Goal: Task Accomplishment & Management: Use online tool/utility

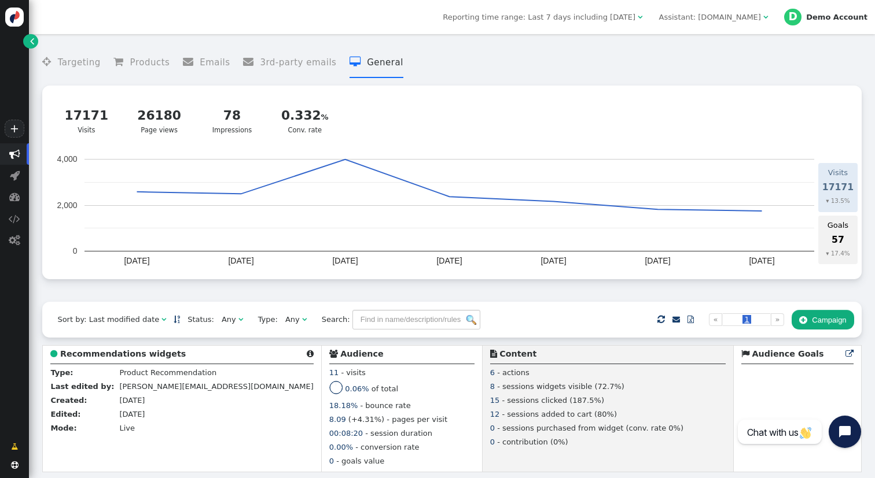
click at [841, 325] on button " Campaign" at bounding box center [822, 320] width 62 height 20
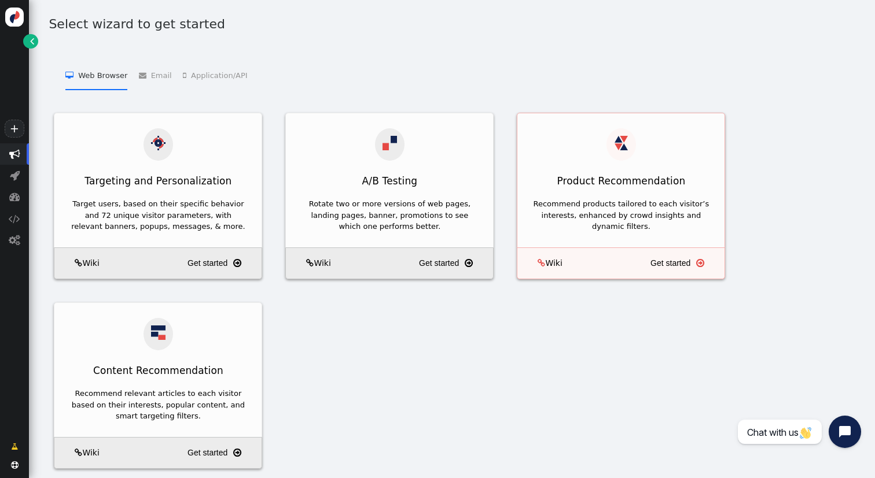
click at [601, 195] on div "Recommend products tailored to each visitor’s interests, enhanced by crowd insi…" at bounding box center [620, 221] width 207 height 53
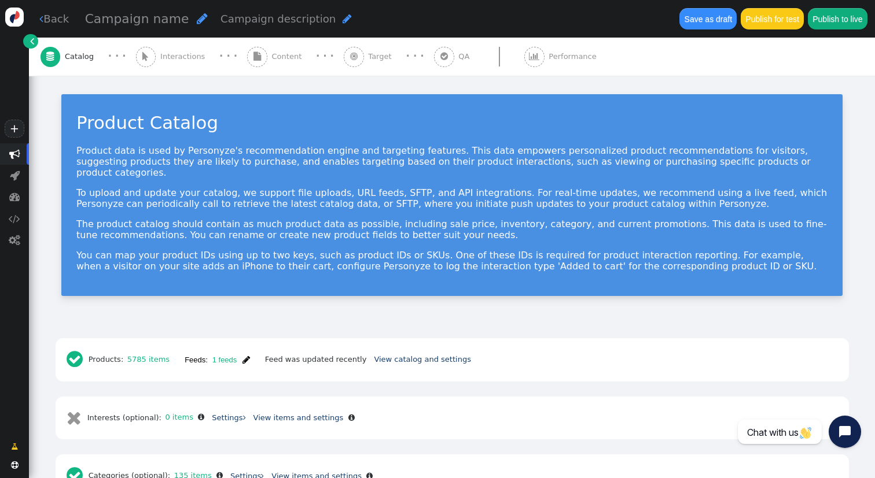
click at [251, 63] on span "" at bounding box center [257, 57] width 20 height 20
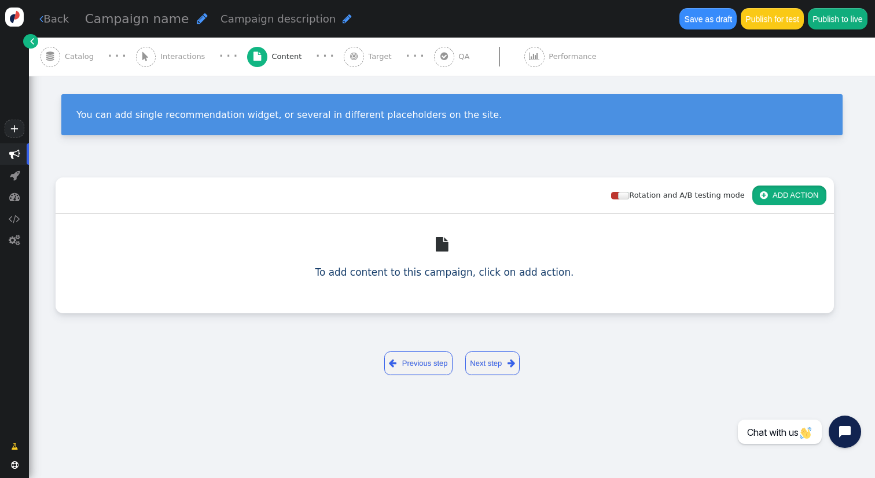
click at [783, 197] on button " ADD ACTION" at bounding box center [789, 196] width 74 height 20
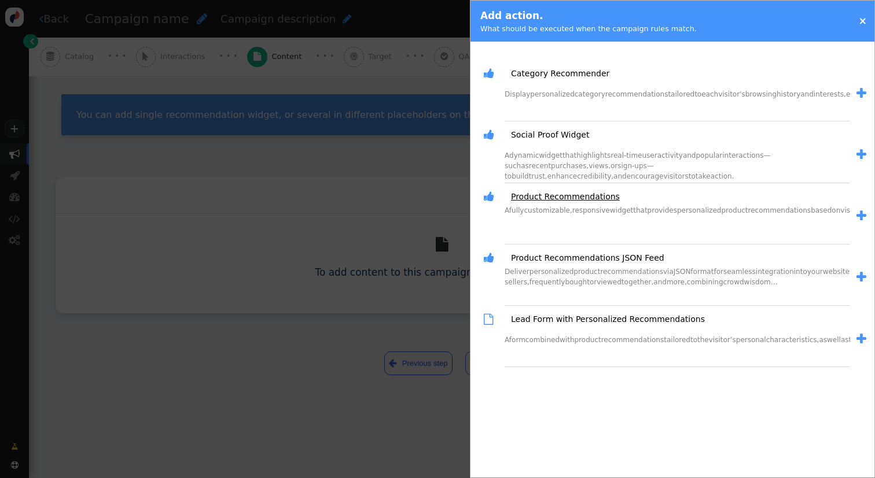
click at [584, 195] on link "Product Recommendations" at bounding box center [561, 197] width 117 height 12
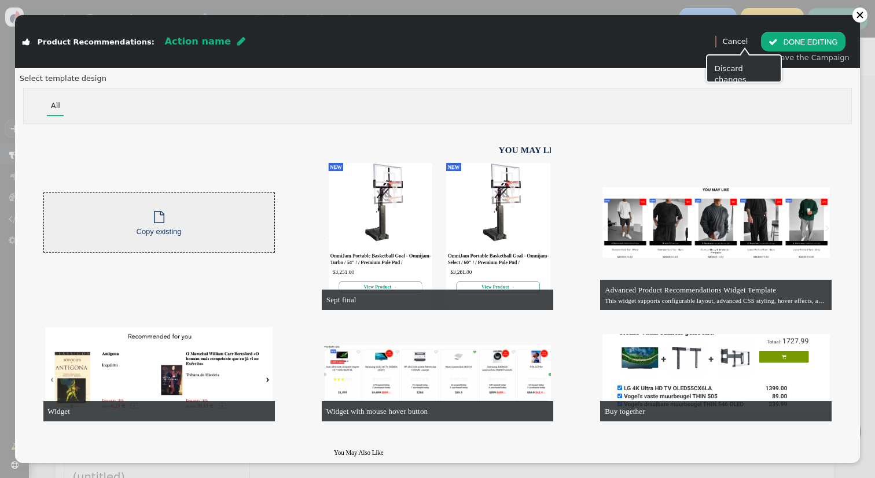
click at [739, 39] on link "Cancel" at bounding box center [734, 41] width 25 height 9
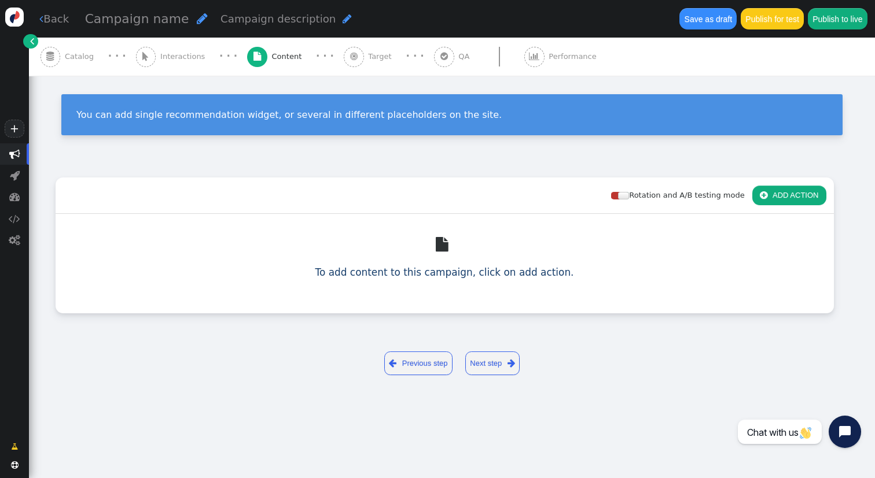
click at [806, 204] on button " ADD ACTION" at bounding box center [789, 196] width 74 height 20
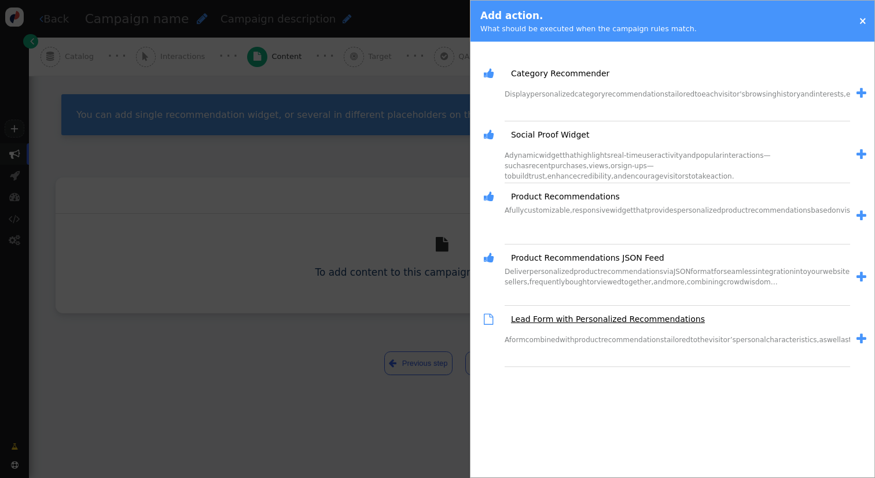
click at [620, 323] on link "Lead Form with Personalized Recommendations" at bounding box center [604, 320] width 202 height 12
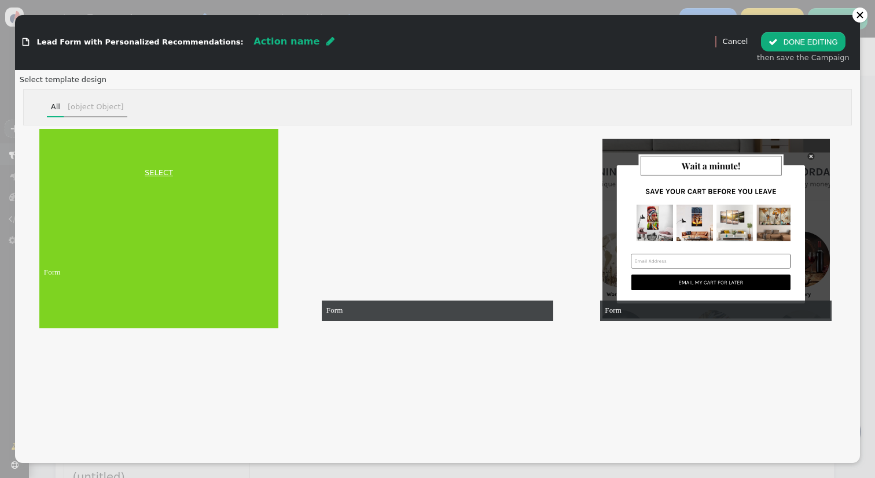
click at [170, 176] on link "SELECT" at bounding box center [159, 173] width 234 height 12
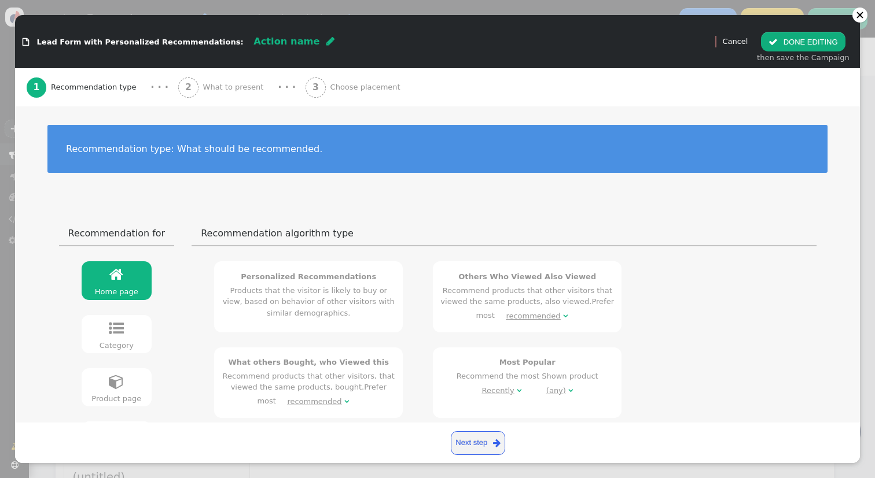
click at [244, 94] on div "2 What to present" at bounding box center [223, 87] width 90 height 38
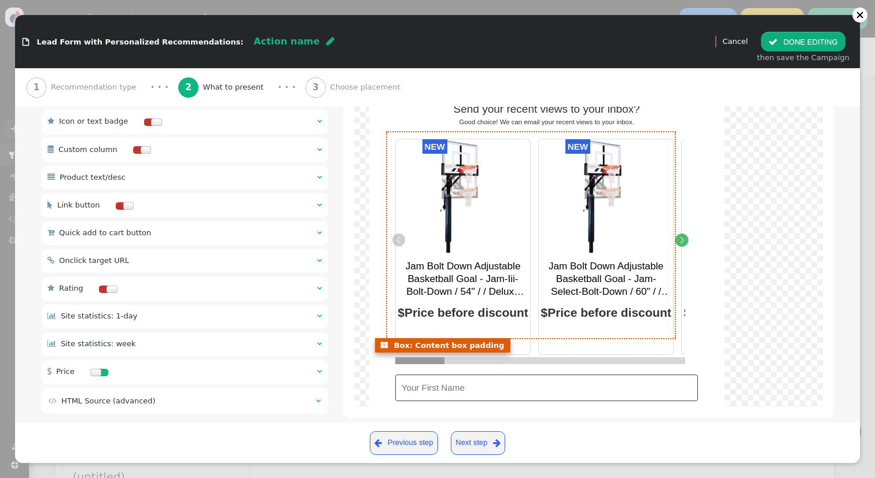
click at [680, 242] on icon "Next" at bounding box center [681, 240] width 13 height 13
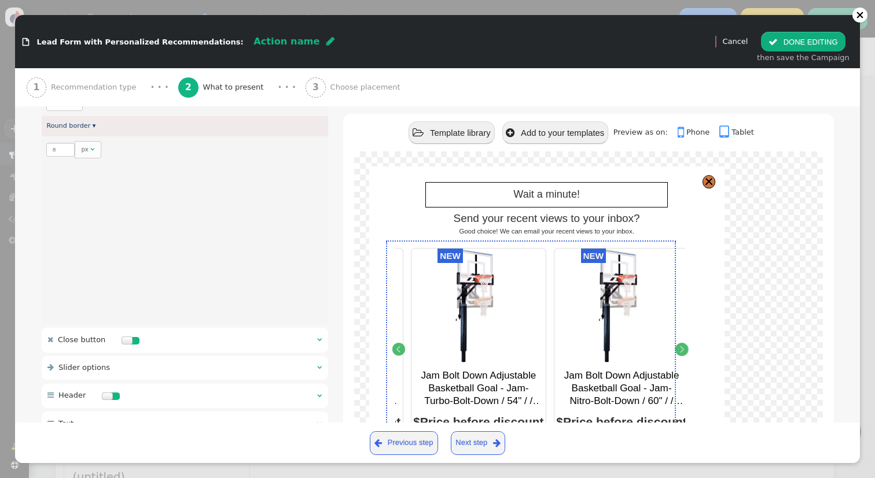
scroll to position [1463, 0]
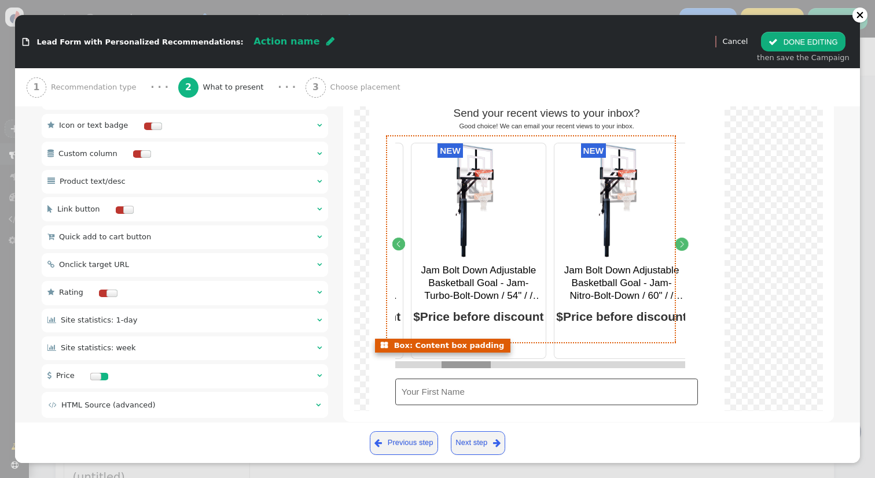
click at [683, 242] on icon "Next" at bounding box center [681, 244] width 13 height 13
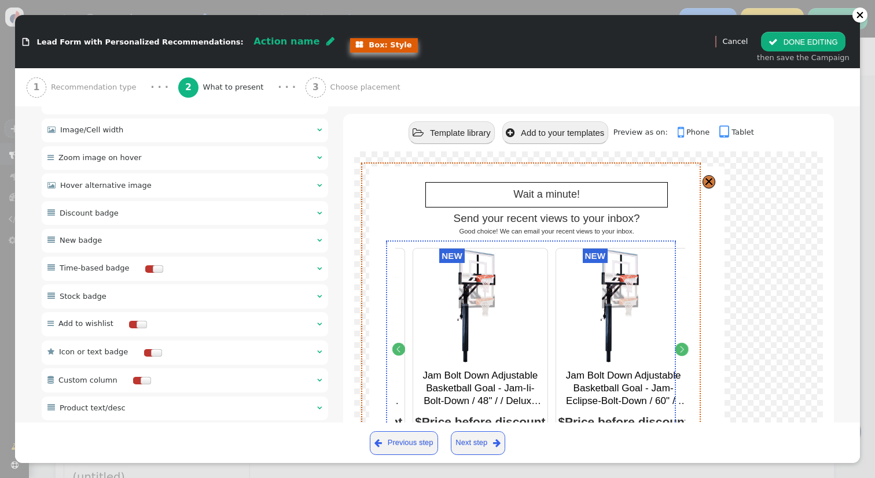
scroll to position [1213, 0]
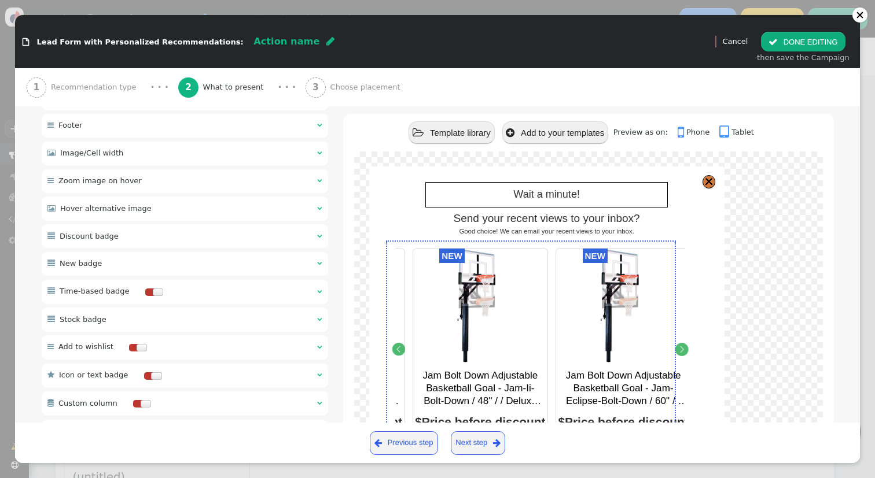
click at [748, 132] on link " Tablet" at bounding box center [736, 132] width 35 height 9
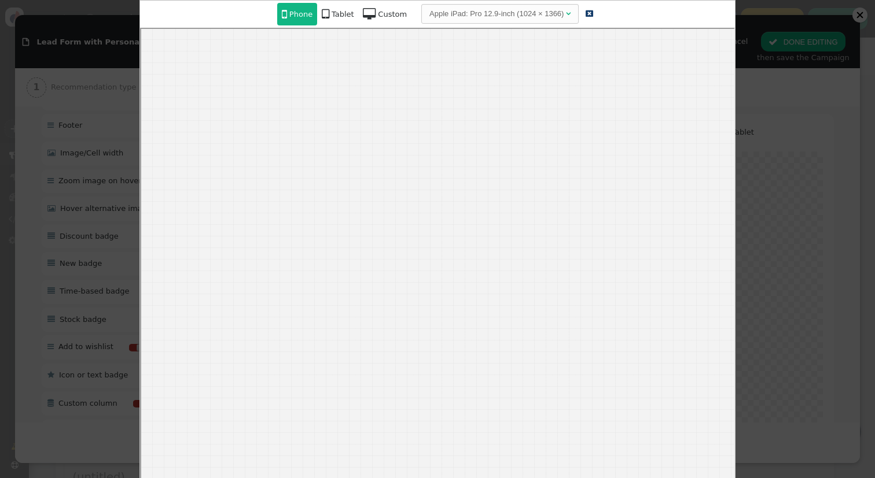
click at [378, 11] on div "Custom" at bounding box center [392, 15] width 29 height 12
click at [547, 15] on button "Apply" at bounding box center [549, 14] width 35 height 20
click at [344, 7] on link " Tablet" at bounding box center [337, 14] width 41 height 23
click at [294, 12] on div "Phone" at bounding box center [300, 15] width 23 height 12
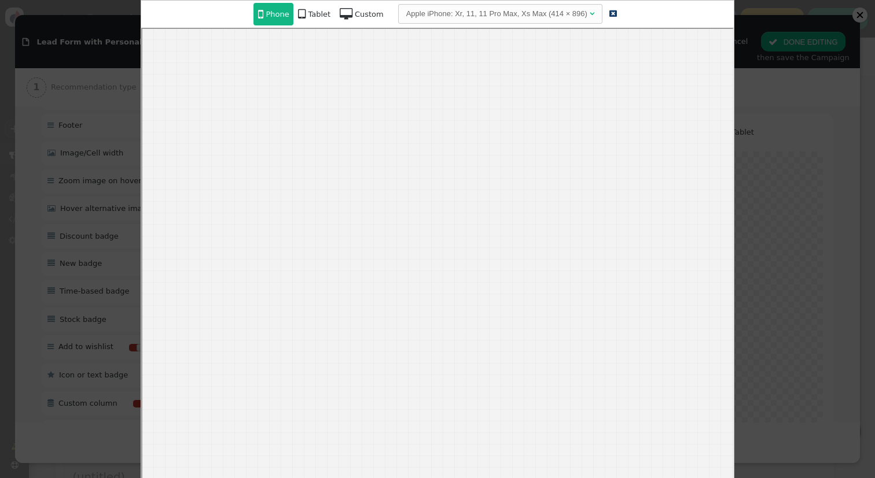
click at [792, 25] on div at bounding box center [437, 239] width 875 height 478
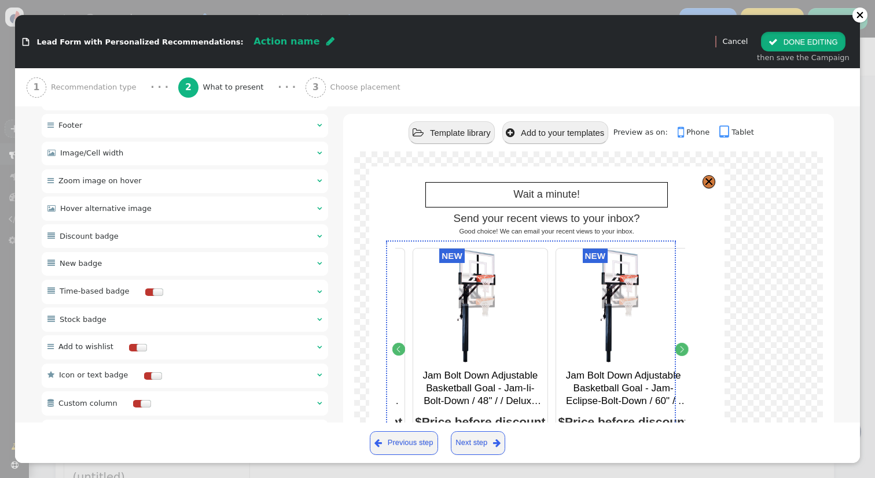
click at [805, 44] on button " DONE EDITING" at bounding box center [803, 42] width 84 height 20
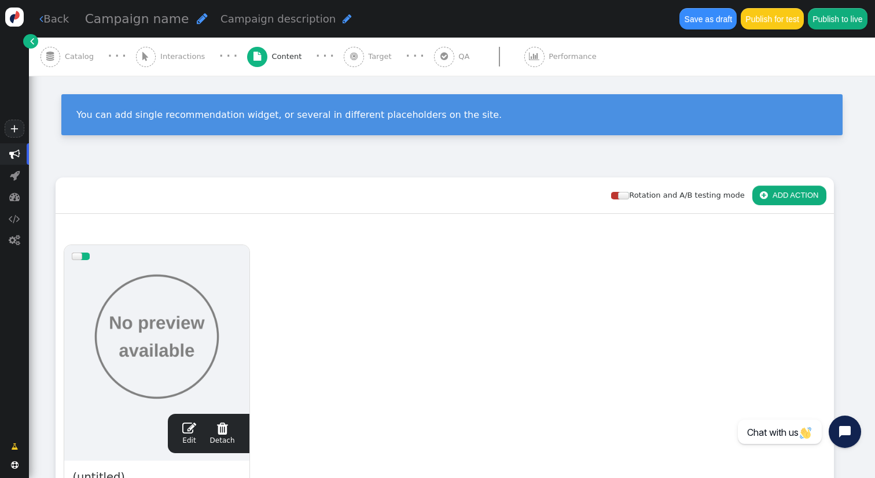
click at [185, 315] on div at bounding box center [157, 337] width 170 height 139
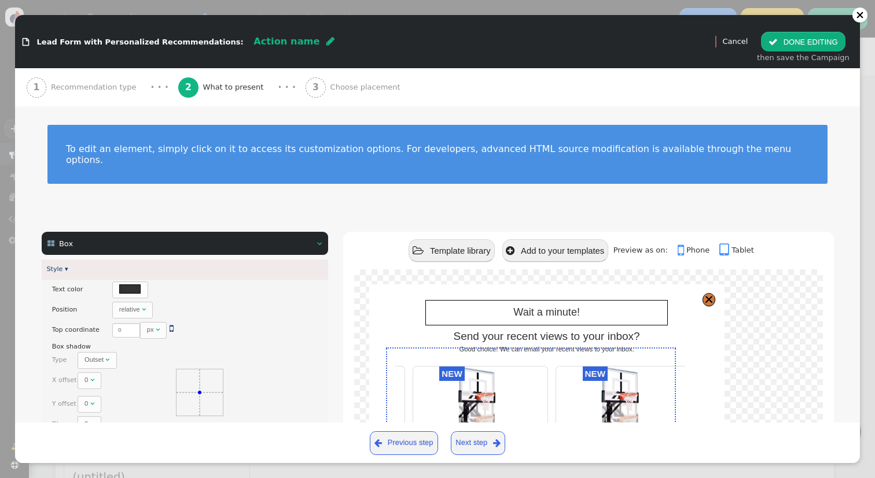
click at [104, 78] on div "1 Recommendation type" at bounding box center [84, 87] width 115 height 38
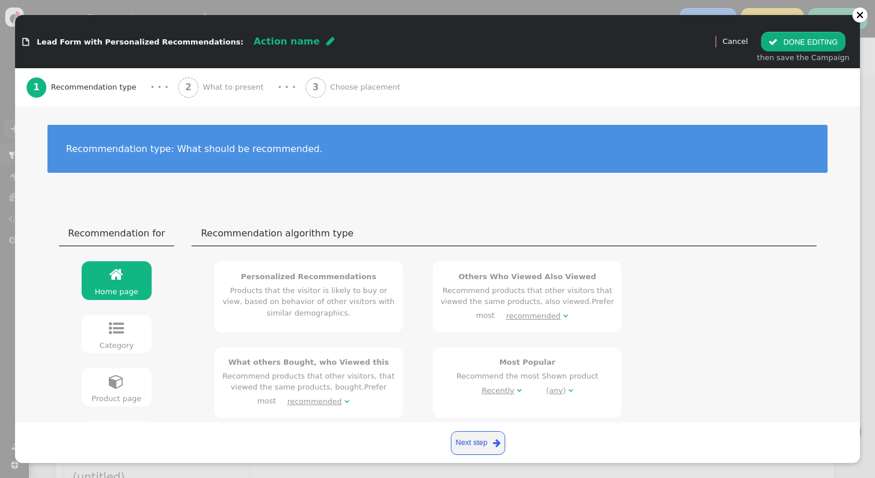
click at [240, 86] on span "What to present" at bounding box center [235, 88] width 65 height 12
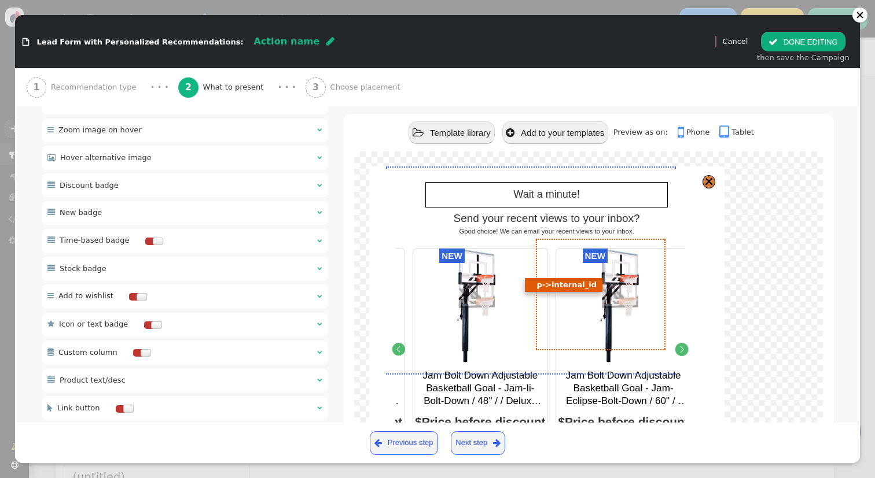
scroll to position [1255, 0]
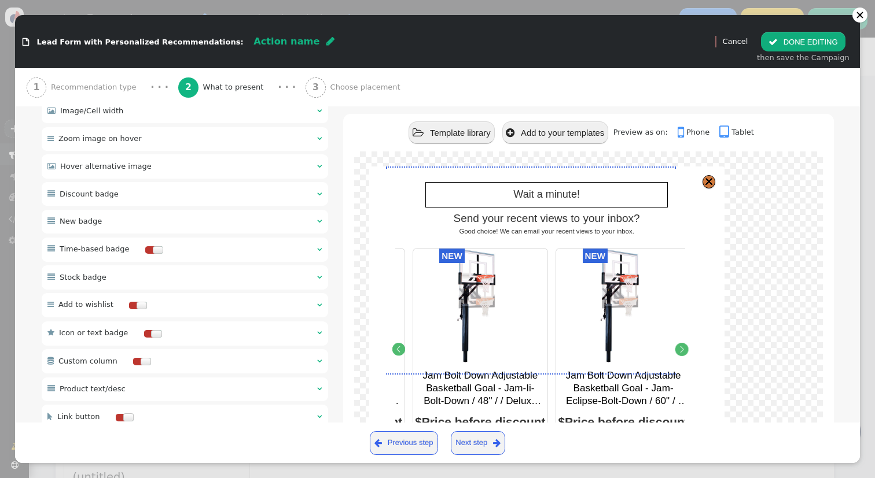
click at [336, 92] on span "Choose placement" at bounding box center [367, 88] width 75 height 12
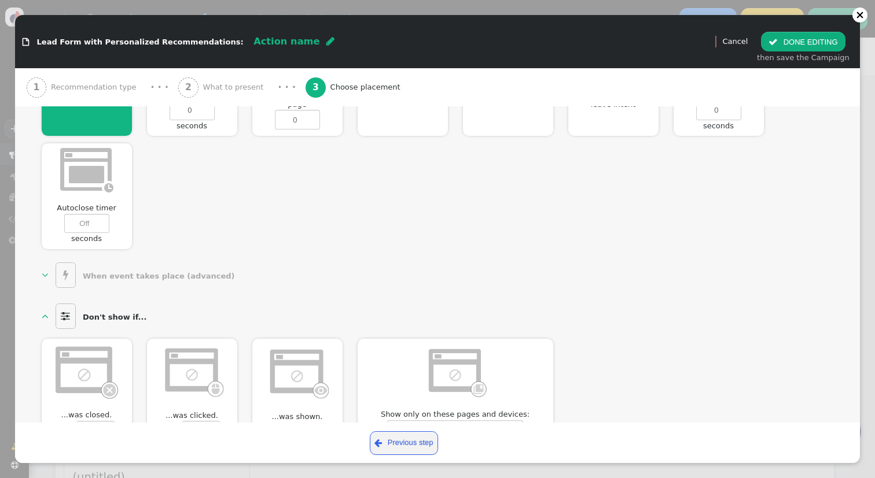
scroll to position [290, 0]
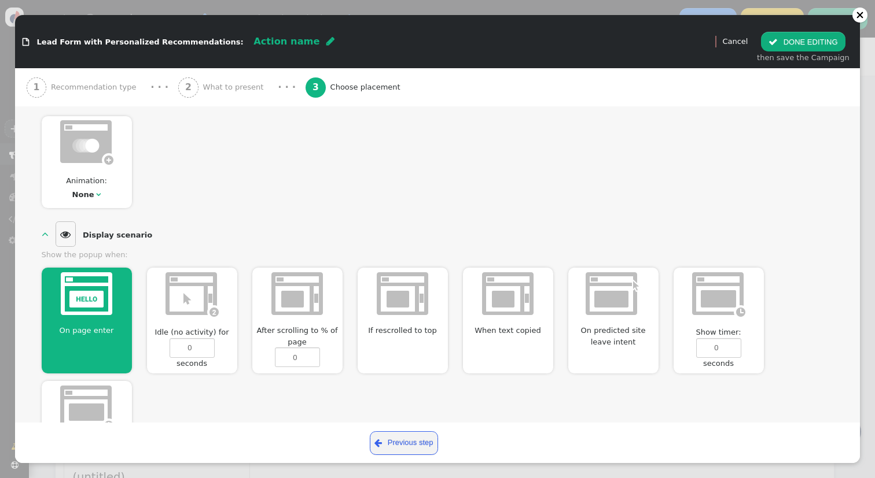
click at [210, 90] on span "What to present" at bounding box center [235, 88] width 65 height 12
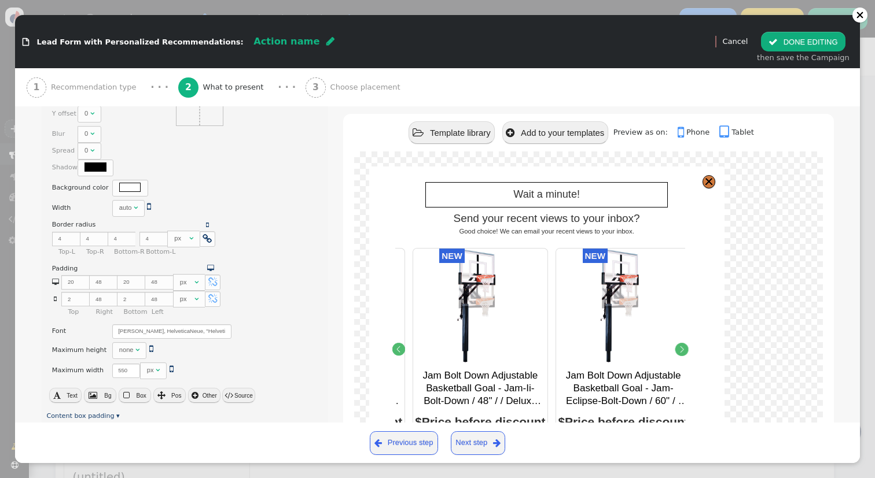
click at [345, 90] on span "Choose placement" at bounding box center [367, 88] width 75 height 12
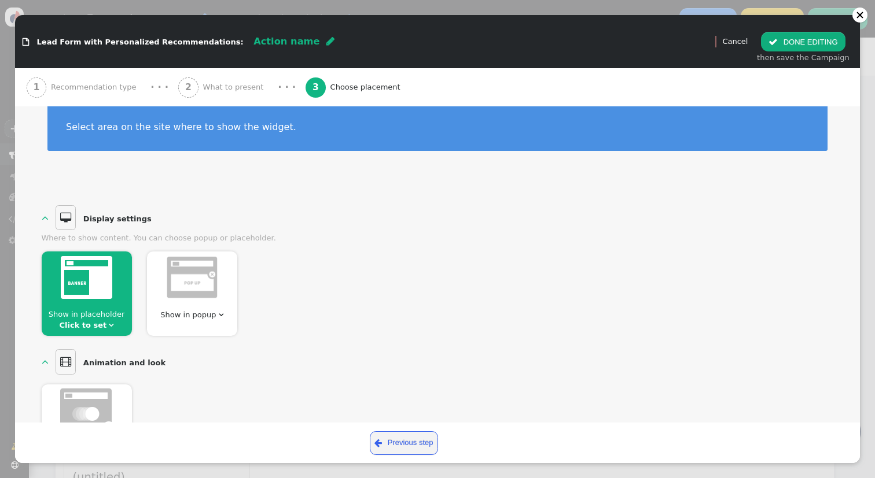
scroll to position [0, 0]
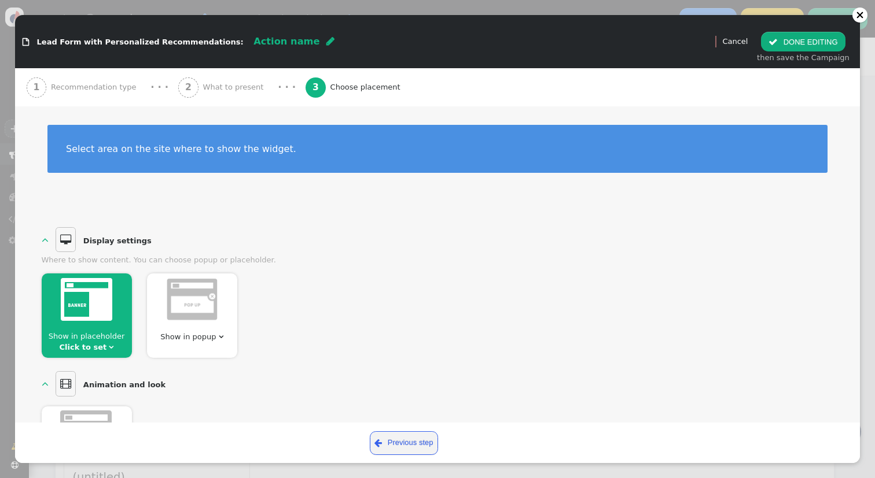
click at [204, 305] on img at bounding box center [192, 299] width 52 height 43
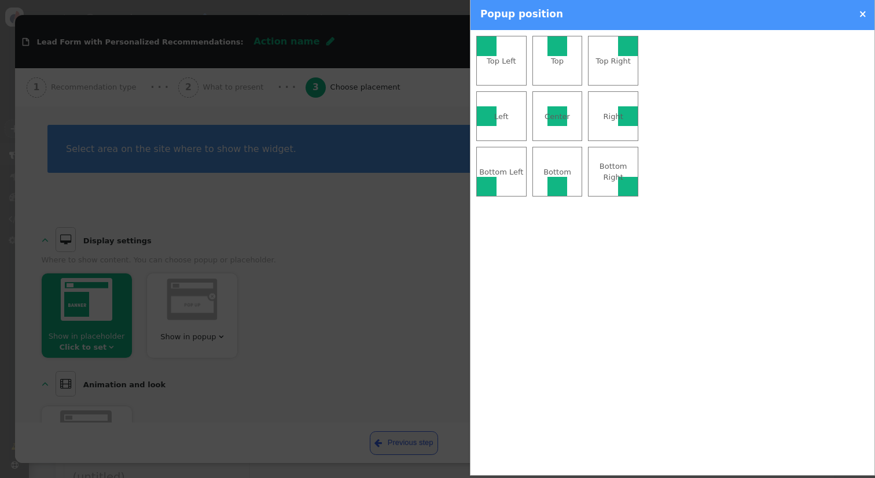
click at [540, 117] on div "Center" at bounding box center [557, 117] width 49 height 12
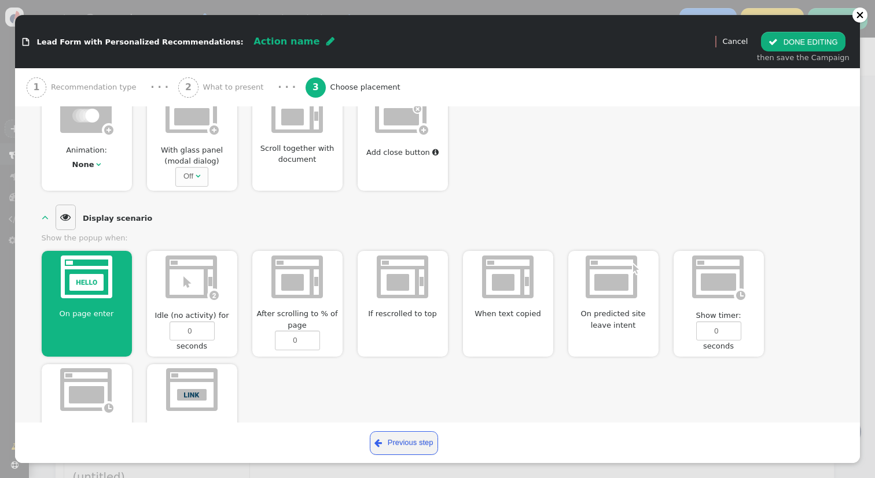
scroll to position [351, 0]
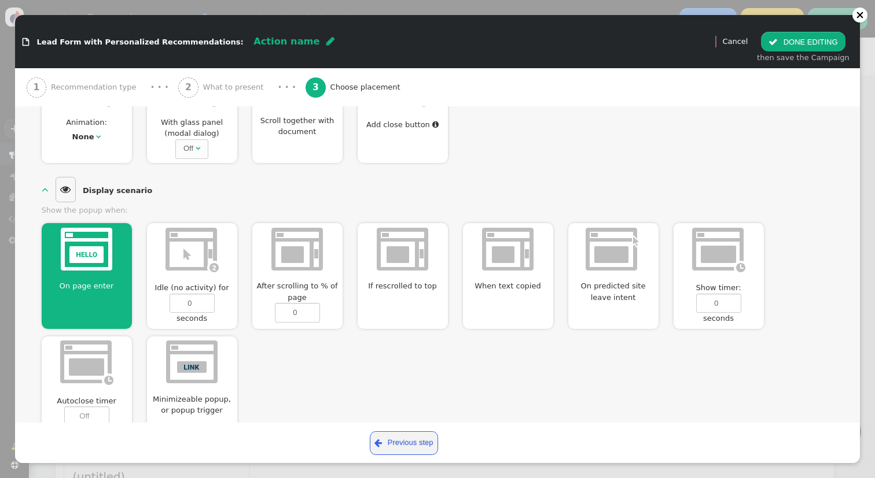
click at [598, 257] on img at bounding box center [612, 249] width 55 height 43
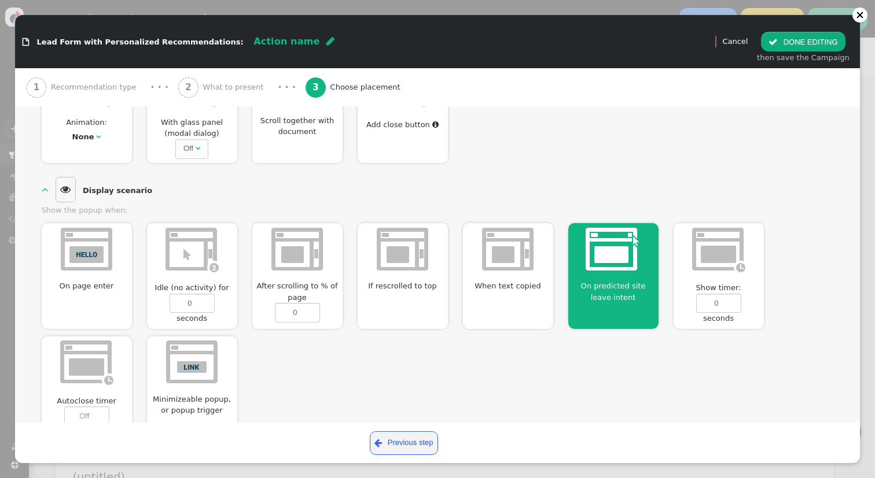
click at [819, 39] on button " DONE EDITING" at bounding box center [803, 42] width 84 height 20
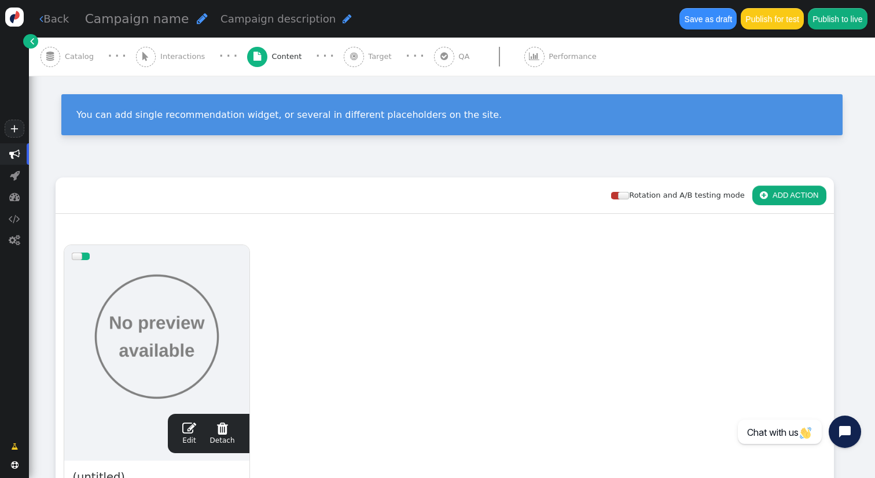
click at [368, 54] on span "Target" at bounding box center [382, 57] width 28 height 12
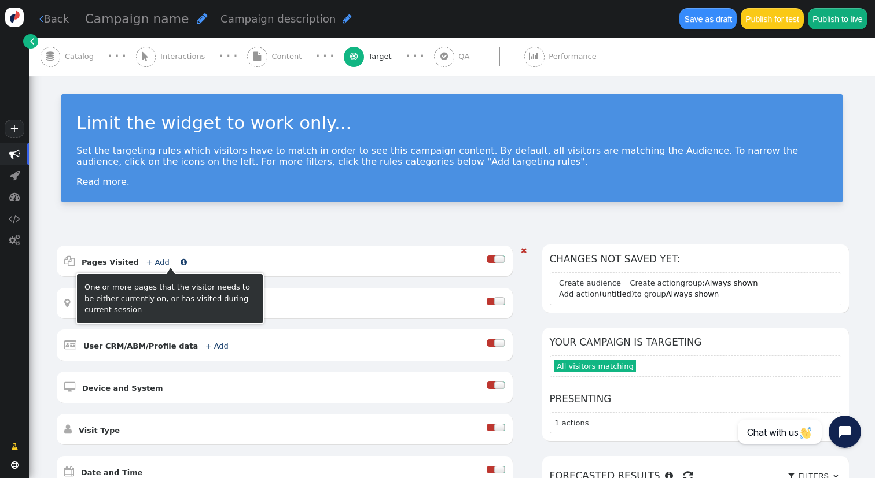
click at [156, 261] on link "+ Add" at bounding box center [157, 262] width 23 height 9
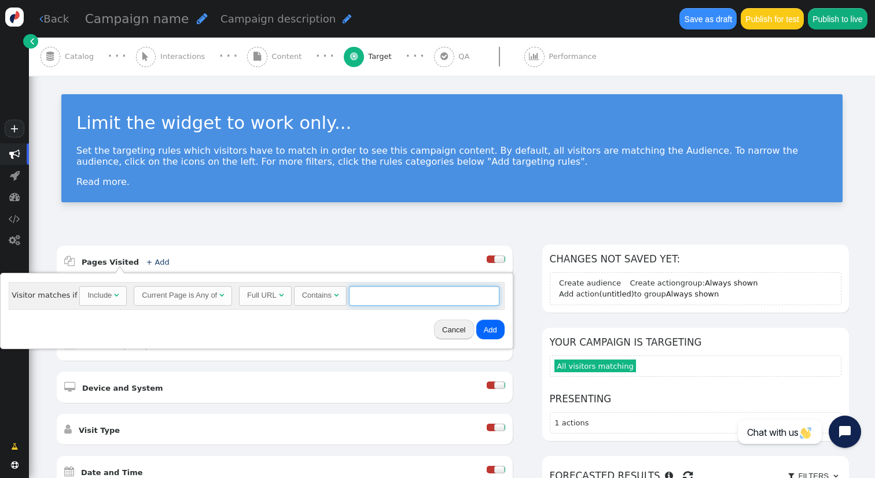
click at [405, 295] on input "text" at bounding box center [424, 296] width 150 height 20
type input "trgtrgrgtr"
click at [494, 327] on button "Add" at bounding box center [490, 330] width 28 height 20
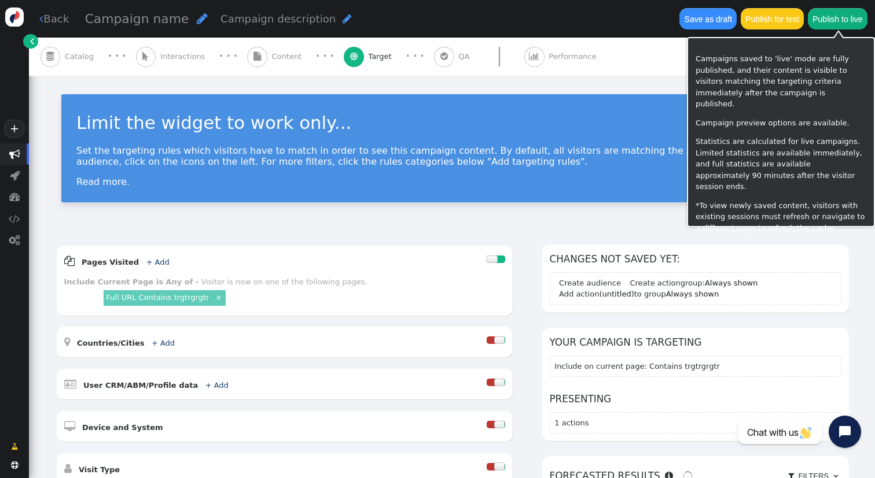
click at [786, 29] on button "Publish for test" at bounding box center [771, 18] width 63 height 21
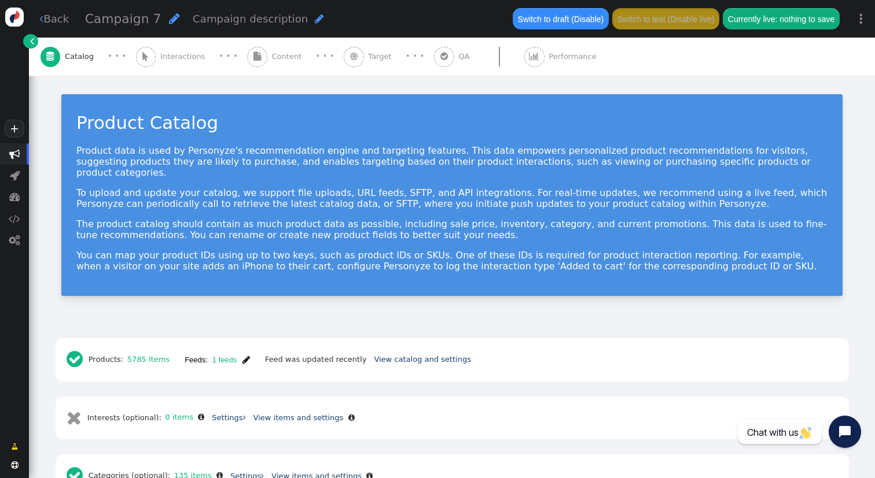
click at [282, 61] on span "Content" at bounding box center [289, 57] width 35 height 12
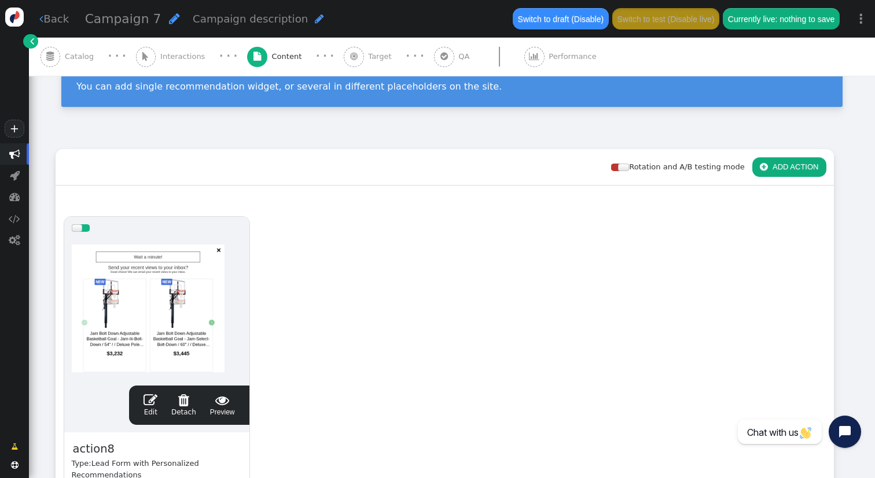
scroll to position [29, 0]
click at [191, 302] on div at bounding box center [157, 308] width 170 height 139
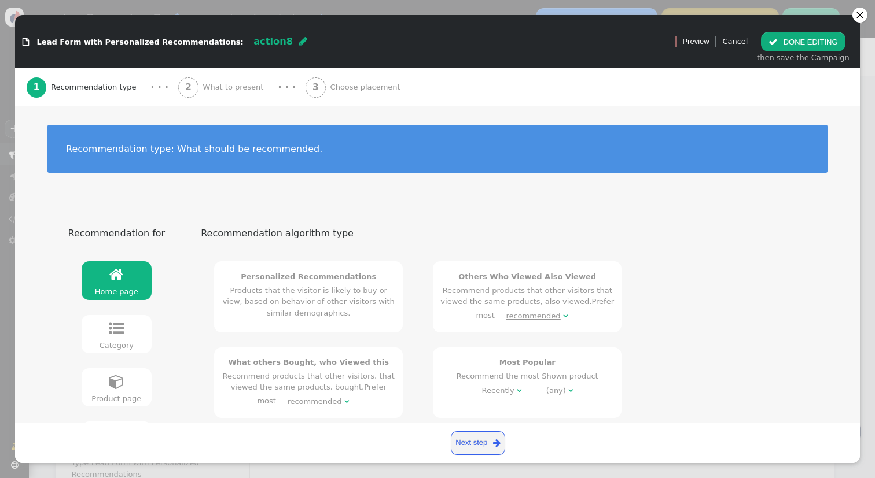
click at [218, 94] on div "2 What to present" at bounding box center [223, 87] width 90 height 38
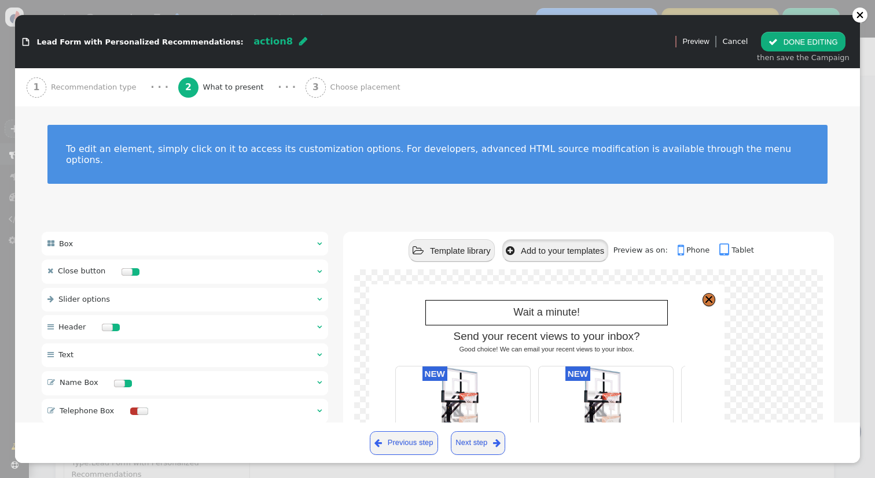
click at [574, 242] on button " Add to your templates" at bounding box center [555, 251] width 106 height 23
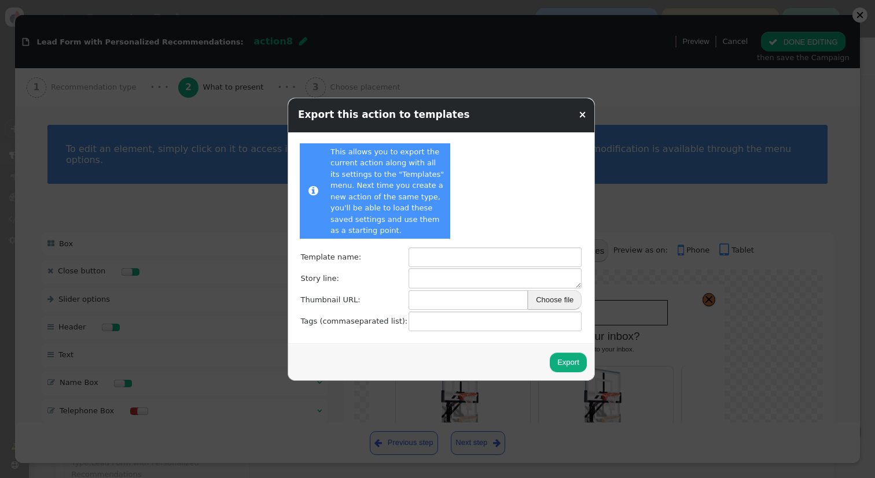
click at [579, 112] on link "×" at bounding box center [583, 115] width 8 height 12
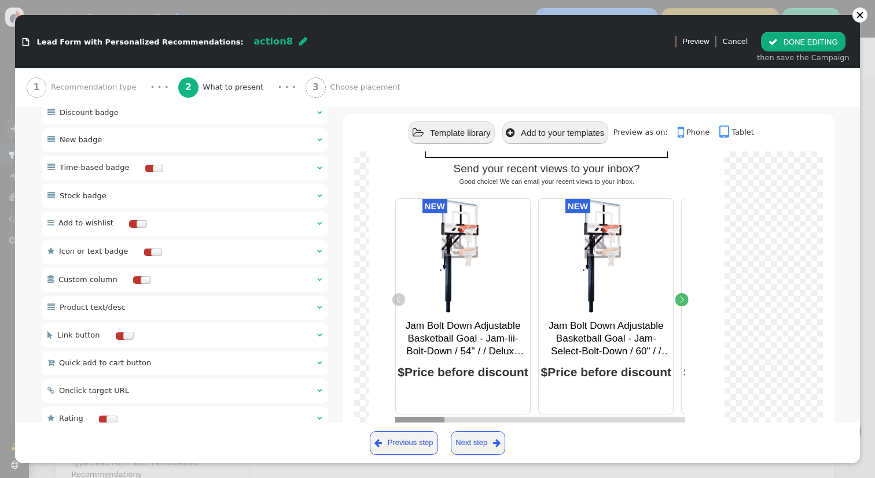
scroll to position [723, 0]
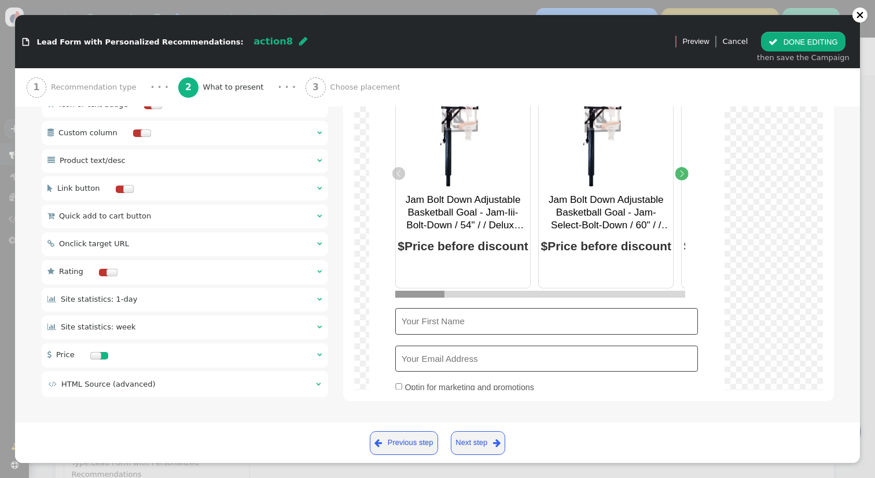
click at [275, 384] on td " HTML Source (advanced)" at bounding box center [179, 385] width 260 height 12
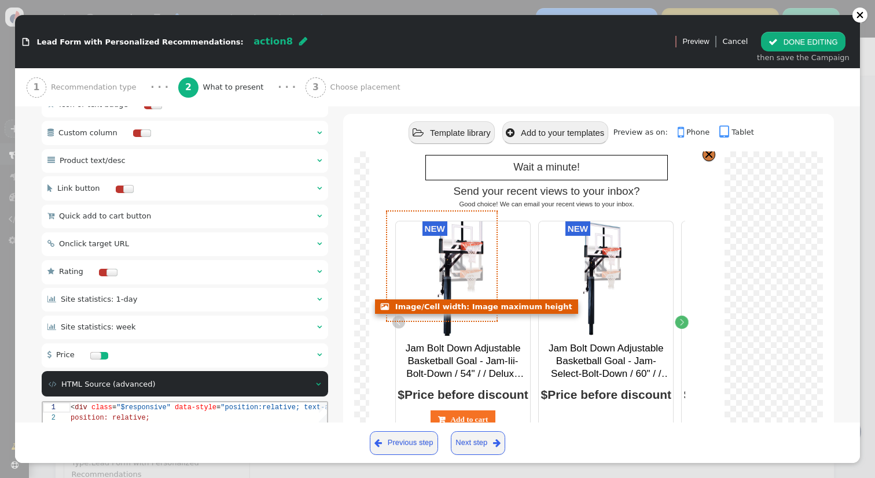
scroll to position [25, 0]
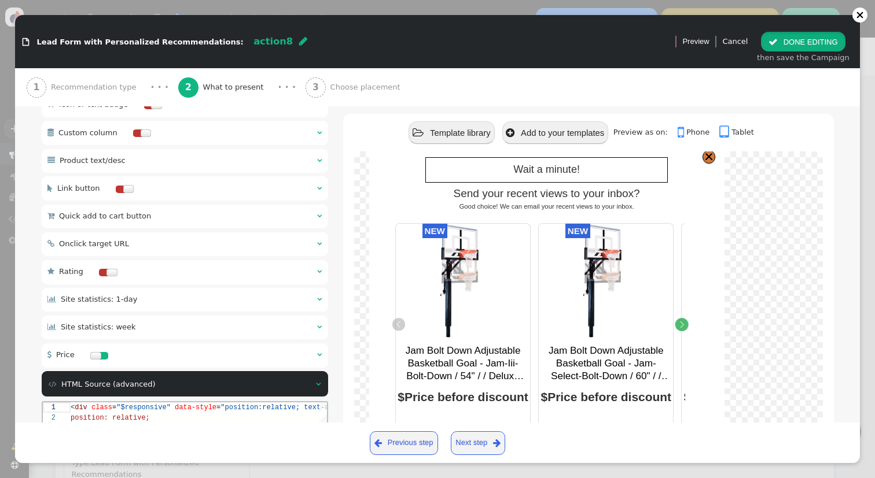
click at [823, 34] on button " DONE EDITING" at bounding box center [803, 42] width 84 height 20
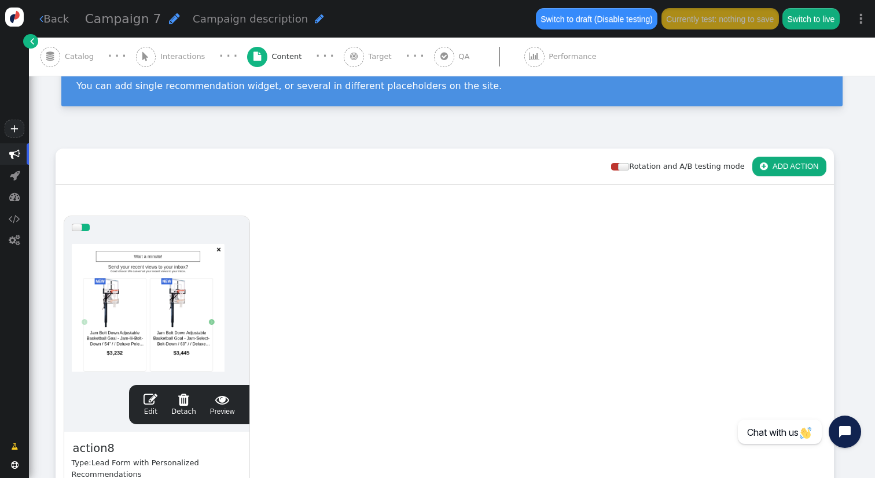
scroll to position [104, 0]
click at [440, 56] on span "" at bounding box center [444, 56] width 8 height 9
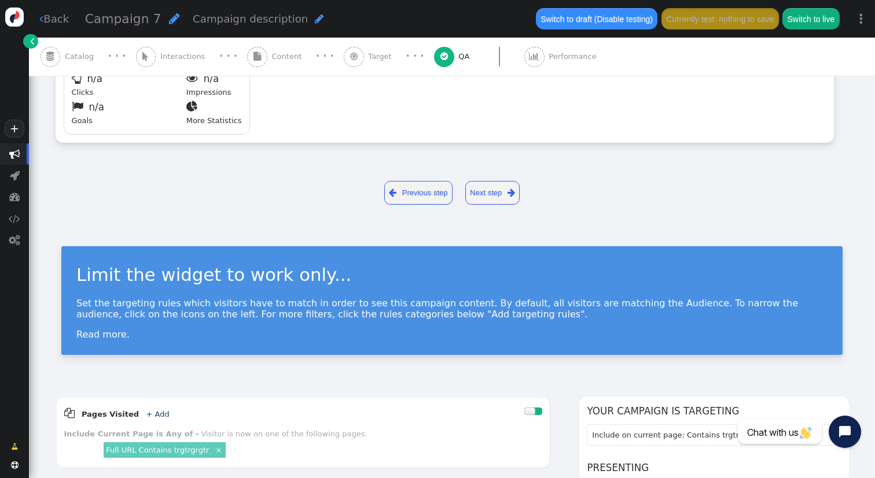
scroll to position [0, 0]
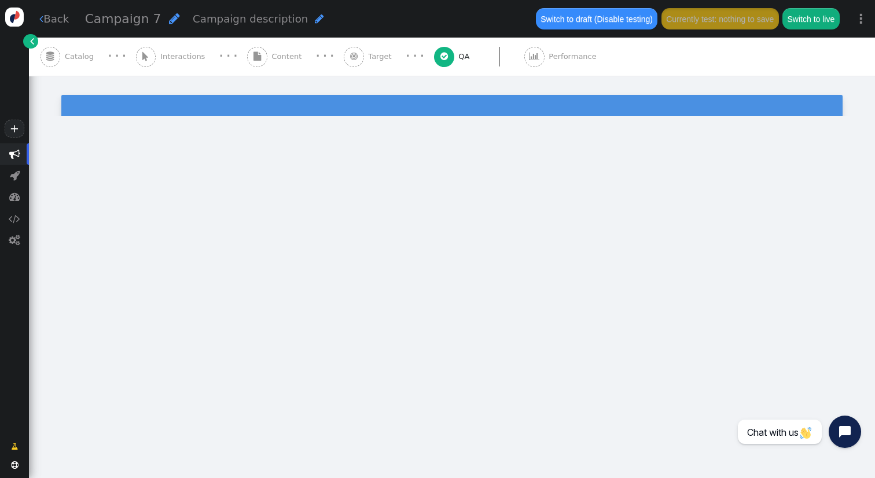
type input "[URL][DOMAIN_NAME]"
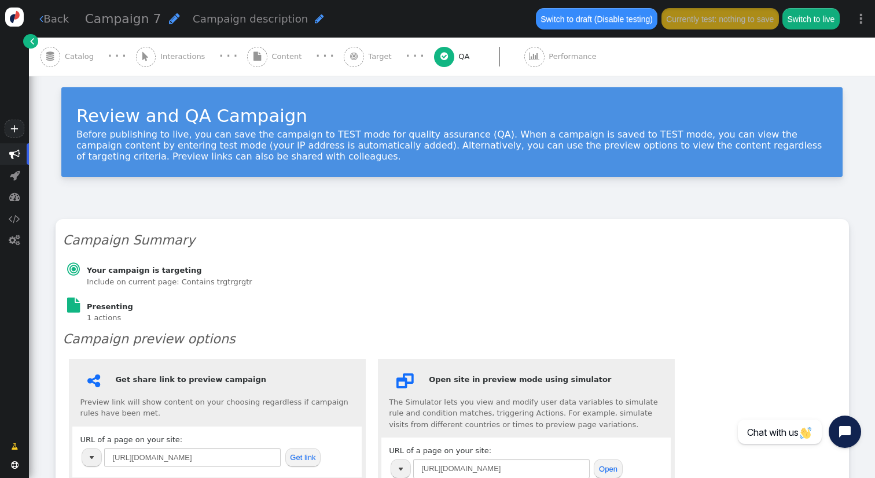
scroll to position [12, 0]
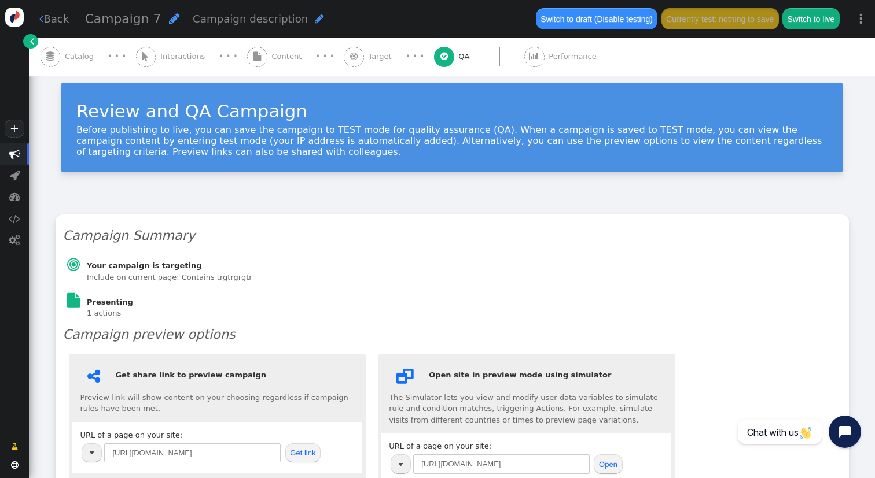
click at [307, 447] on button "Get link" at bounding box center [303, 454] width 36 height 20
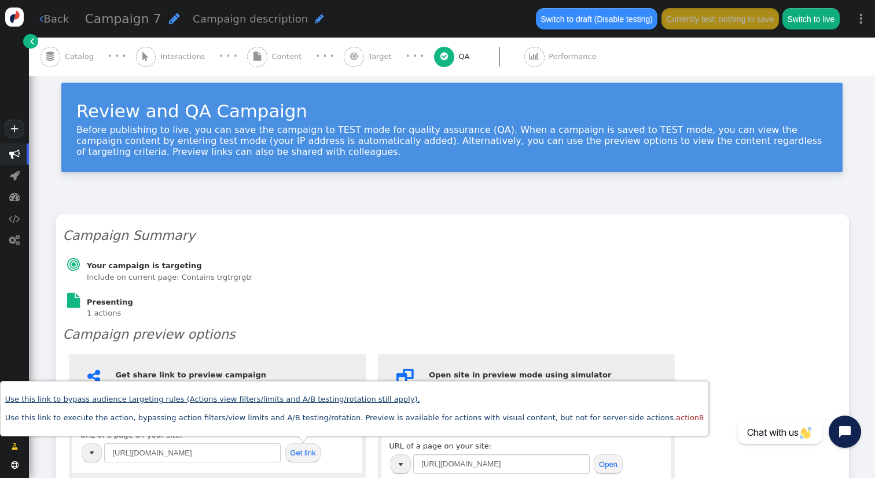
click at [338, 401] on link "Use this link to bypass audience targeting rules (Actions view filters/limits a…" at bounding box center [212, 399] width 415 height 9
click at [272, 59] on span "Content" at bounding box center [289, 57] width 35 height 12
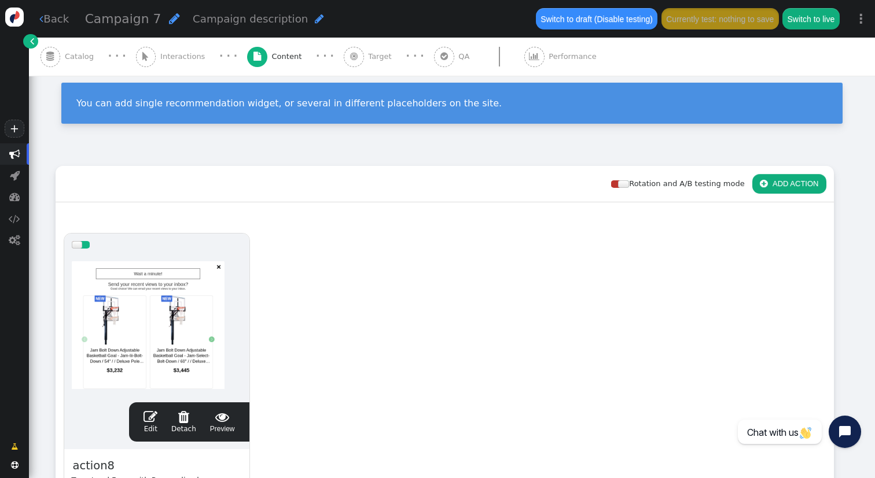
click at [240, 282] on div at bounding box center [157, 325] width 170 height 139
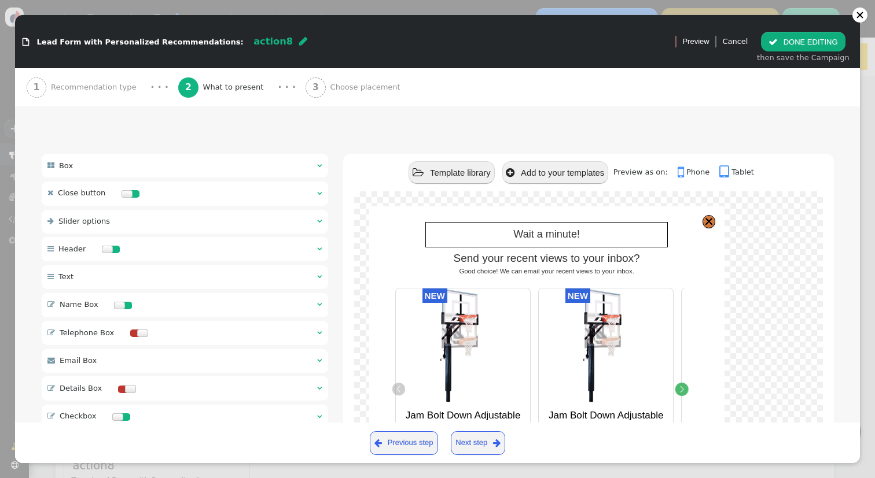
scroll to position [60, 0]
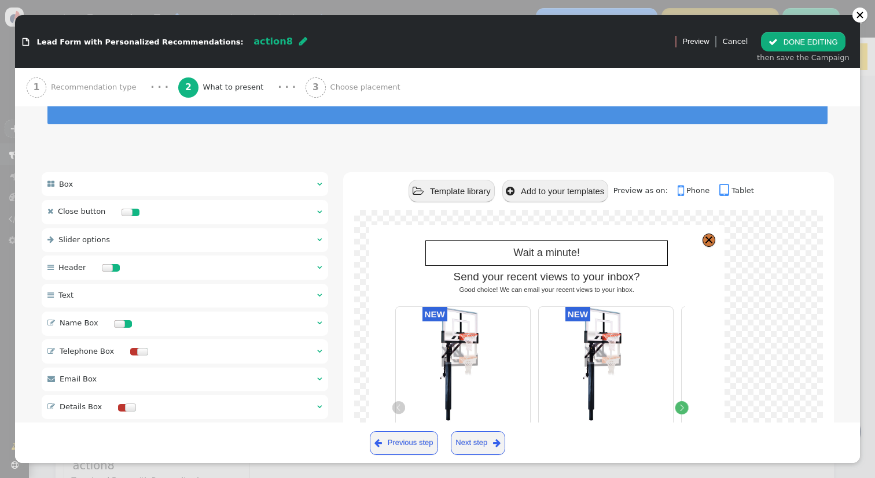
click at [191, 230] on div " Slider options  " at bounding box center [185, 241] width 286 height 24
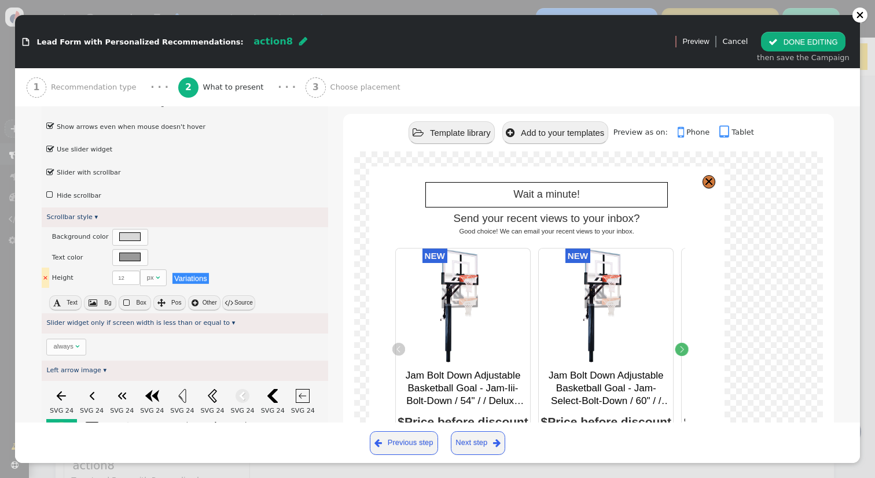
scroll to position [147, 0]
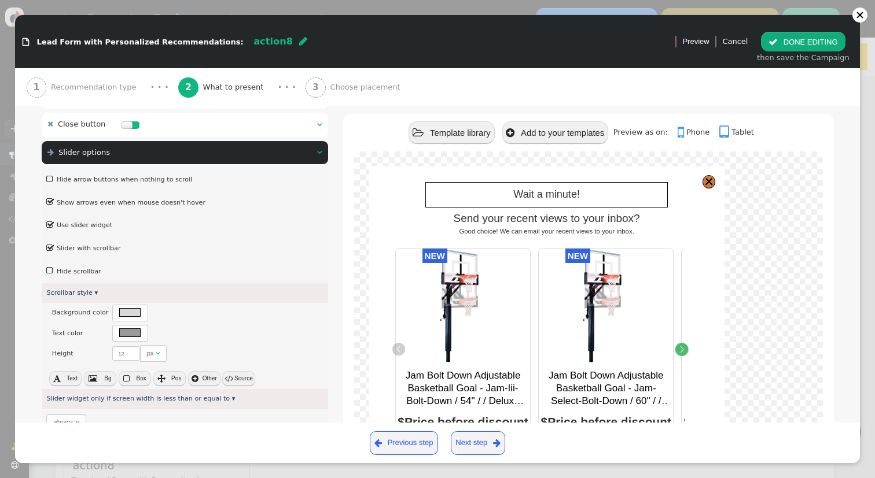
click at [95, 245] on label " Slider with scrollbar" at bounding box center [83, 249] width 74 height 8
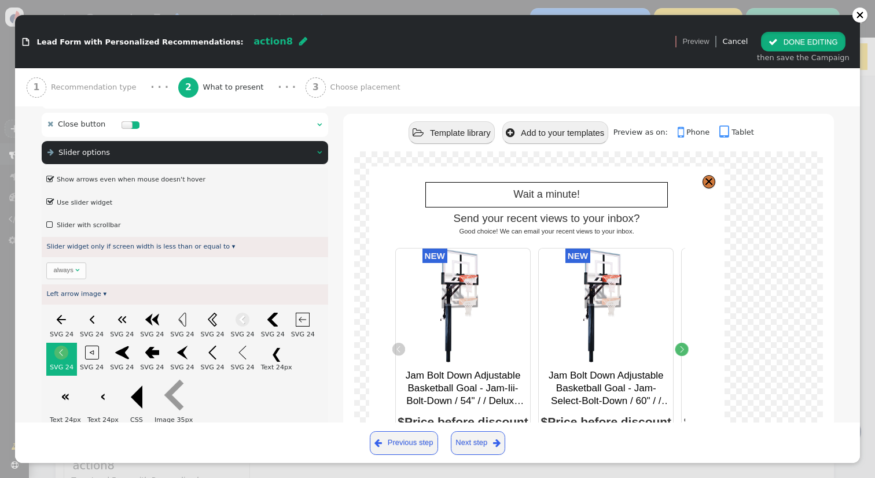
click at [800, 44] on button " DONE EDITING" at bounding box center [803, 42] width 84 height 20
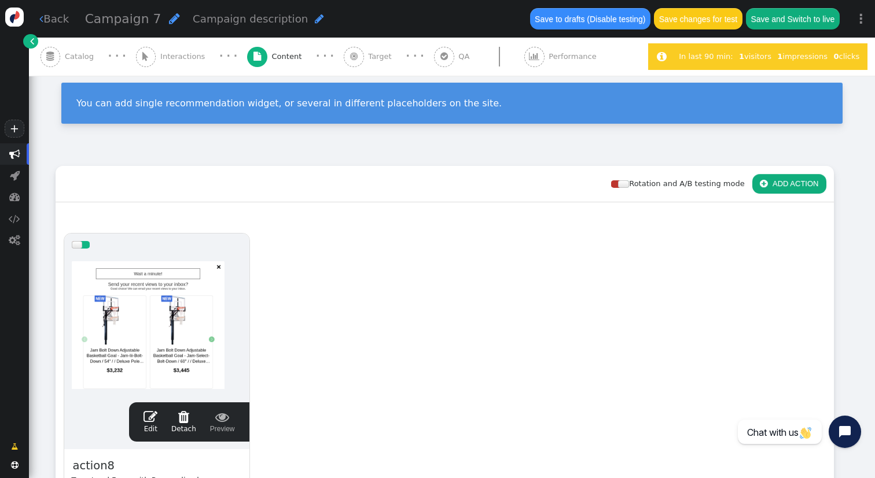
scroll to position [0, 0]
click at [713, 23] on button "Save changes for test" at bounding box center [698, 18] width 88 height 21
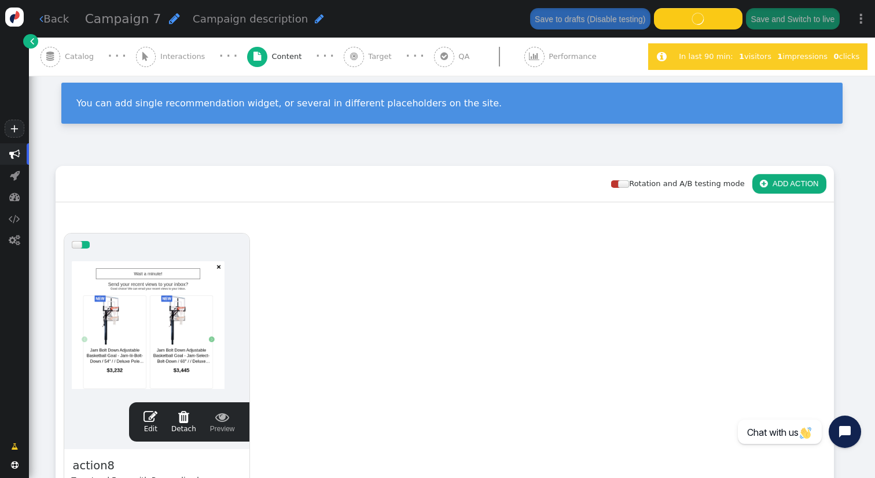
click at [180, 319] on div at bounding box center [157, 325] width 170 height 139
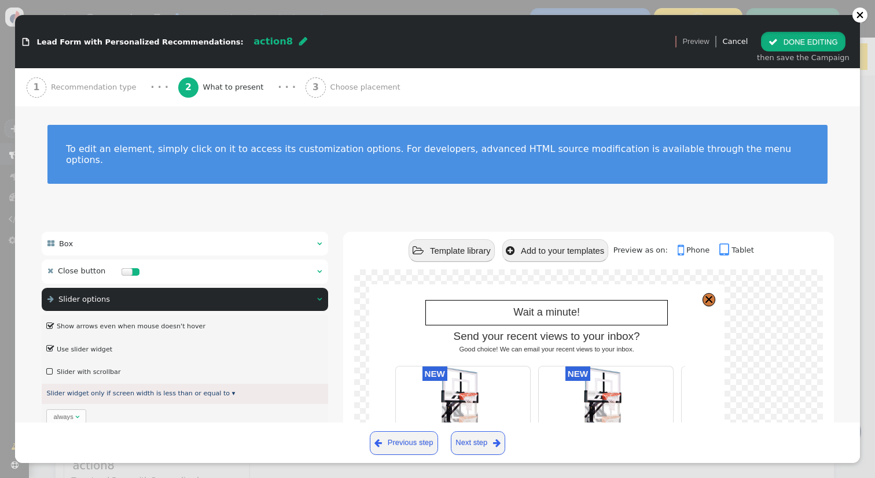
click at [792, 42] on button " DONE EDITING" at bounding box center [803, 42] width 84 height 20
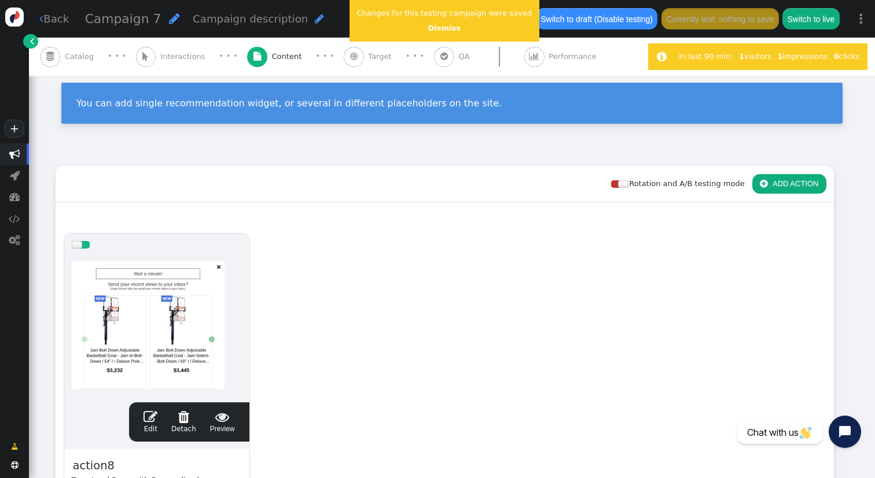
click at [99, 334] on div at bounding box center [157, 325] width 170 height 139
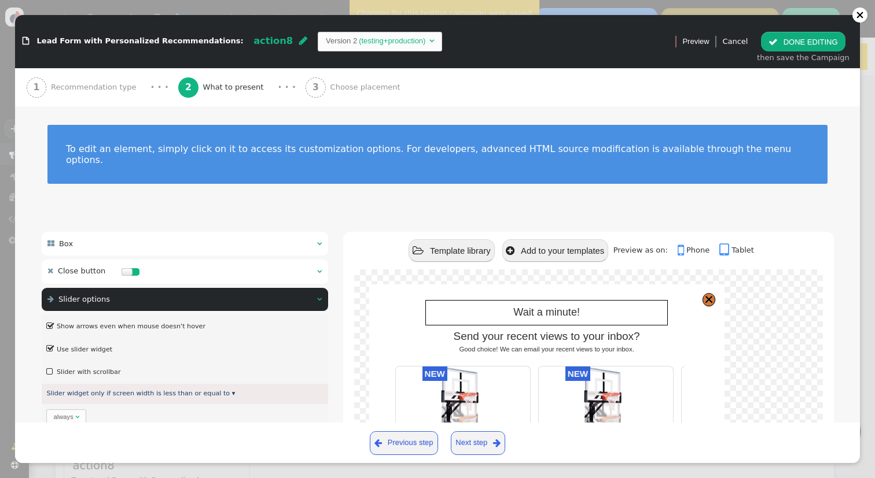
click at [349, 76] on div "3 Choose placement" at bounding box center [354, 87] width 99 height 38
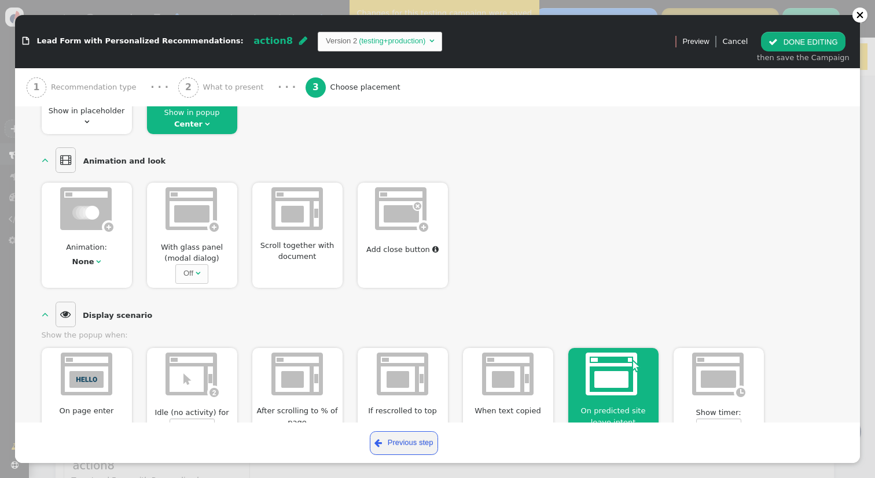
scroll to position [287, 0]
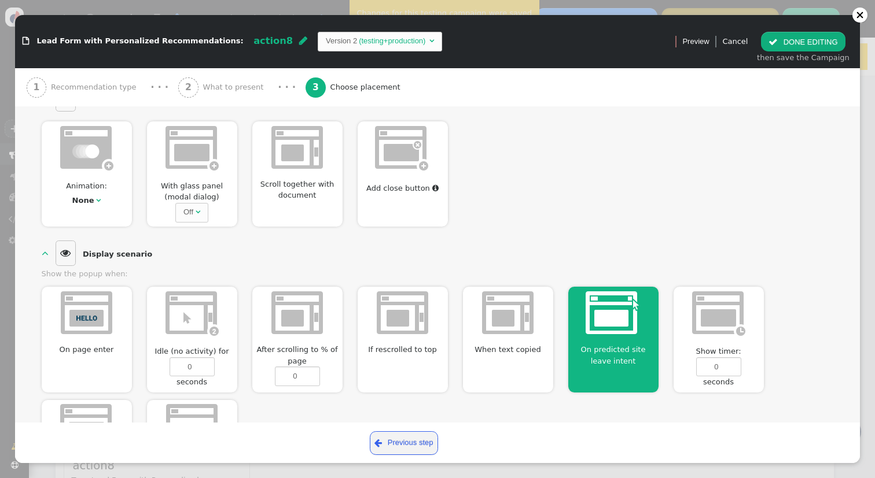
click at [199, 174] on div at bounding box center [192, 149] width 90 height 57
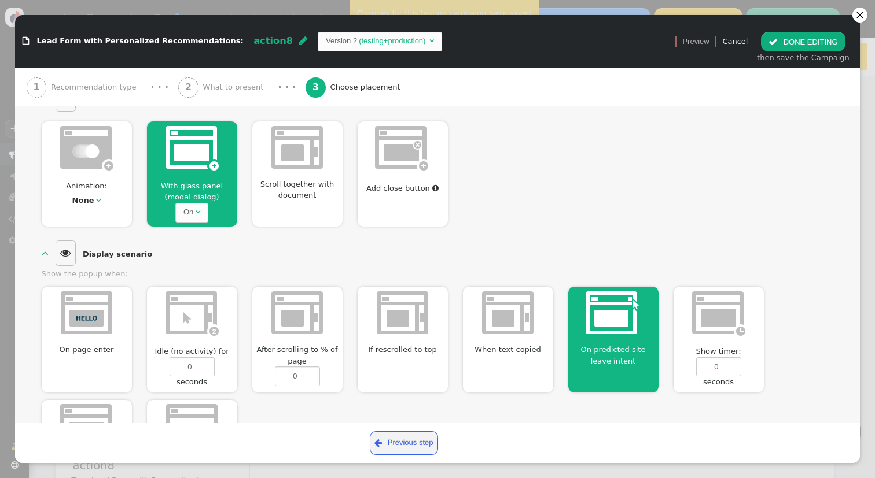
click at [588, 342] on div "On predicted site leave intent " at bounding box center [613, 340] width 90 height 106
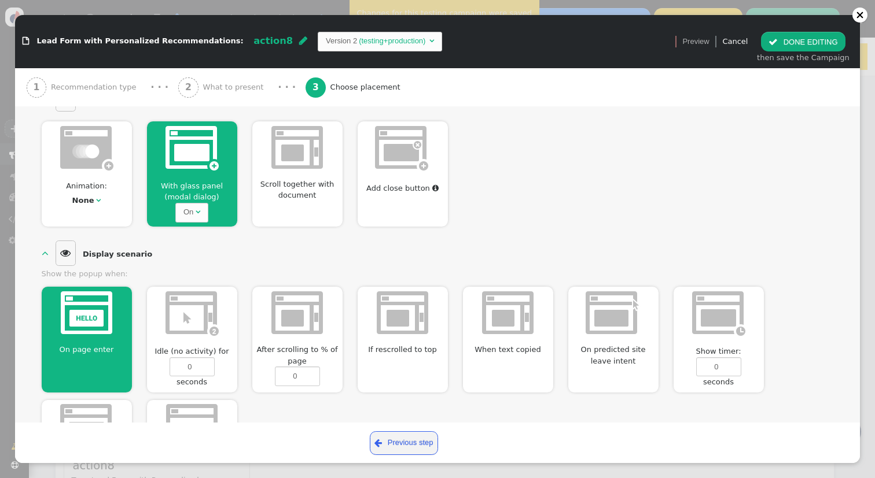
click at [824, 57] on div "then save the Campaign" at bounding box center [803, 58] width 93 height 12
click at [824, 56] on div "then save the Campaign" at bounding box center [803, 58] width 93 height 12
click at [824, 46] on button " DONE EDITING" at bounding box center [803, 42] width 84 height 20
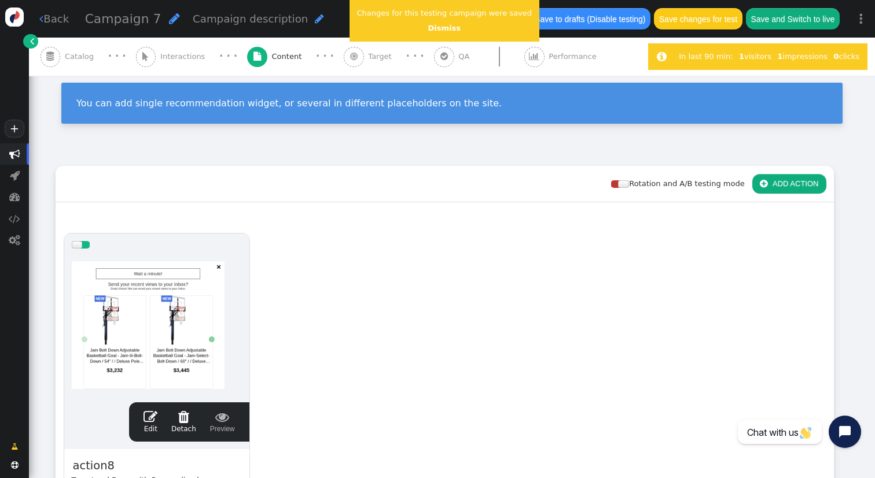
scroll to position [0, 0]
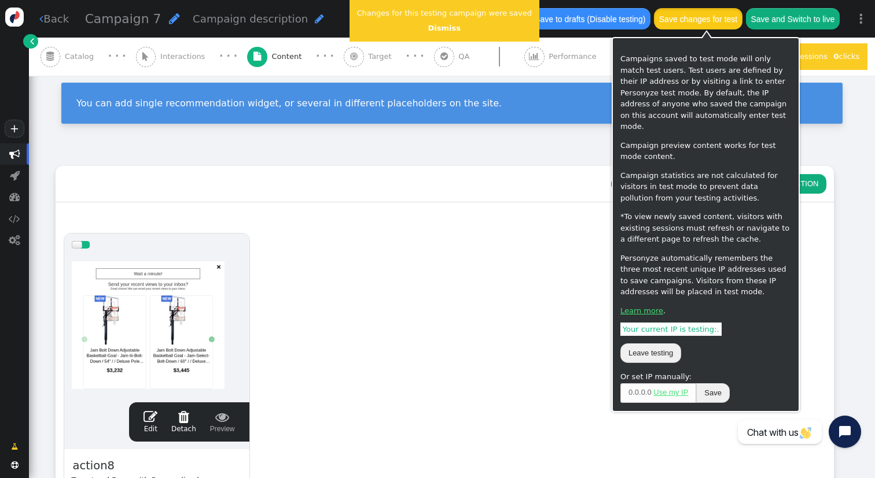
click at [701, 25] on button "Save changes for test" at bounding box center [698, 18] width 88 height 21
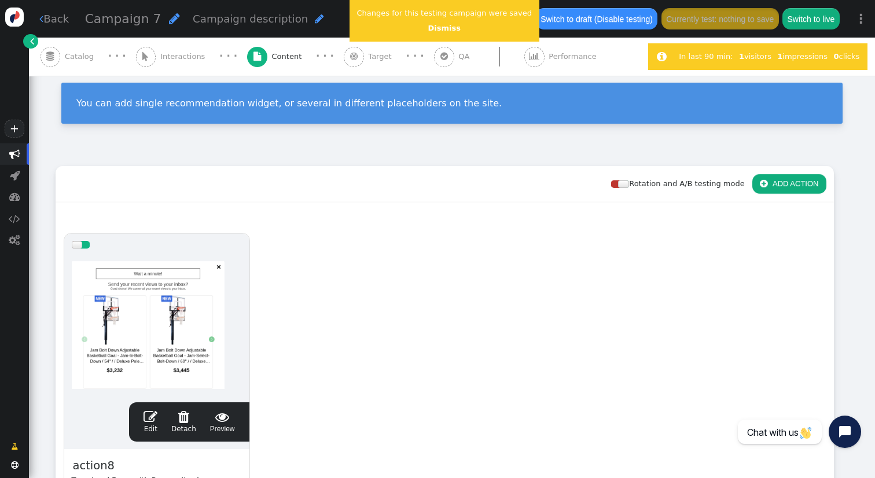
click at [205, 282] on div at bounding box center [157, 325] width 170 height 139
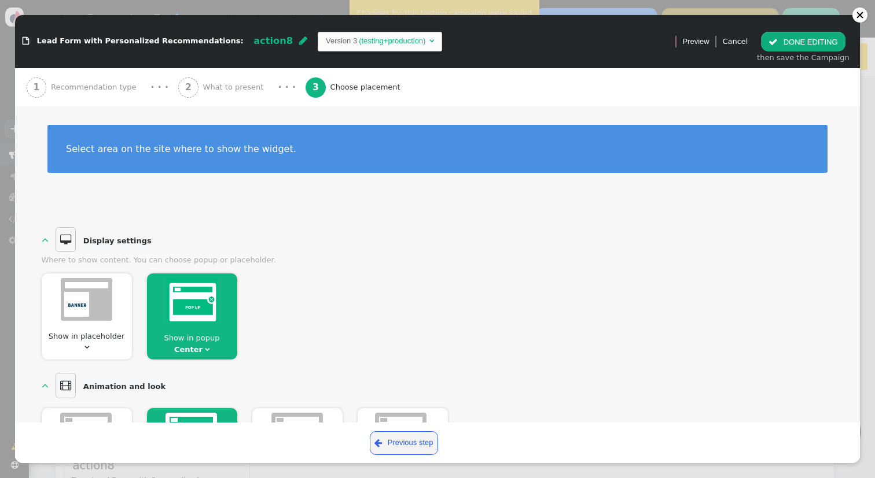
click at [220, 87] on span "What to present" at bounding box center [235, 88] width 65 height 12
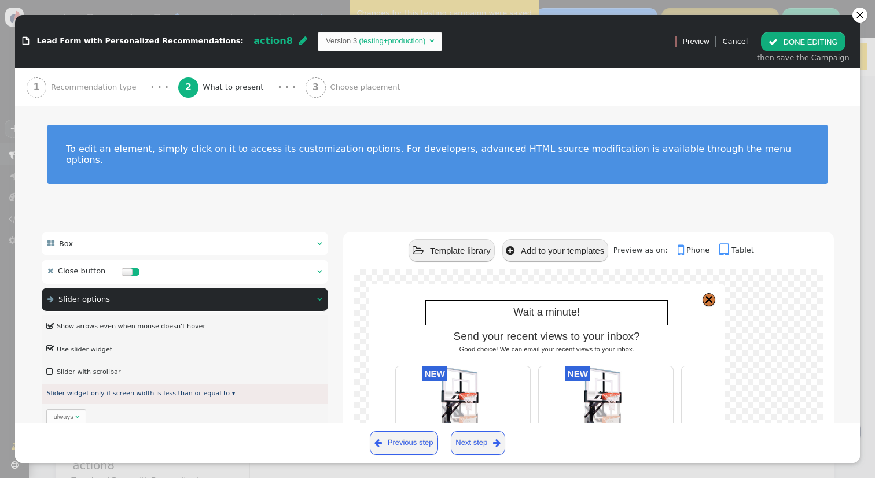
click at [310, 288] on div " Slider options  " at bounding box center [185, 300] width 286 height 24
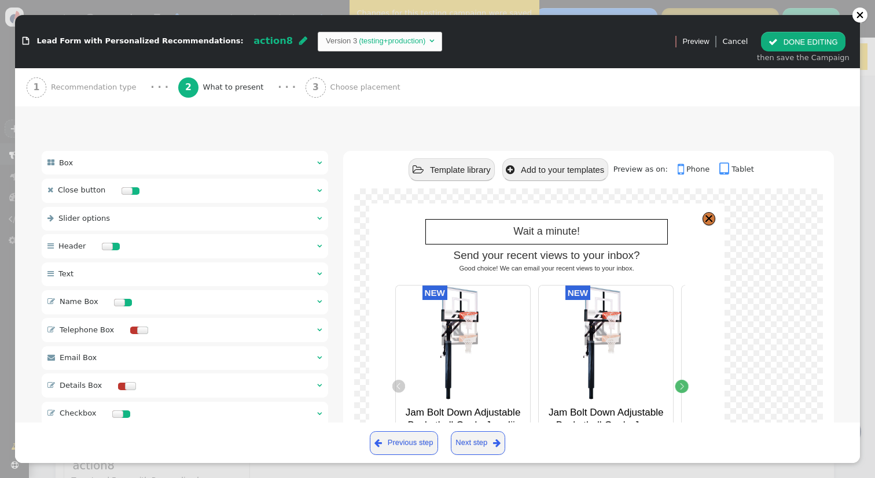
scroll to position [131, 0]
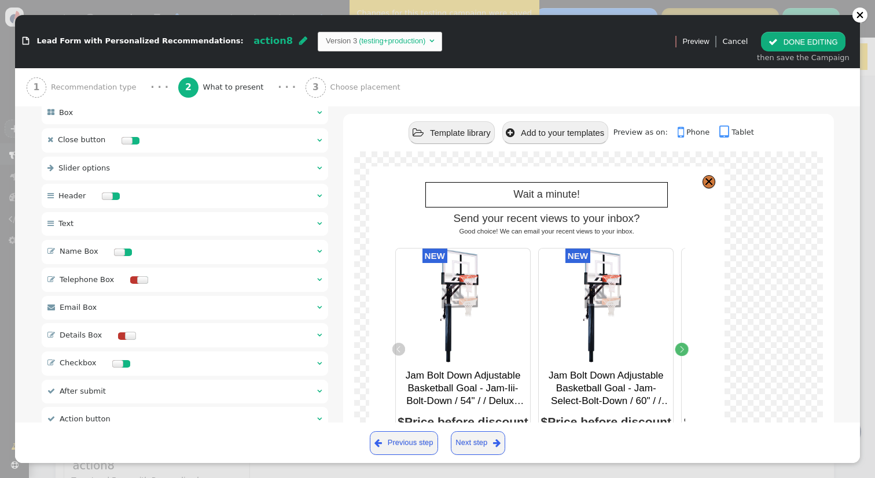
click at [110, 193] on div at bounding box center [114, 197] width 9 height 8
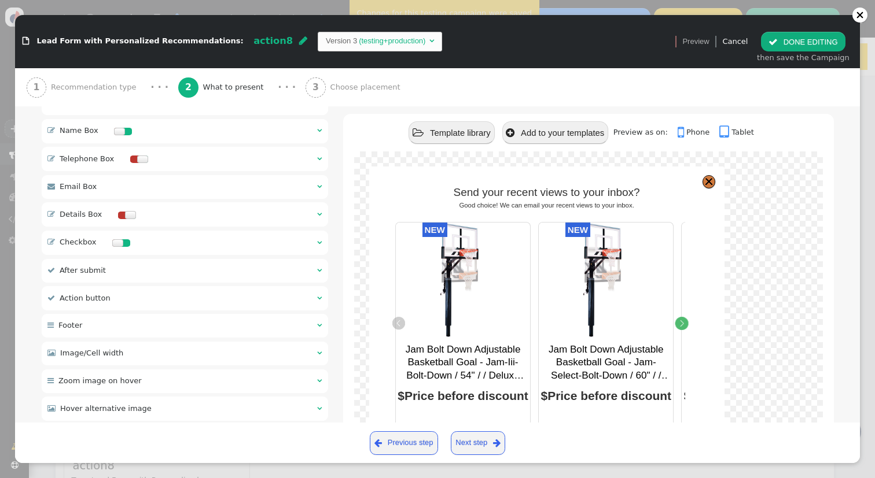
scroll to position [0, 0]
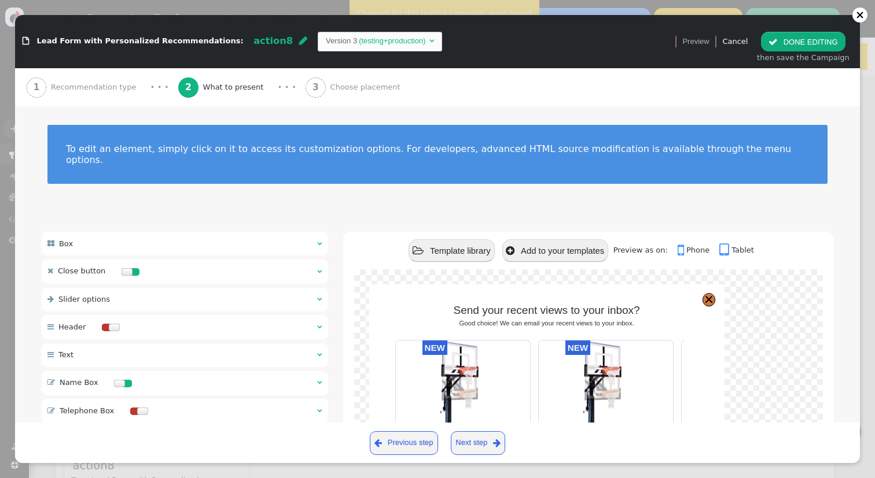
click at [113, 324] on div at bounding box center [114, 328] width 11 height 8
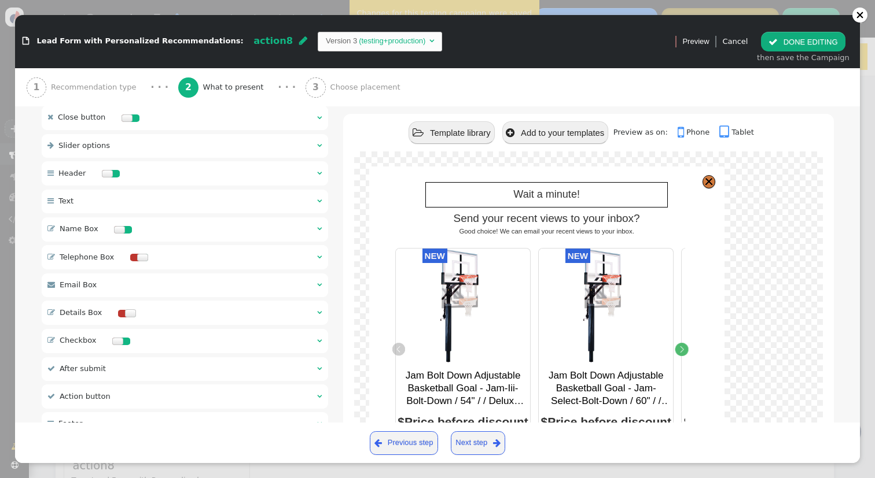
scroll to position [178, 0]
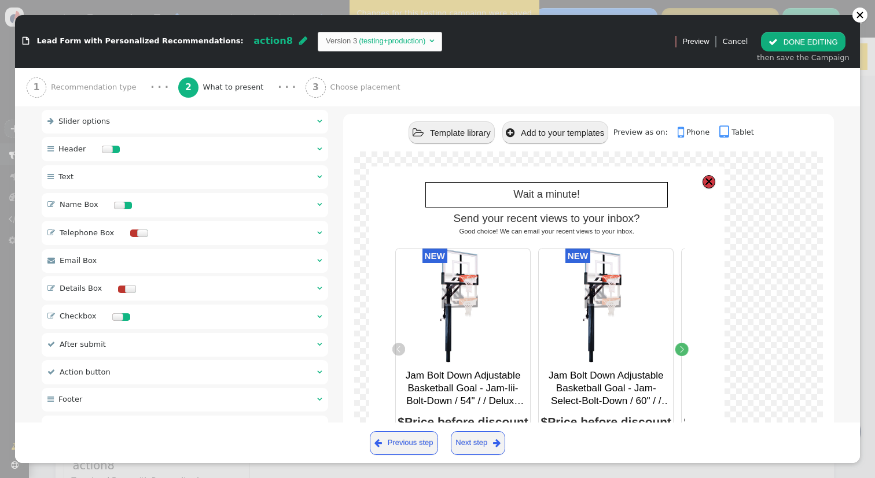
click at [709, 179] on div at bounding box center [708, 182] width 9 height 9
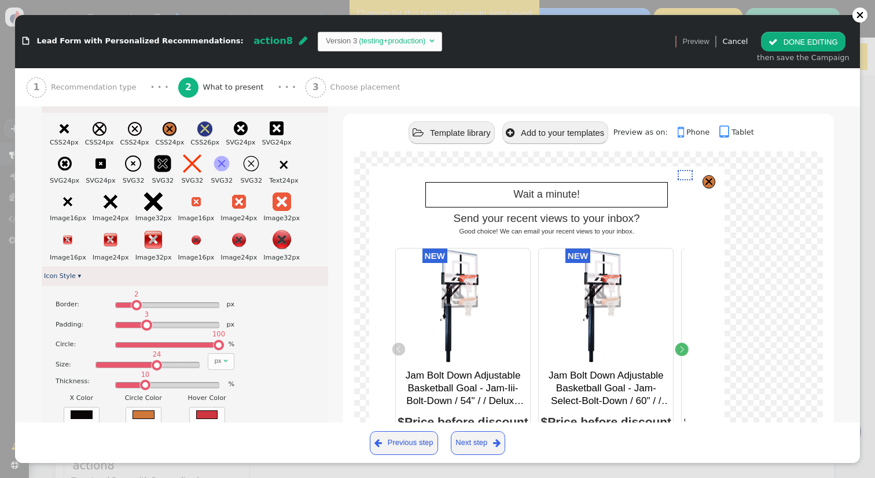
scroll to position [141, 0]
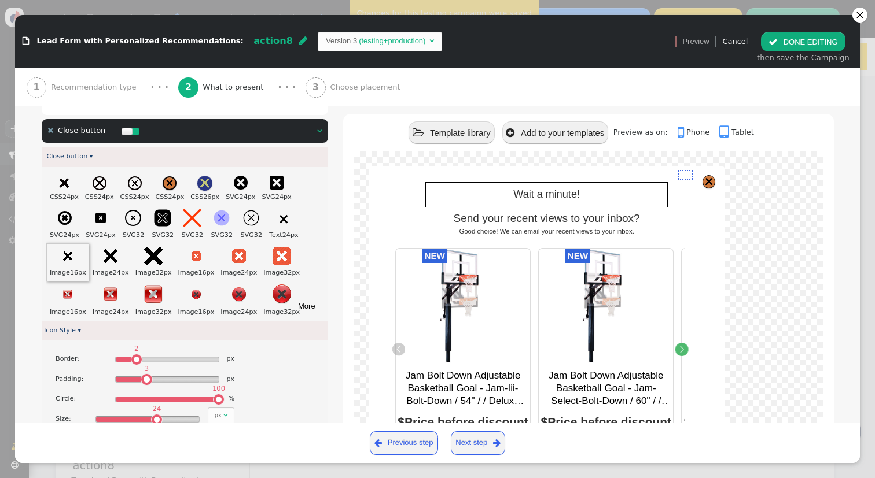
click at [69, 252] on div at bounding box center [67, 258] width 9 height 13
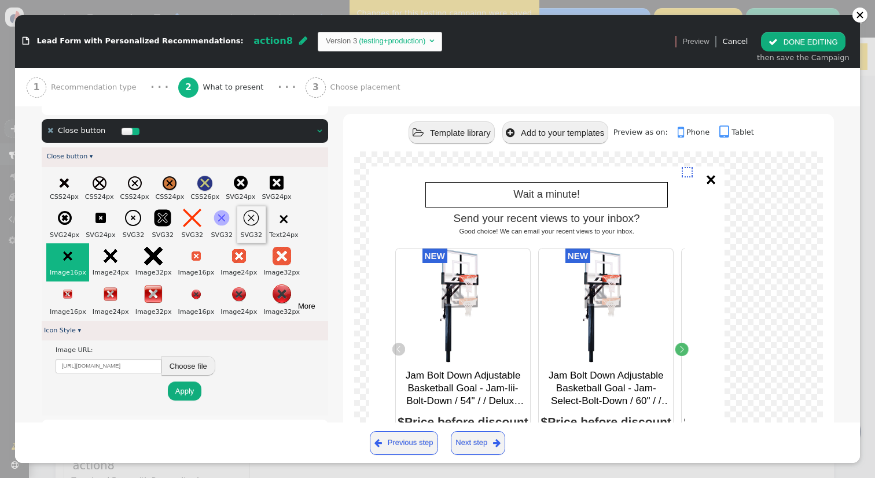
click at [249, 211] on icon at bounding box center [251, 218] width 19 height 19
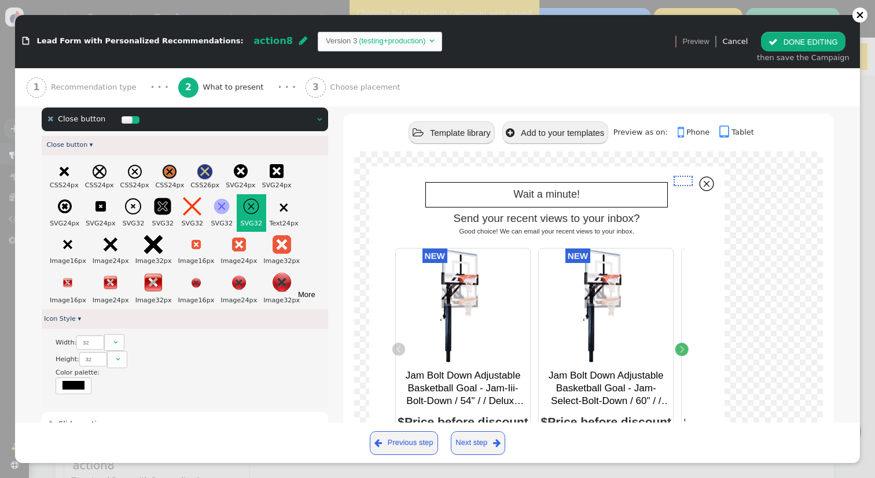
scroll to position [143, 0]
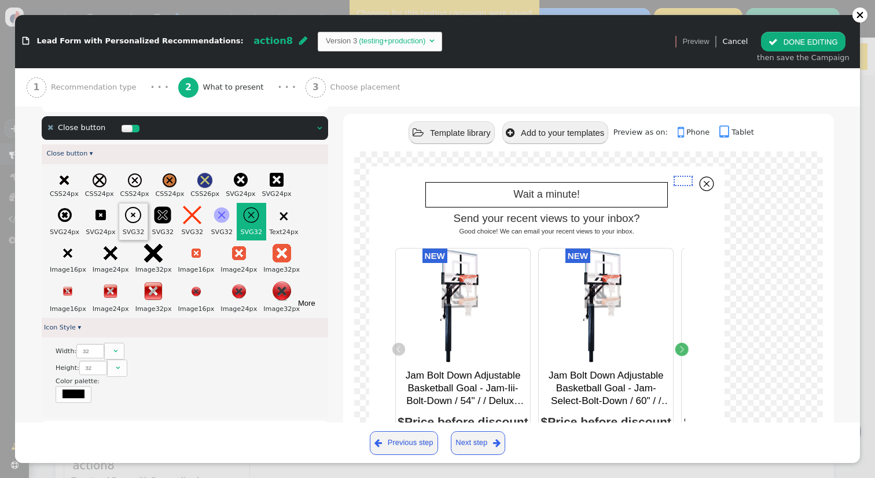
click at [138, 211] on icon at bounding box center [133, 215] width 19 height 19
click at [66, 249] on img at bounding box center [67, 253] width 9 height 9
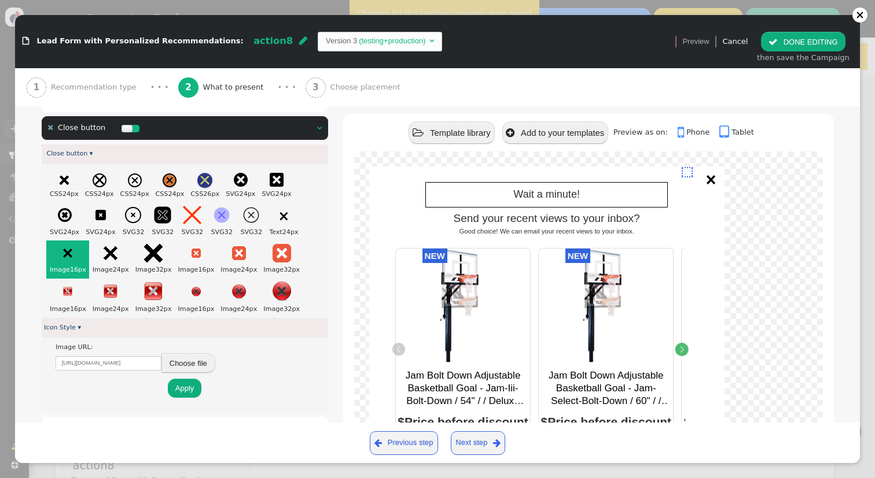
click at [807, 42] on button " DONE EDITING" at bounding box center [803, 42] width 84 height 20
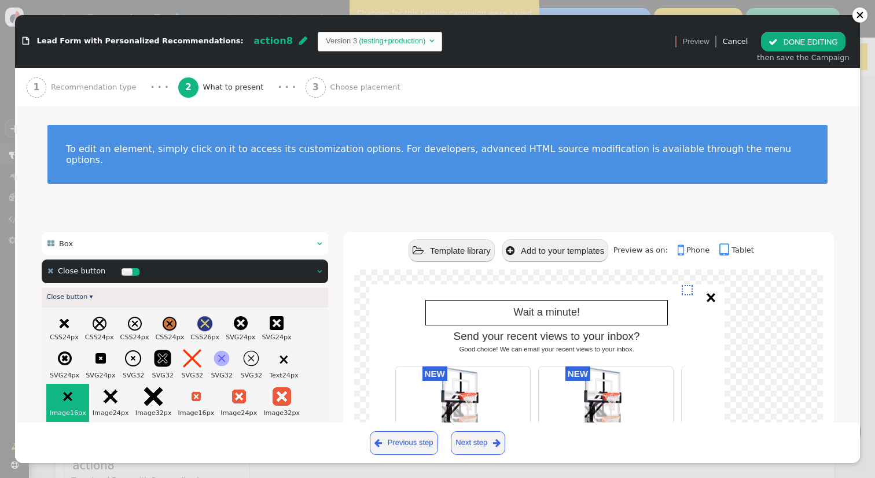
scroll to position [0, 0]
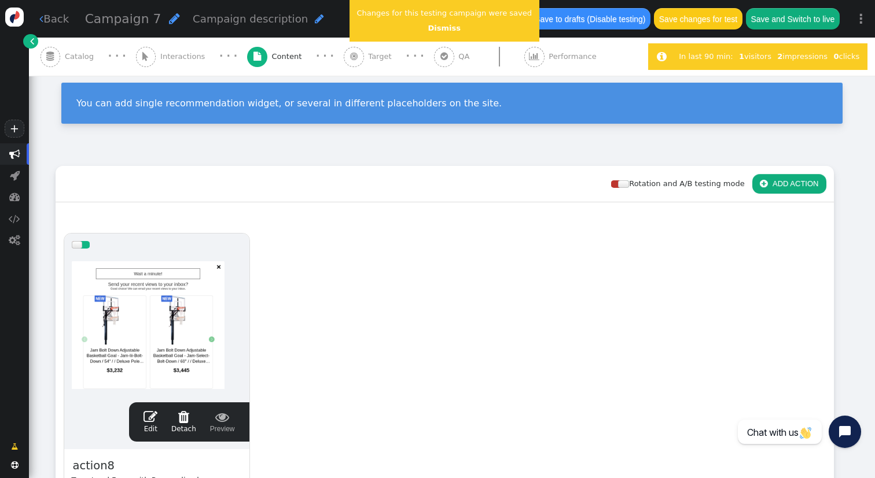
click at [180, 319] on div at bounding box center [157, 325] width 170 height 139
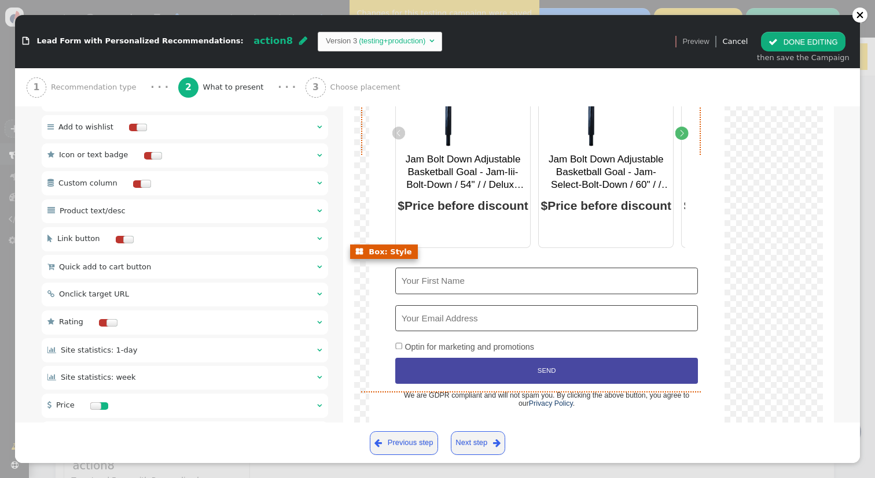
scroll to position [996, 0]
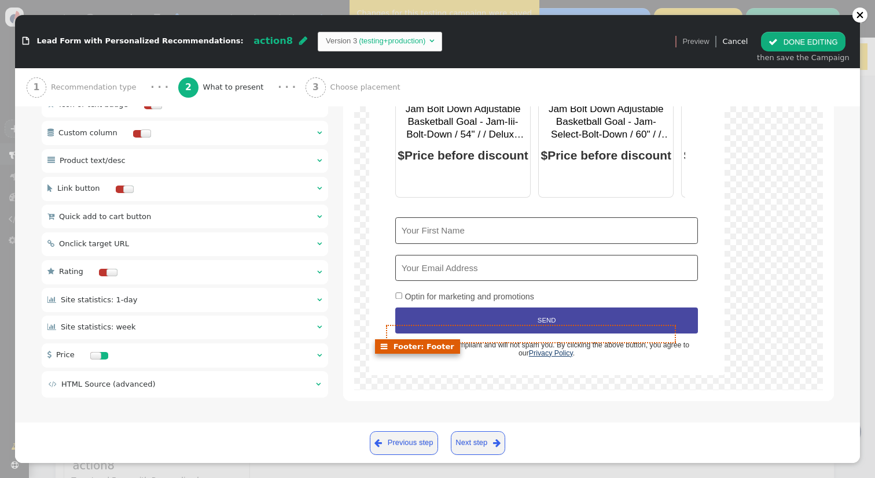
click at [557, 353] on link "Privacy Policy" at bounding box center [551, 353] width 44 height 8
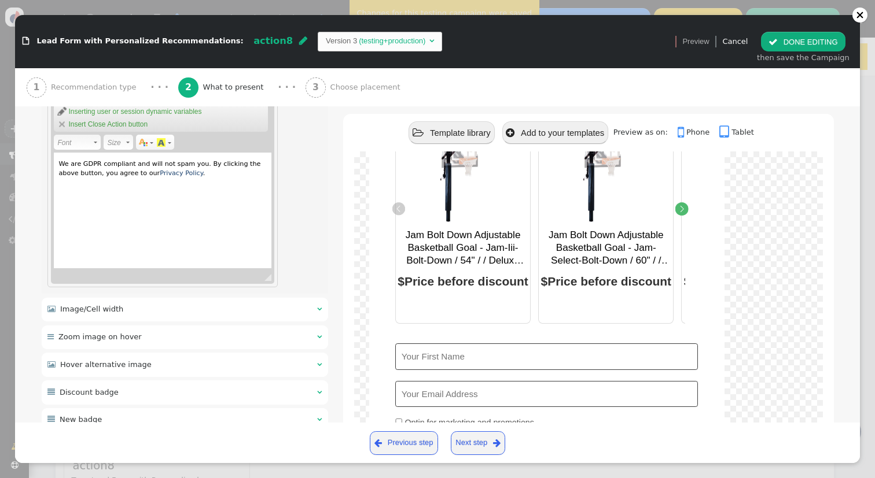
scroll to position [428, 0]
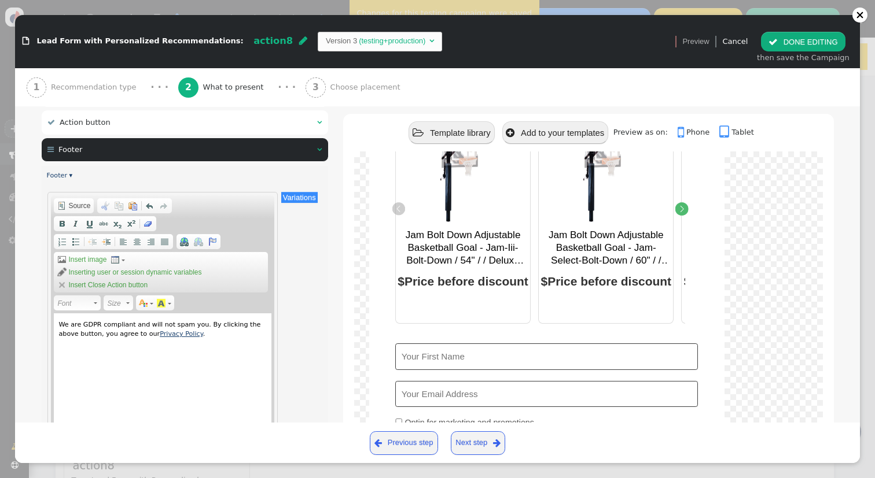
click at [187, 330] on link "Privacy Policy" at bounding box center [181, 334] width 43 height 8
type input "Privacy Policy"
select select "https://"
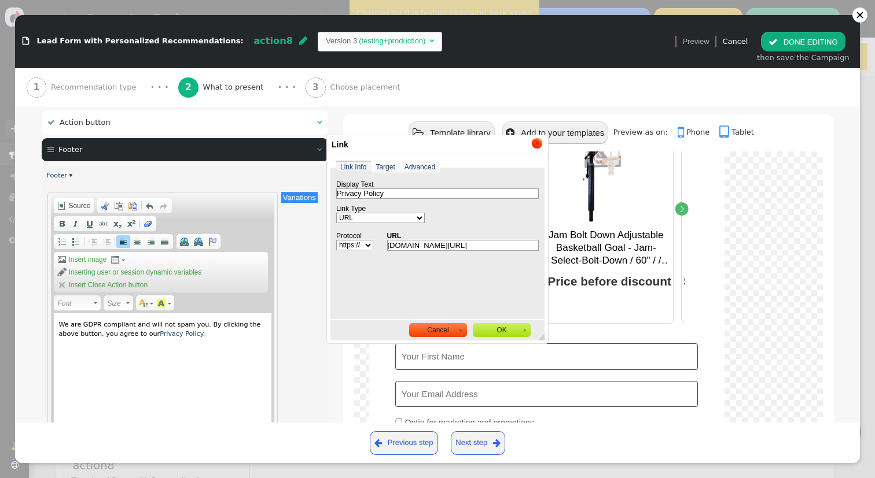
click at [421, 249] on div "www.tsg-training.co.uk/privacy-policy/" at bounding box center [463, 245] width 152 height 11
drag, startPoint x: 463, startPoint y: 245, endPoint x: 323, endPoint y: 245, distance: 140.0
click at [322, 245] on body "+  Campaigns  Realtime Visitors  Dashboard  Tracker Settings  Settings  …" at bounding box center [437, 239] width 875 height 478
type input "/privacy-policy/"
select select
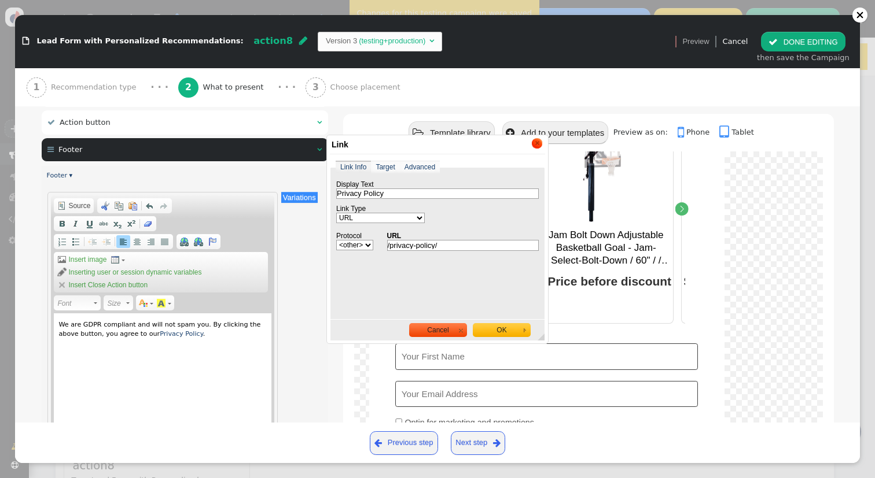
type input "/privacy-policy/"
click at [503, 329] on span "OK" at bounding box center [502, 330] width 58 height 14
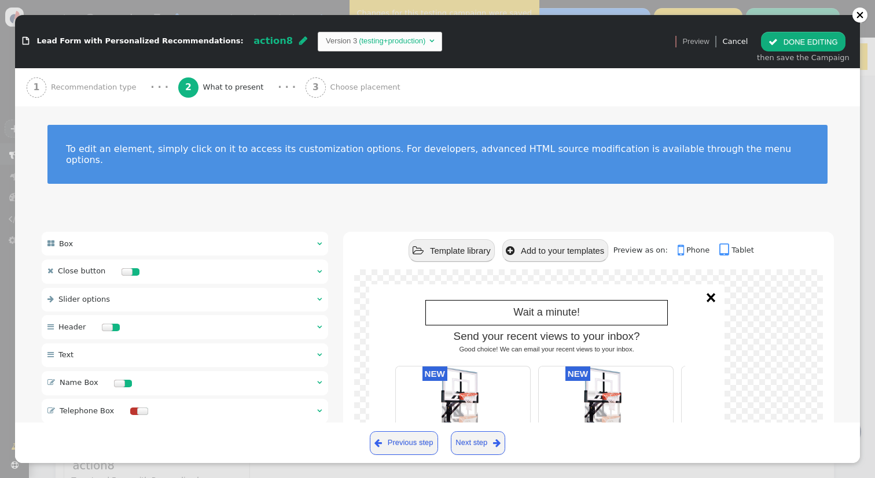
click at [811, 51] on button " DONE EDITING" at bounding box center [803, 42] width 84 height 20
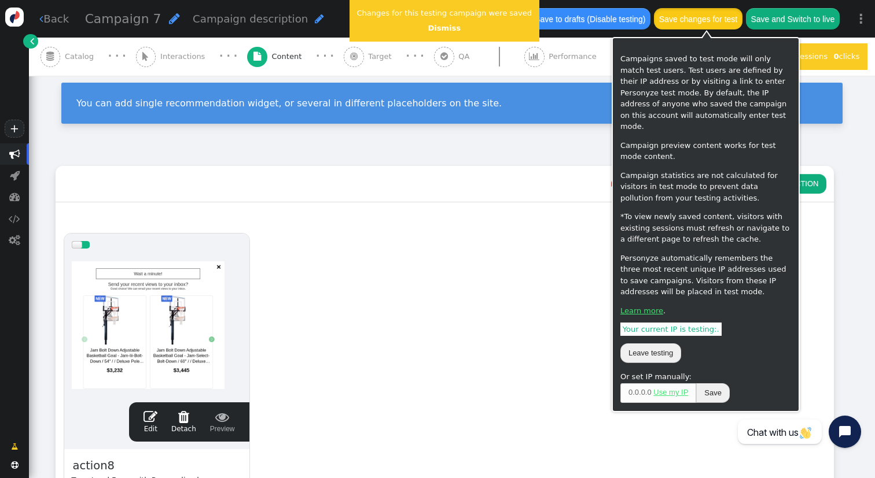
click at [732, 24] on button "Save changes for test" at bounding box center [698, 18] width 88 height 21
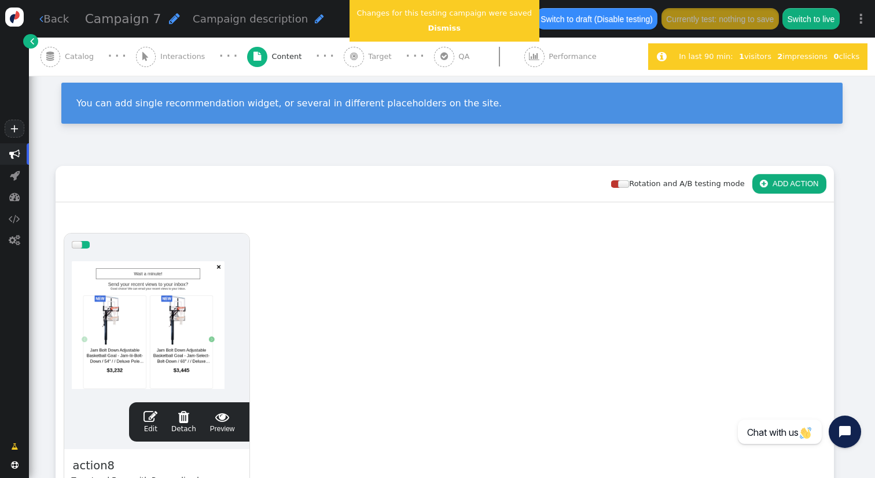
click at [164, 281] on div at bounding box center [157, 325] width 170 height 139
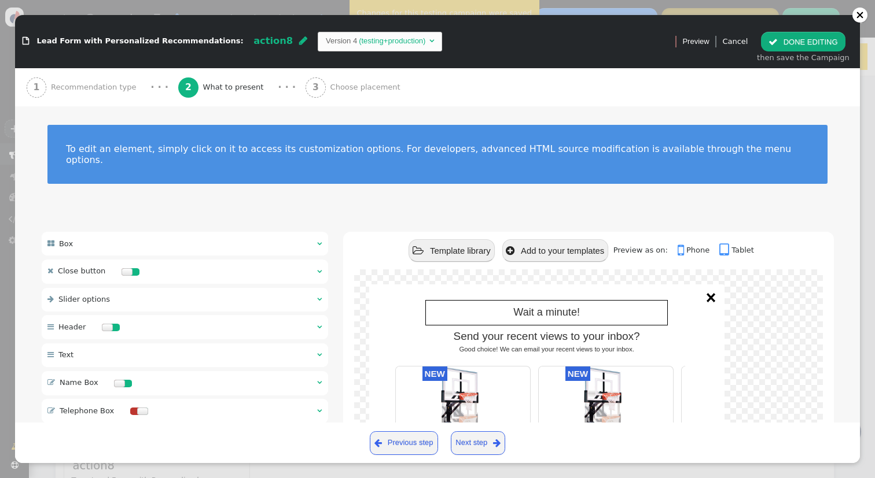
click at [202, 240] on div " Box  " at bounding box center [185, 244] width 286 height 24
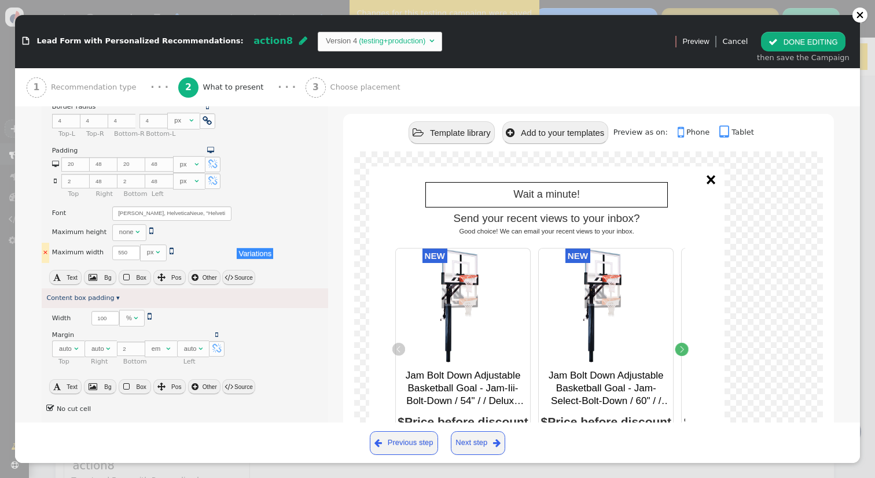
scroll to position [420, 0]
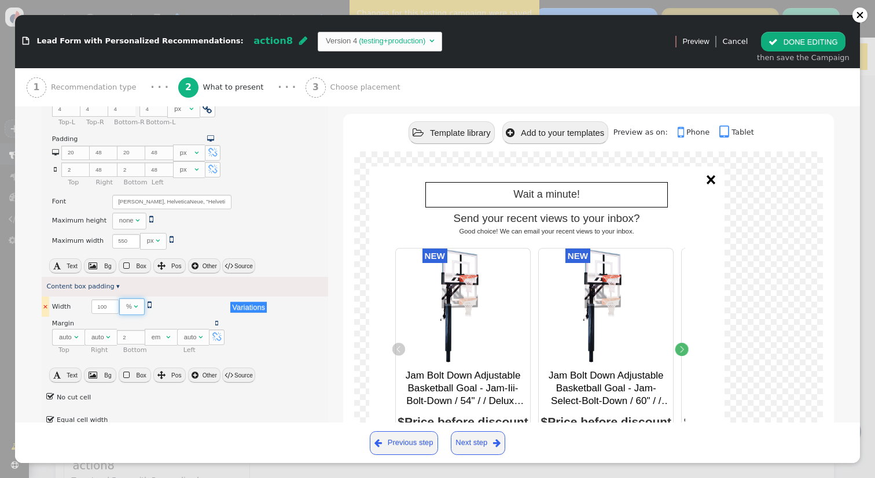
click at [134, 303] on span "" at bounding box center [136, 306] width 4 height 7
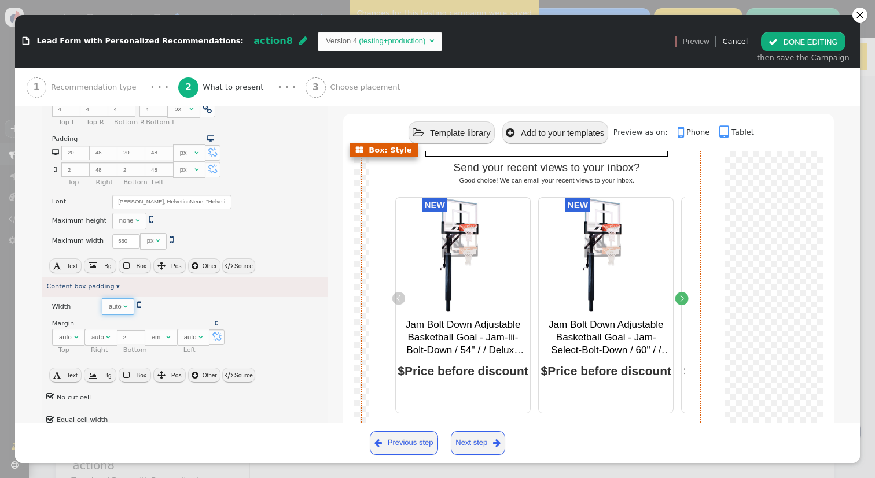
scroll to position [80, 0]
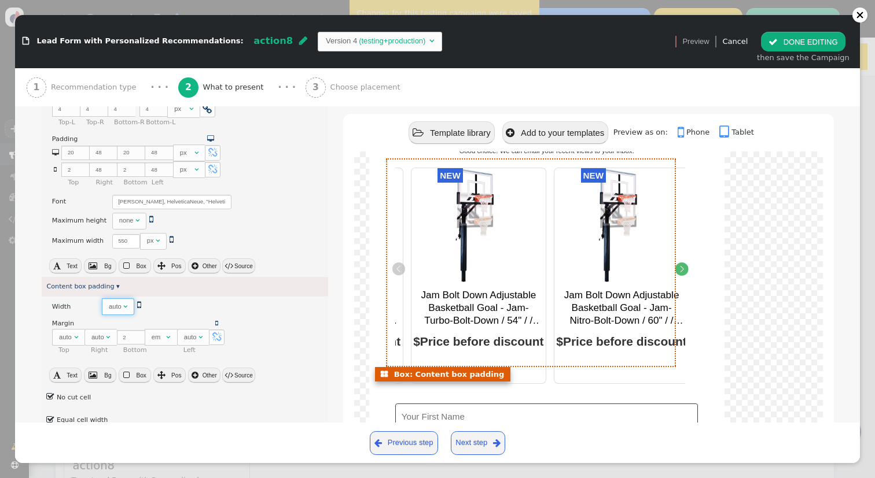
click at [688, 275] on icon "Next" at bounding box center [682, 269] width 16 height 13
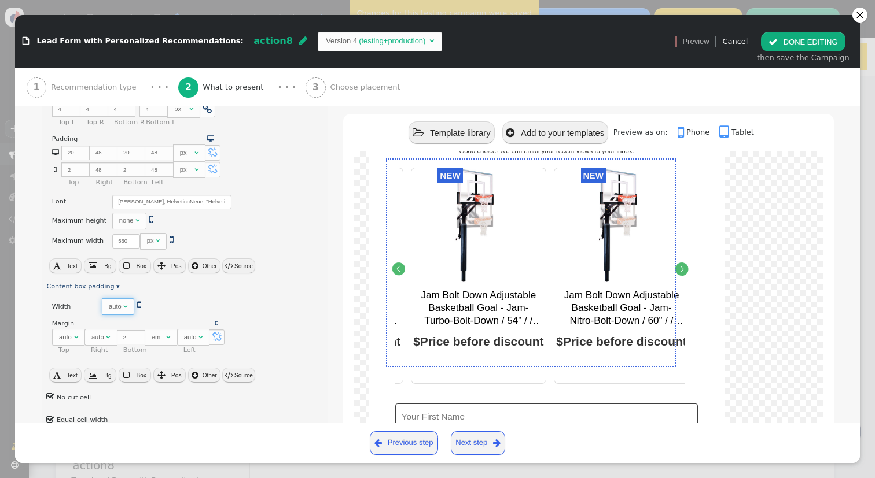
click at [686, 275] on icon "Next" at bounding box center [682, 269] width 16 height 13
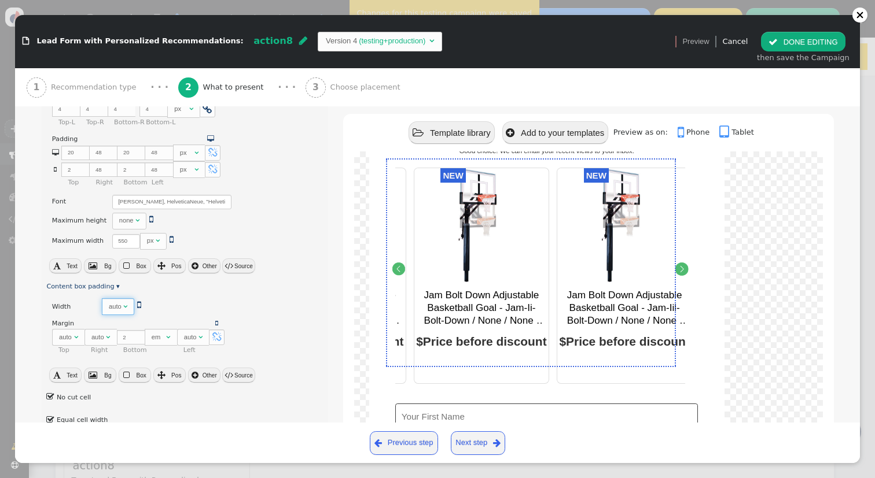
click at [686, 275] on icon "Next" at bounding box center [682, 269] width 16 height 13
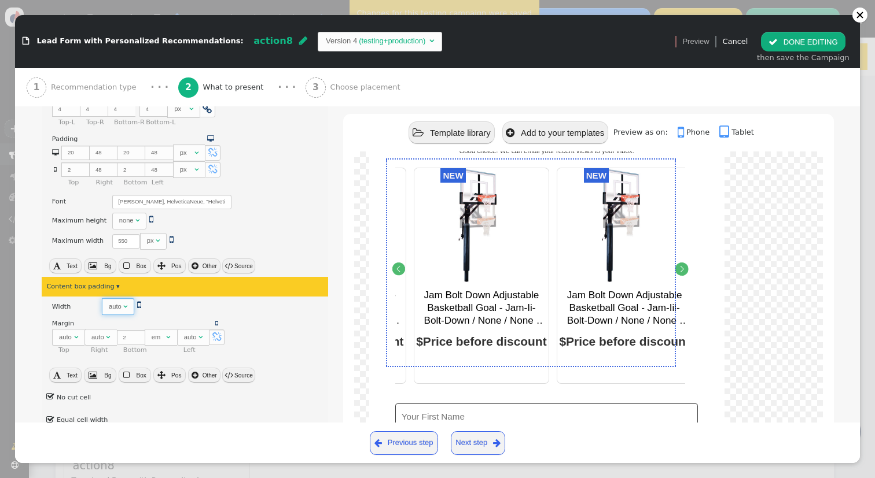
click at [686, 275] on icon "Next" at bounding box center [682, 269] width 16 height 13
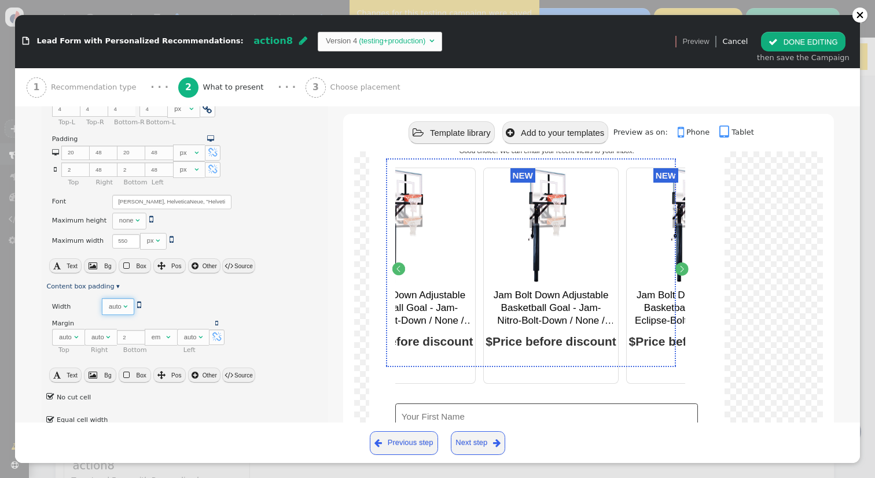
click at [686, 275] on icon "Next" at bounding box center [682, 269] width 16 height 13
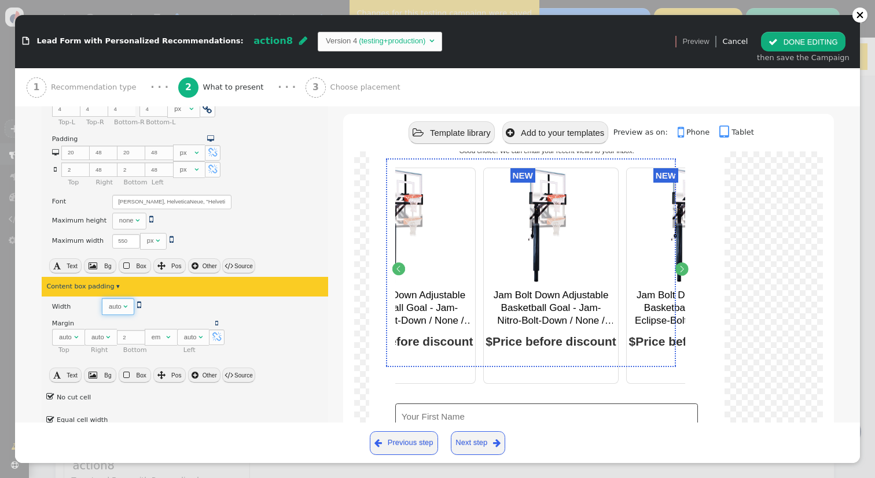
click at [686, 275] on icon "Next" at bounding box center [682, 269] width 16 height 13
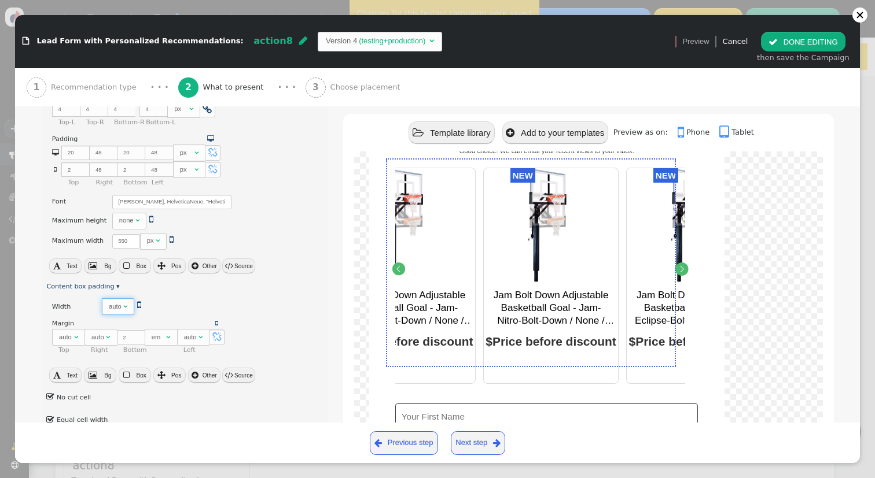
click at [686, 275] on icon "Next" at bounding box center [682, 269] width 16 height 13
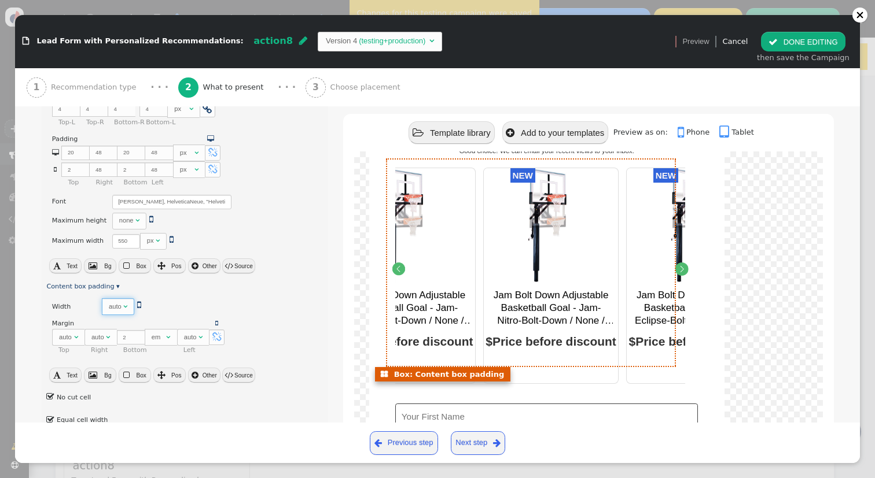
click at [685, 274] on icon "Next" at bounding box center [681, 269] width 13 height 13
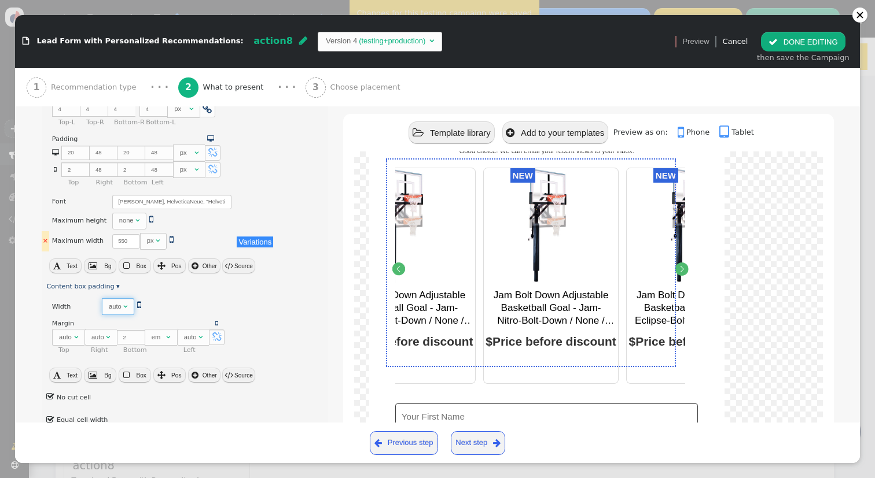
scroll to position [411, 0]
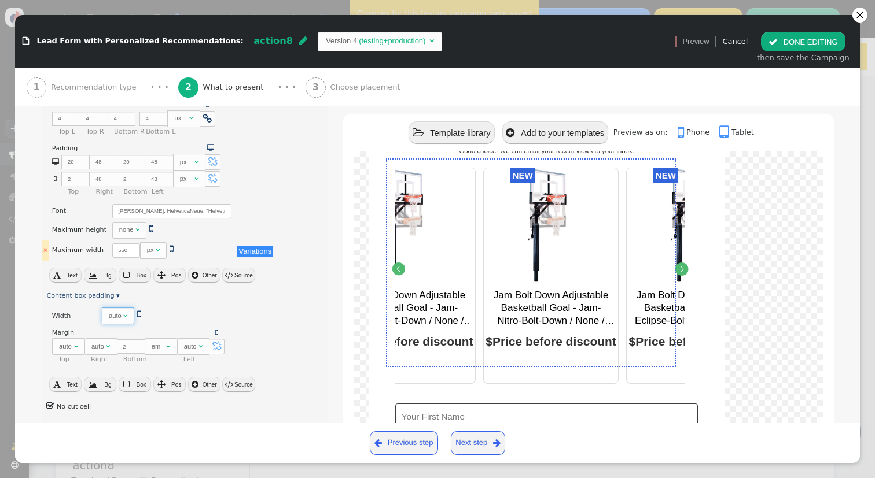
click at [150, 245] on div "px" at bounding box center [151, 250] width 9 height 10
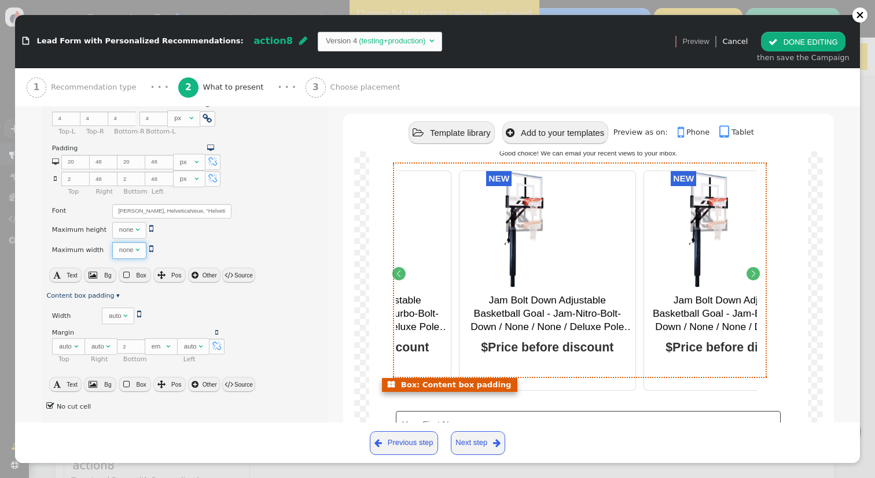
click at [756, 274] on icon "Next" at bounding box center [753, 273] width 13 height 13
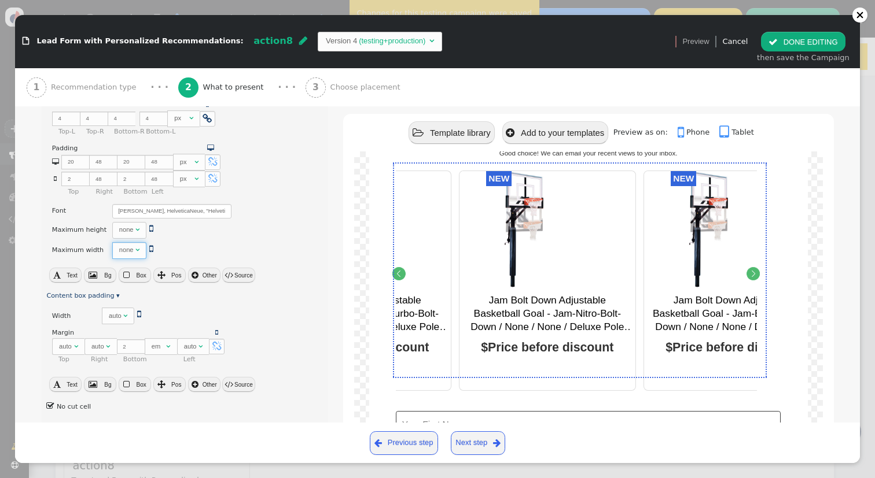
click at [756, 274] on icon "Next" at bounding box center [753, 273] width 13 height 13
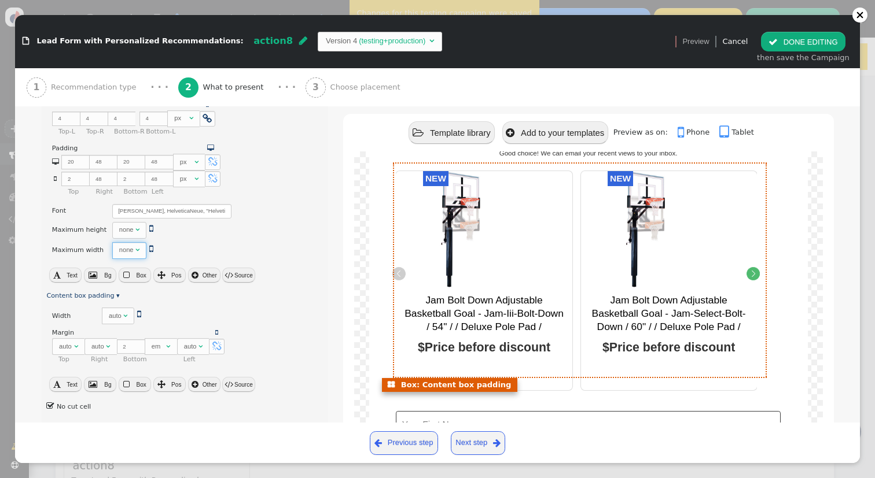
click at [398, 277] on icon "Previous" at bounding box center [399, 273] width 13 height 13
click at [757, 279] on div "NEW NEW NEW" at bounding box center [588, 281] width 385 height 220
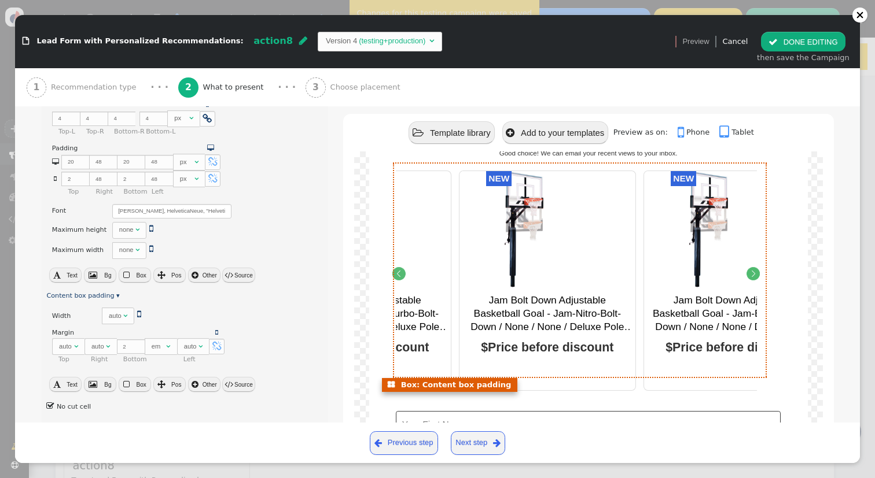
click at [753, 273] on icon "Next" at bounding box center [753, 273] width 13 height 13
click at [754, 276] on icon "Next" at bounding box center [753, 273] width 13 height 13
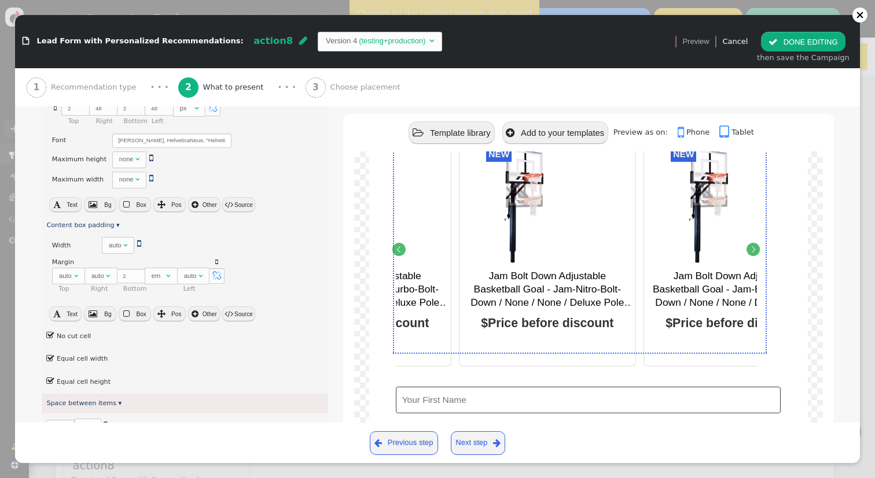
scroll to position [97, 0]
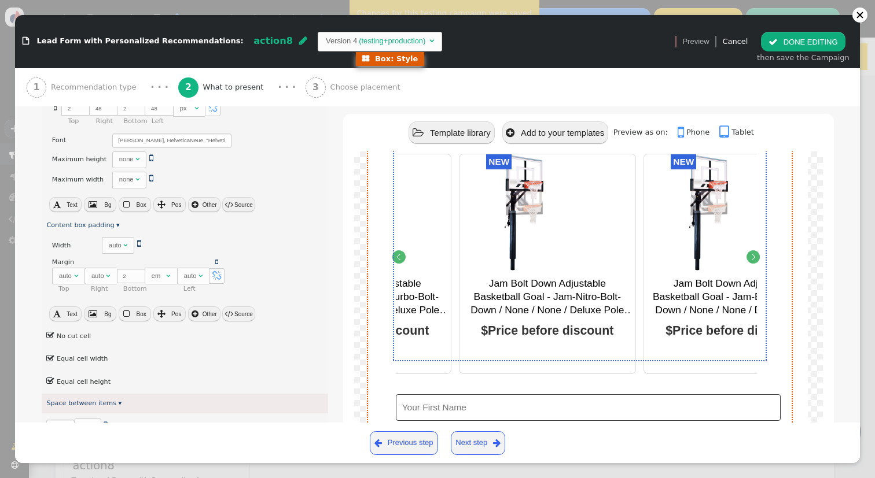
click at [789, 315] on div "Wait a minute! Send your recent views to your inbox? Good choice! We can email …" at bounding box center [588, 307] width 439 height 477
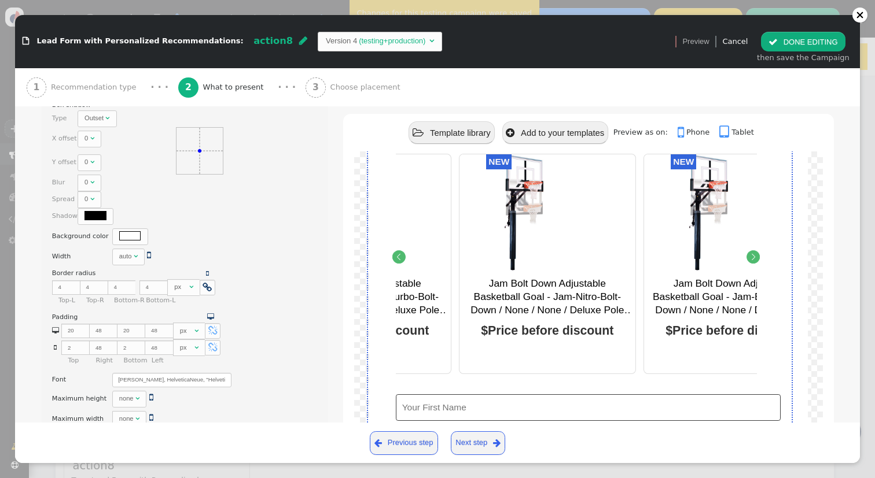
scroll to position [242, 0]
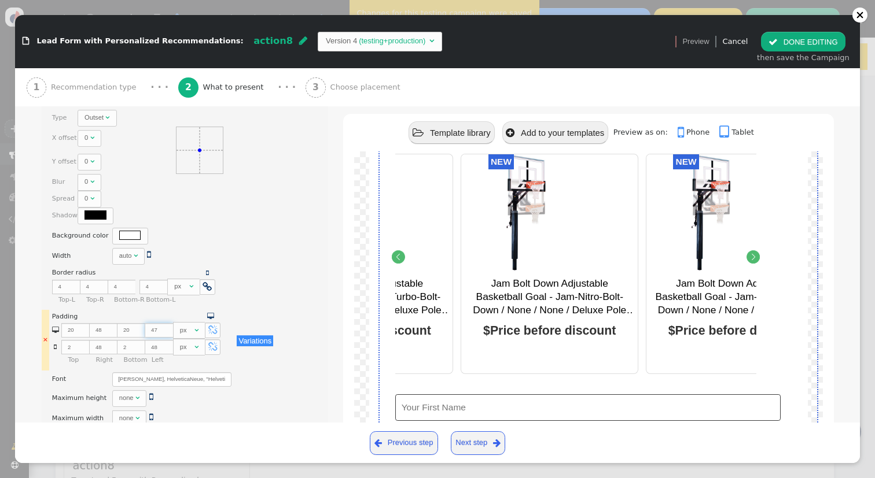
click at [161, 323] on input "47" at bounding box center [159, 330] width 28 height 14
drag, startPoint x: 157, startPoint y: 319, endPoint x: 148, endPoint y: 319, distance: 9.3
click at [148, 323] on input "47" at bounding box center [159, 330] width 28 height 14
type input "0"
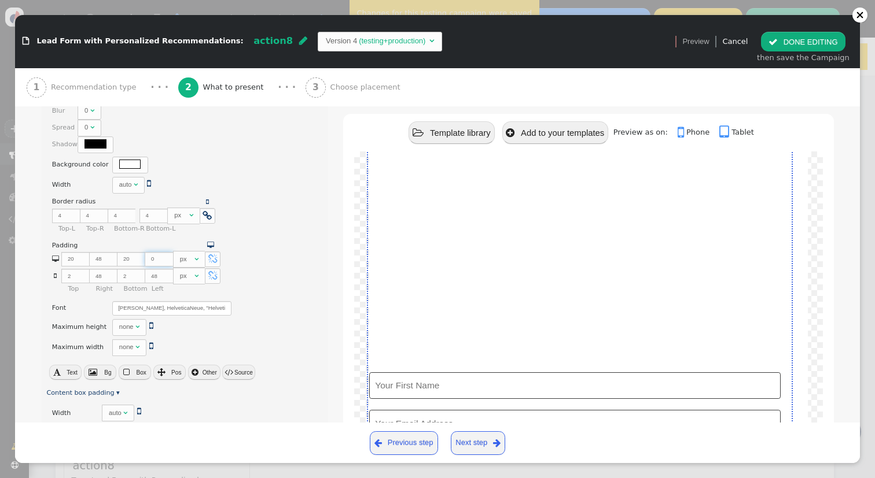
scroll to position [313, 0]
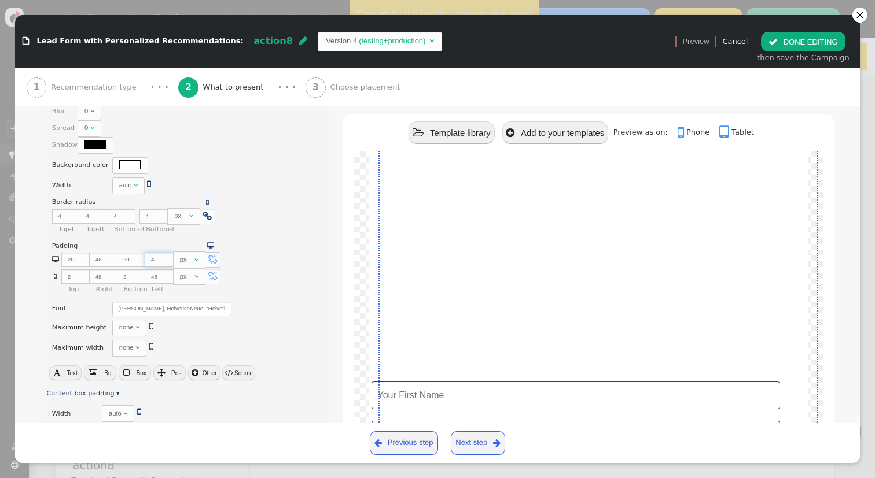
type input "48"
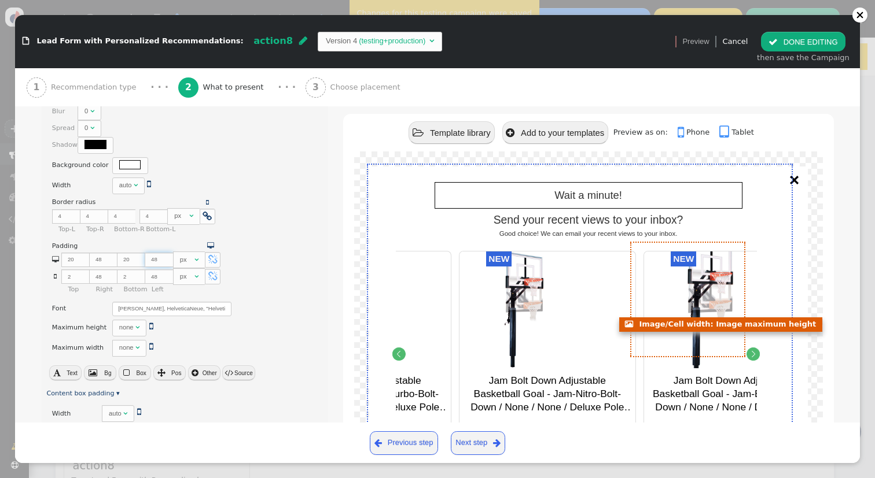
scroll to position [1, 0]
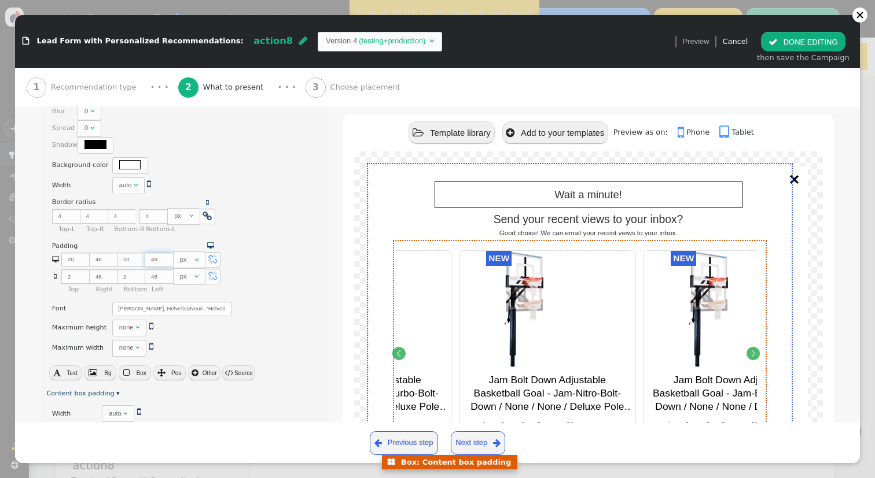
click at [751, 351] on icon "Next" at bounding box center [753, 353] width 13 height 13
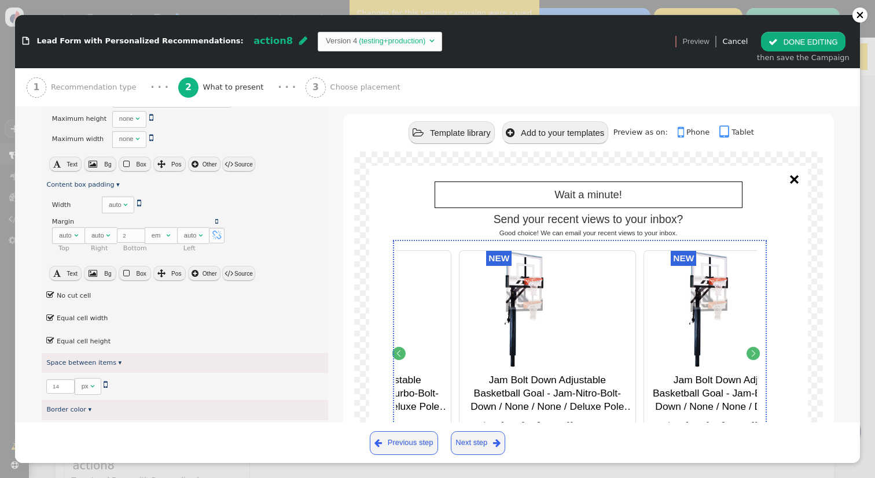
scroll to position [508, 0]
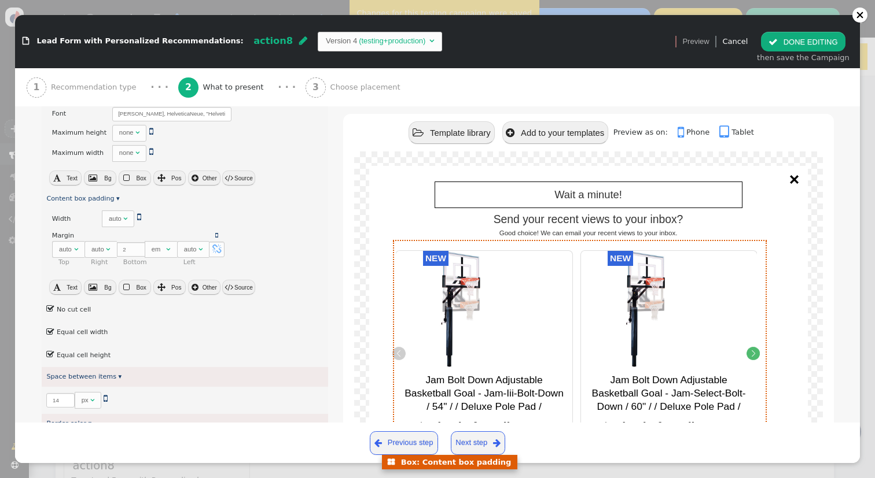
click at [399, 352] on icon "Previous" at bounding box center [399, 353] width 13 height 13
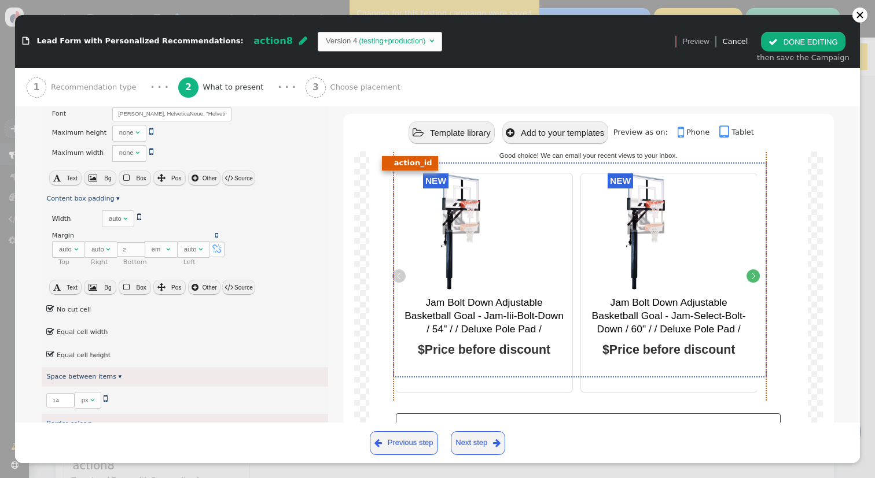
scroll to position [108, 0]
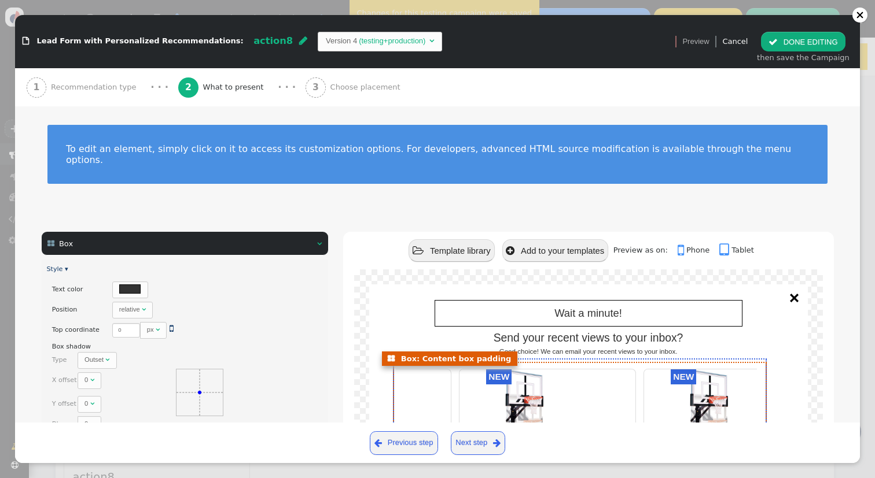
scroll to position [108, 0]
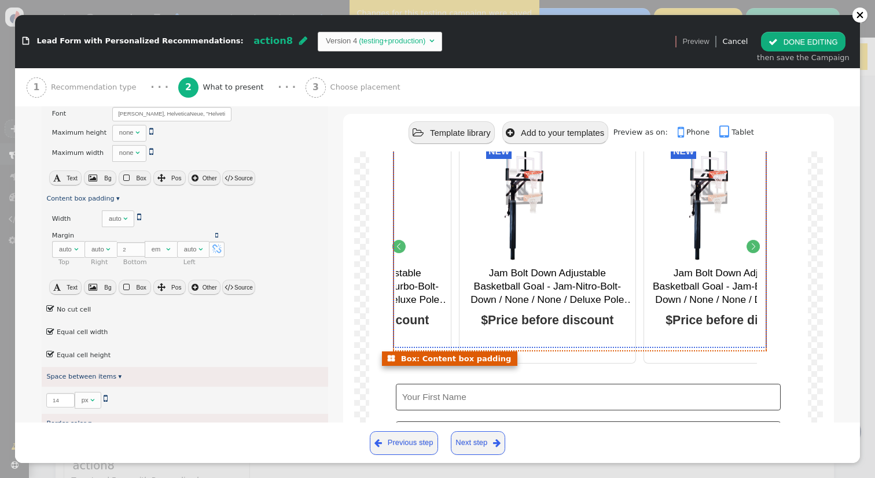
click at [754, 250] on icon "Next" at bounding box center [753, 246] width 13 height 13
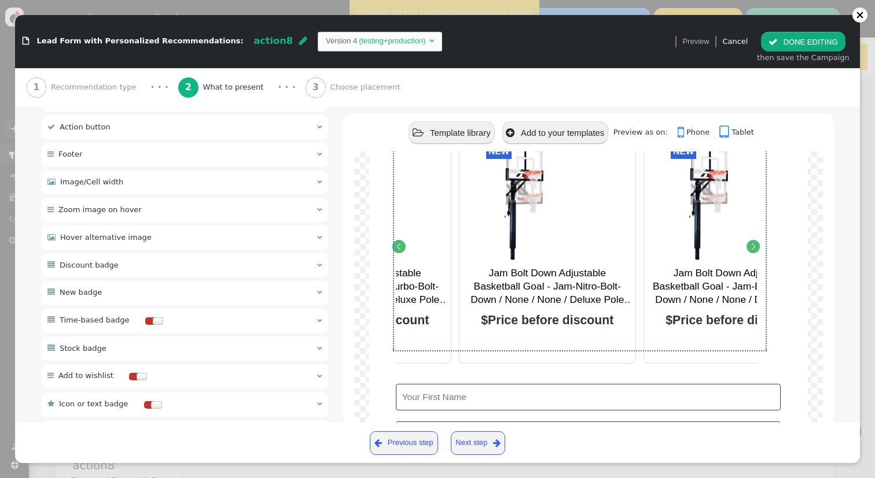
scroll to position [1480, 0]
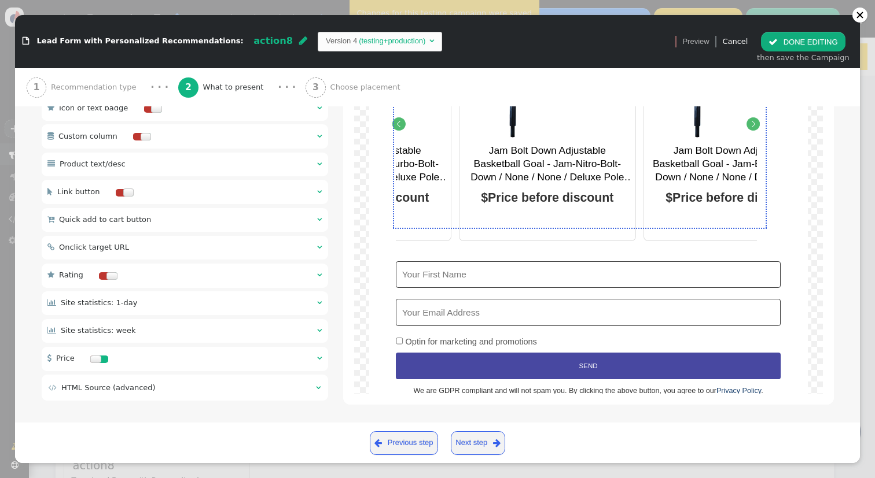
type input "48"
click at [239, 394] on div " HTML Source (advanced) " at bounding box center [185, 388] width 286 height 26
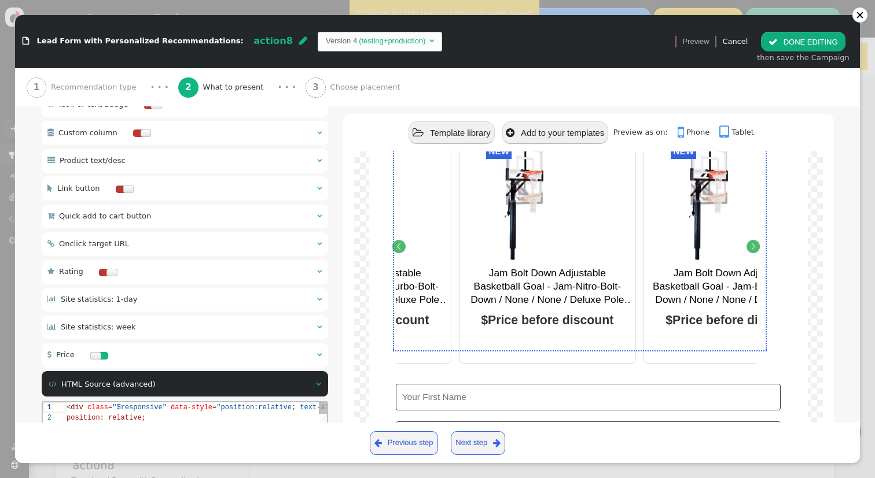
scroll to position [10, 55]
click at [226, 418] on div "position: relative;" at bounding box center [248, 417] width 364 height 10
type textarea "<div class="$responsive" data-style="position:relative; text-align:center; ${ar…"
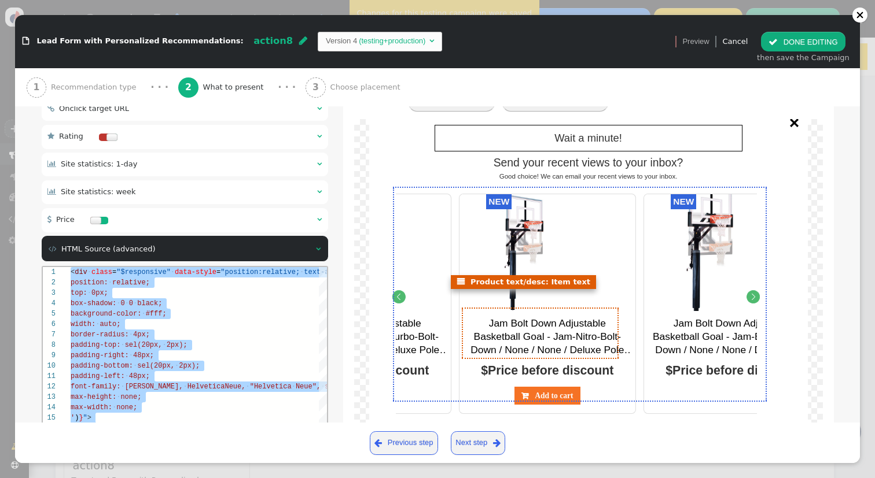
scroll to position [20, 0]
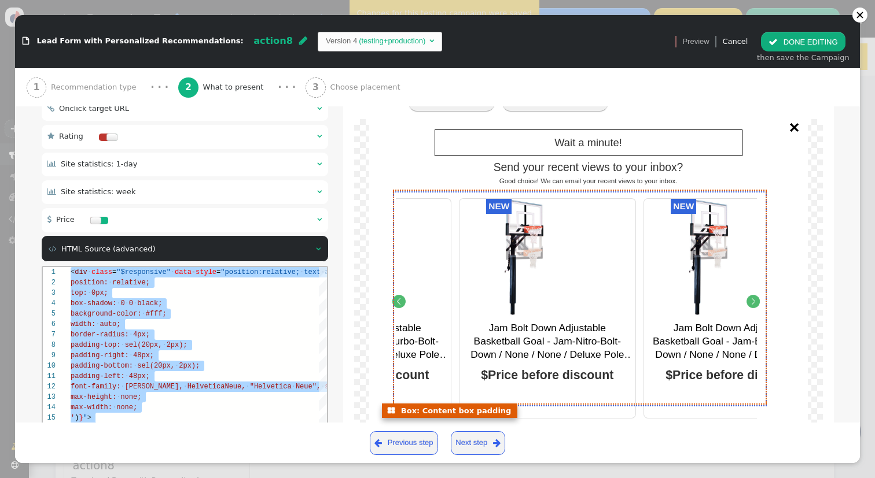
click at [758, 300] on icon "Next" at bounding box center [753, 301] width 13 height 13
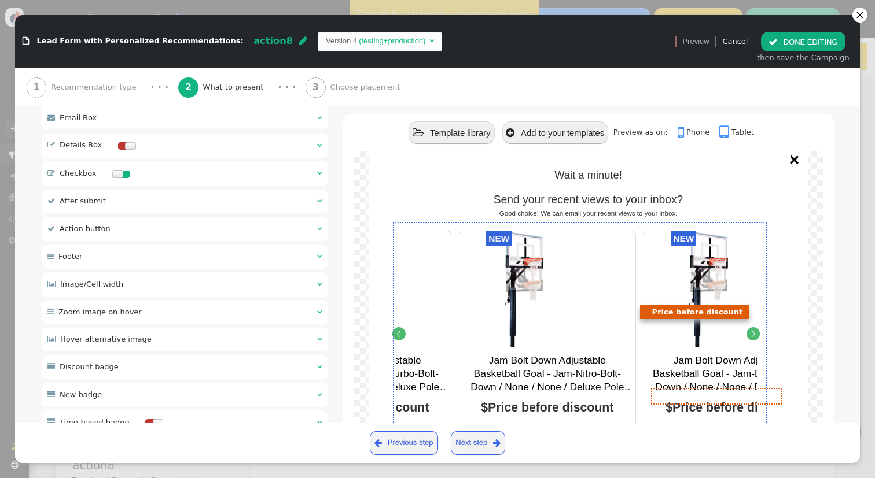
scroll to position [1480, 0]
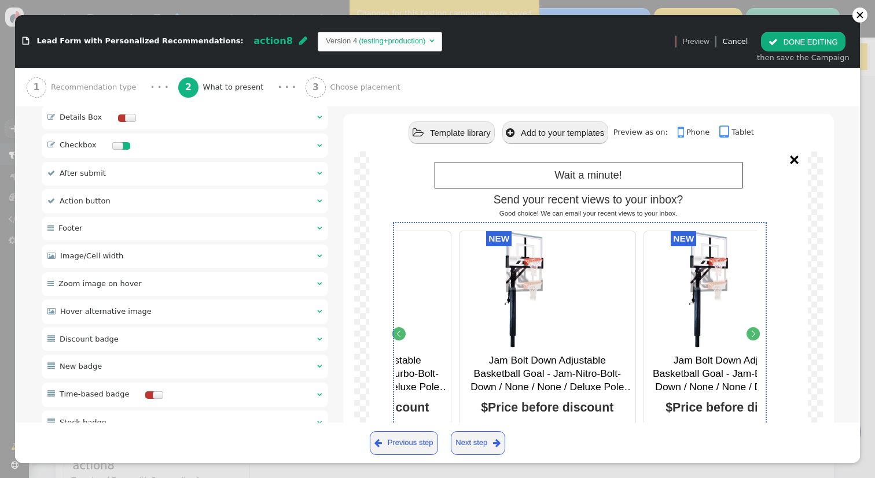
click at [181, 248] on div " Image/Cell width  " at bounding box center [185, 257] width 286 height 24
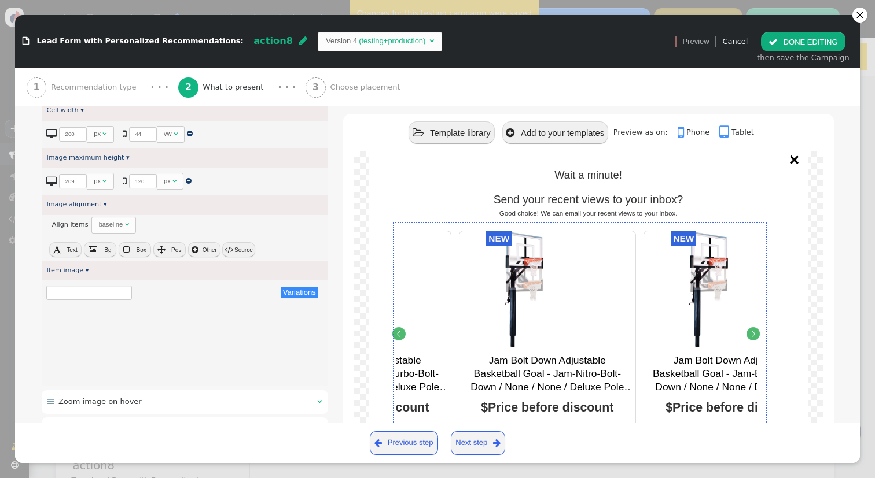
scroll to position [353, 0]
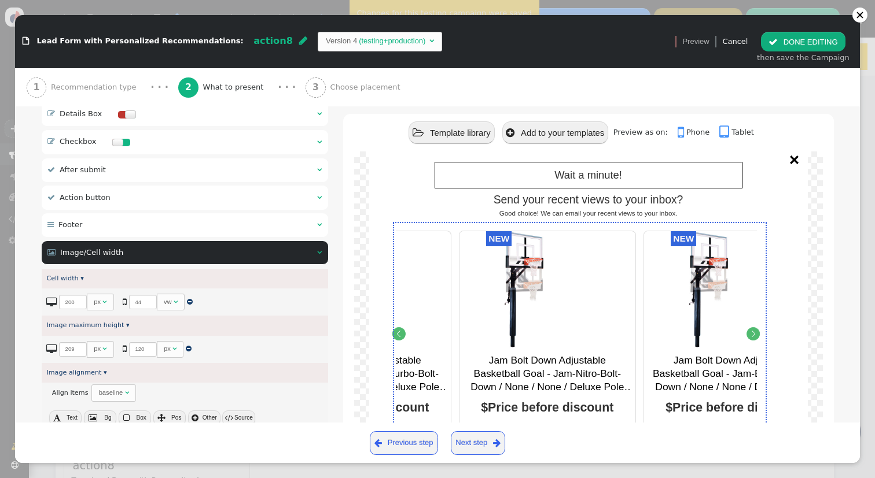
type input "${p->image_big_url}"
click at [67, 295] on input "200" at bounding box center [73, 302] width 28 height 14
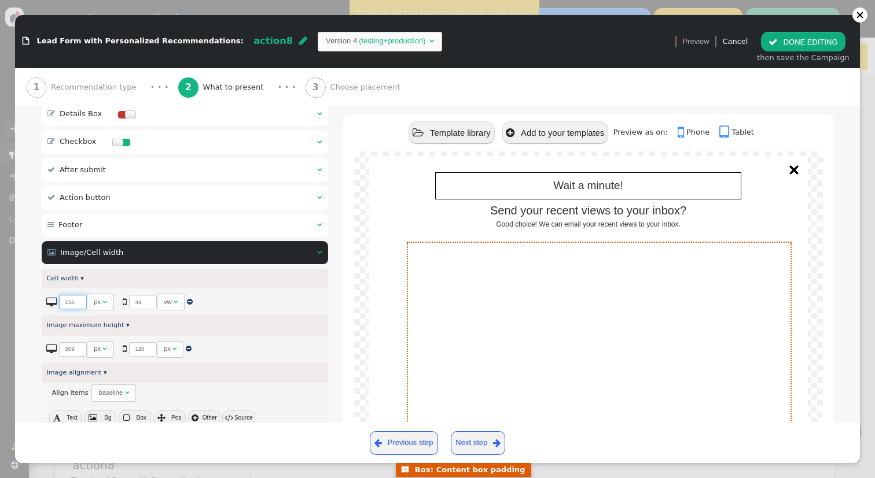
scroll to position [8, 0]
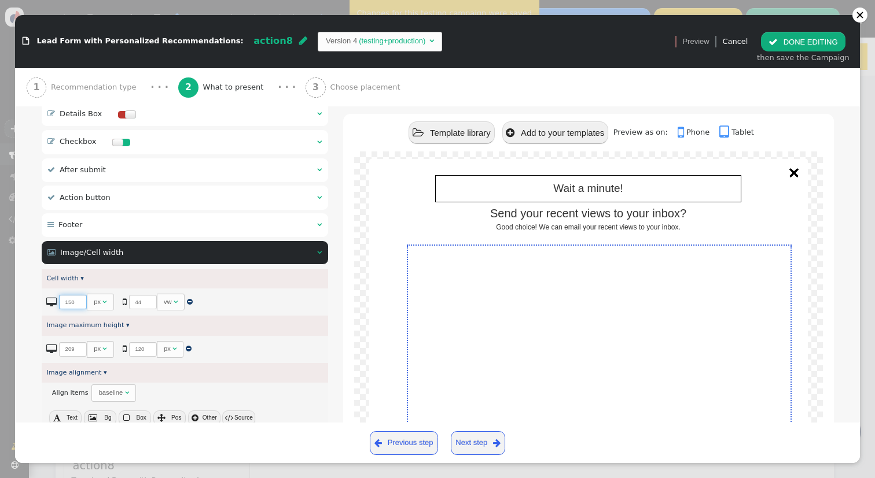
click at [69, 296] on input "150" at bounding box center [73, 302] width 28 height 14
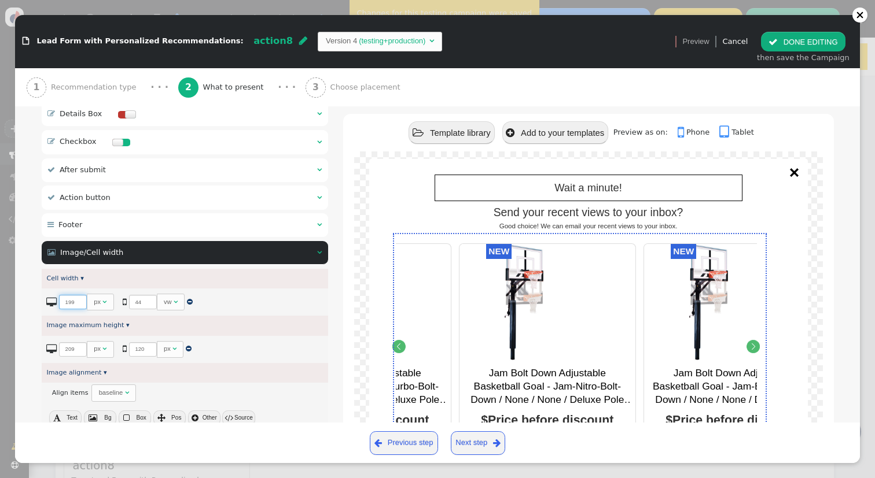
click at [79, 299] on input "199" at bounding box center [73, 302] width 28 height 14
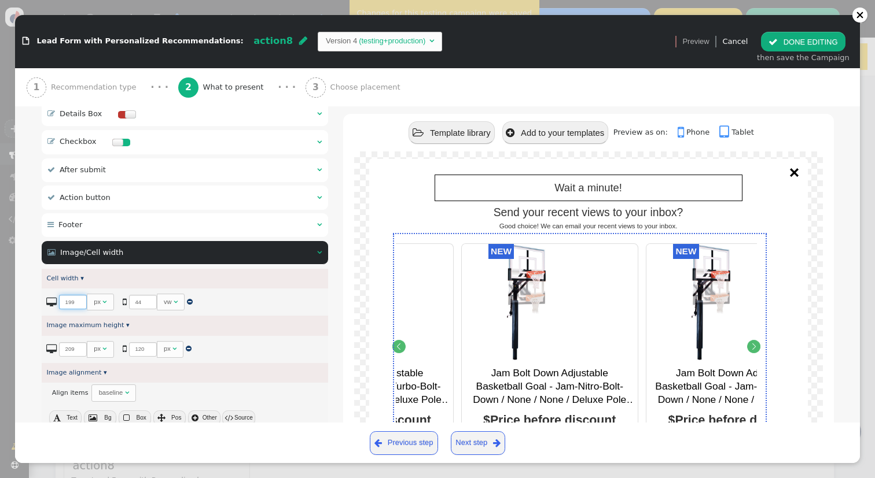
click at [79, 299] on input "198" at bounding box center [73, 302] width 28 height 14
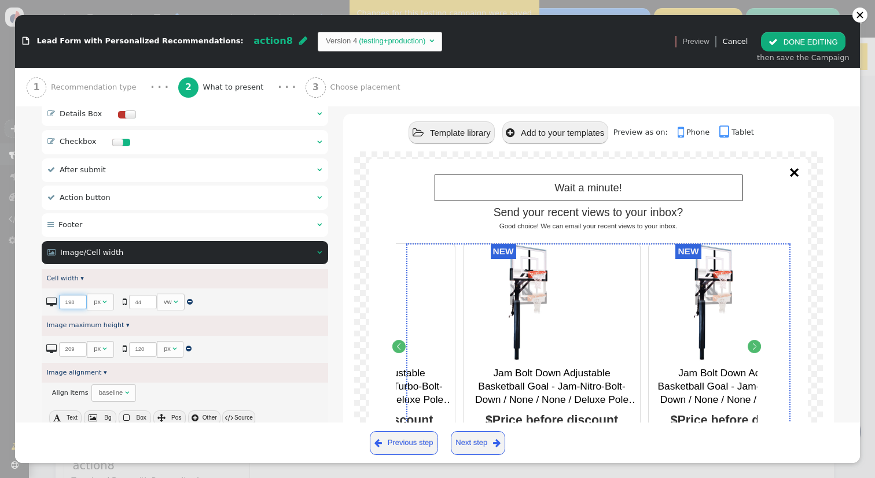
click at [79, 299] on input "197" at bounding box center [73, 302] width 28 height 14
click at [79, 299] on input "196" at bounding box center [73, 302] width 28 height 14
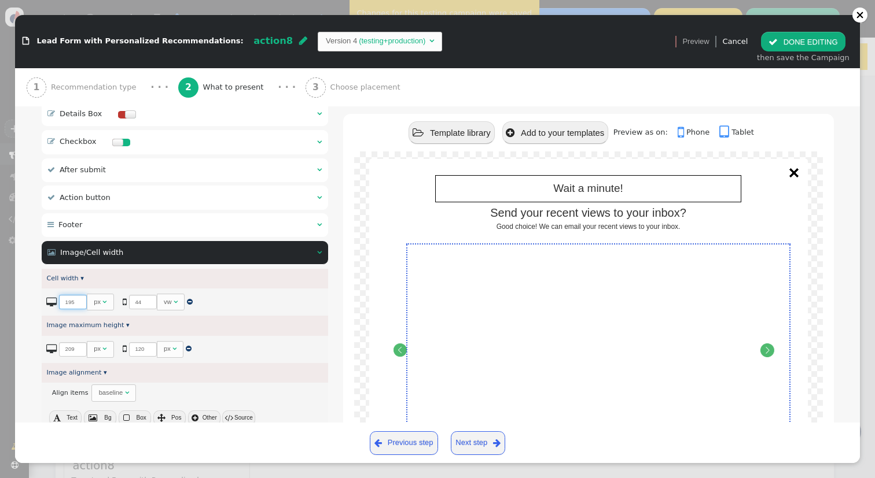
click at [79, 299] on input "195" at bounding box center [73, 302] width 28 height 14
click at [79, 299] on input "194" at bounding box center [73, 302] width 28 height 14
click at [79, 299] on input "193" at bounding box center [73, 302] width 28 height 14
click at [79, 295] on input "194" at bounding box center [73, 302] width 28 height 14
click at [79, 295] on input "195" at bounding box center [73, 302] width 28 height 14
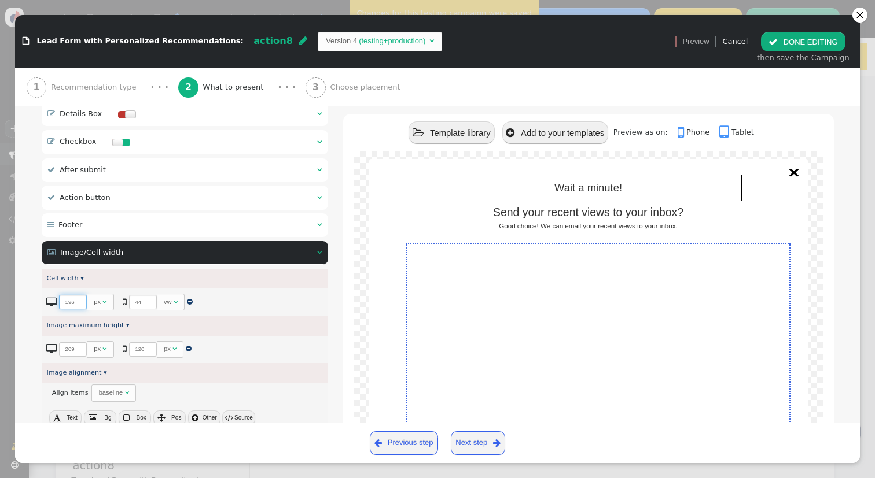
click at [79, 295] on input "196" at bounding box center [73, 302] width 28 height 14
click at [79, 295] on input "197" at bounding box center [73, 302] width 28 height 14
click at [79, 295] on input "198" at bounding box center [73, 302] width 28 height 14
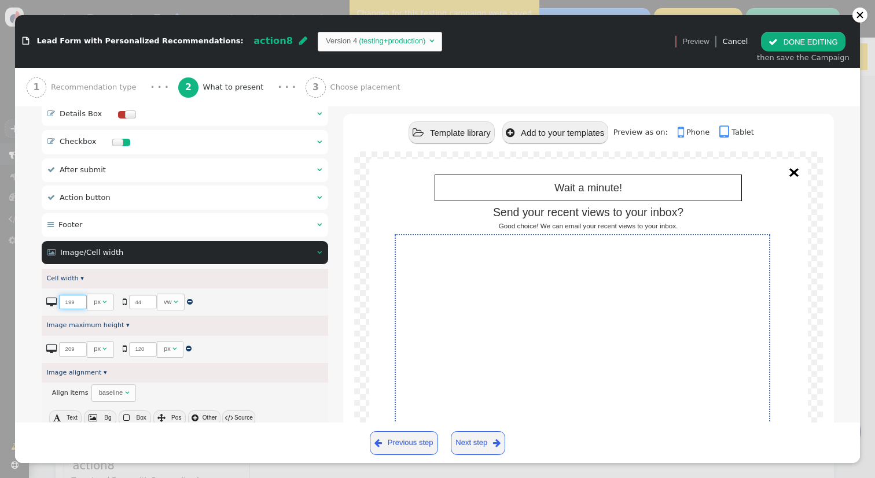
click at [79, 295] on input "199" at bounding box center [73, 302] width 28 height 14
click at [79, 295] on input "200" at bounding box center [73, 302] width 28 height 14
click at [79, 295] on input "201" at bounding box center [73, 302] width 28 height 14
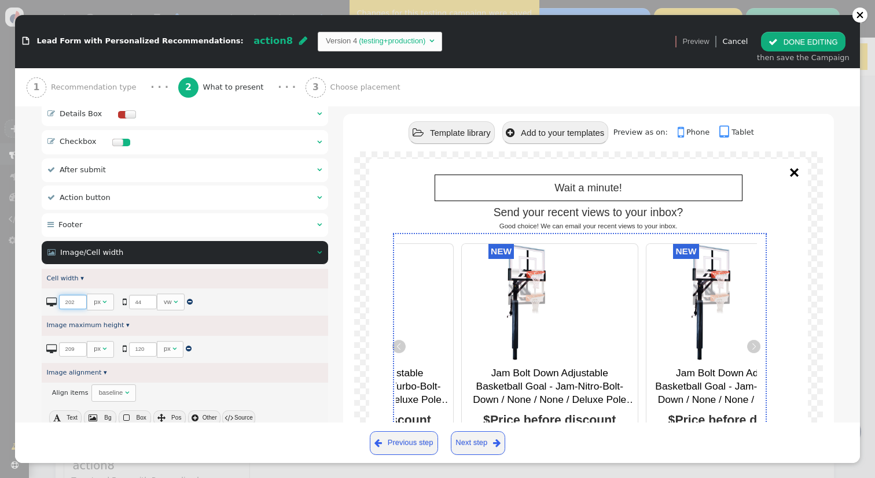
click at [79, 295] on input "202" at bounding box center [73, 302] width 28 height 14
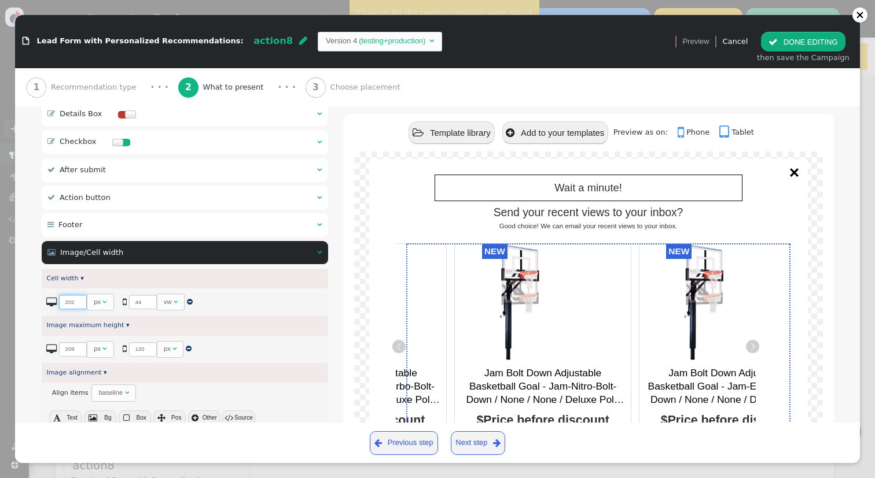
click at [79, 295] on input "203" at bounding box center [73, 302] width 28 height 14
click at [79, 295] on input "204" at bounding box center [73, 302] width 28 height 14
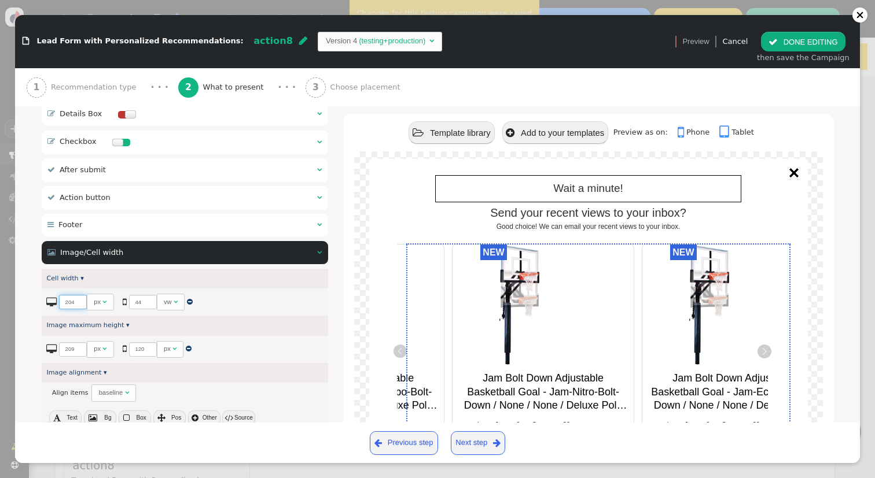
click at [79, 295] on input "205" at bounding box center [73, 302] width 28 height 14
click at [79, 295] on input "206" at bounding box center [73, 302] width 28 height 14
click at [79, 295] on input "207" at bounding box center [73, 302] width 28 height 14
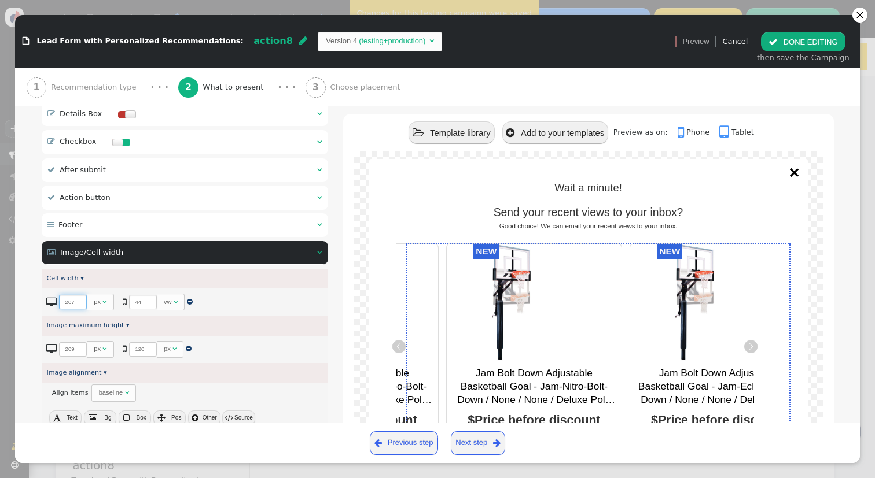
click at [79, 295] on input "208" at bounding box center [73, 302] width 28 height 14
click at [79, 295] on input "209" at bounding box center [73, 302] width 28 height 14
click at [79, 295] on input "210" at bounding box center [73, 302] width 28 height 14
click at [79, 295] on input "211" at bounding box center [73, 302] width 28 height 14
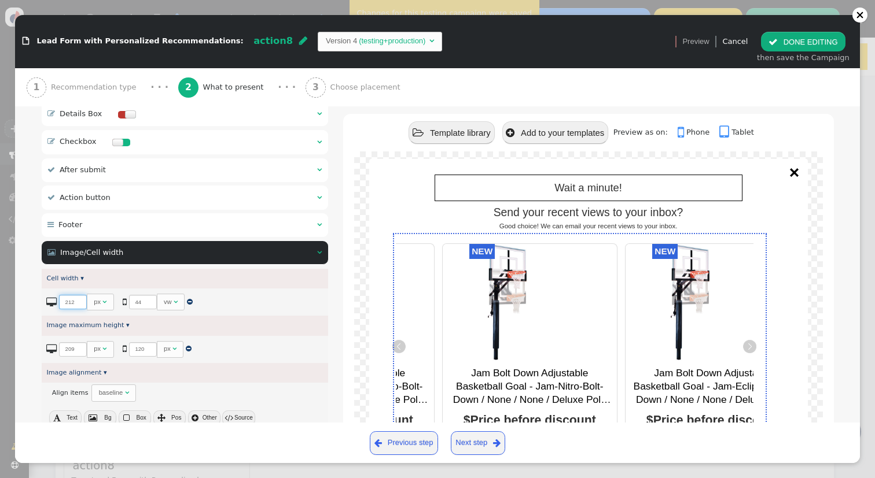
click at [79, 295] on input "212" at bounding box center [73, 302] width 28 height 14
click at [79, 295] on input "213" at bounding box center [73, 302] width 28 height 14
click at [79, 295] on input "214" at bounding box center [73, 302] width 28 height 14
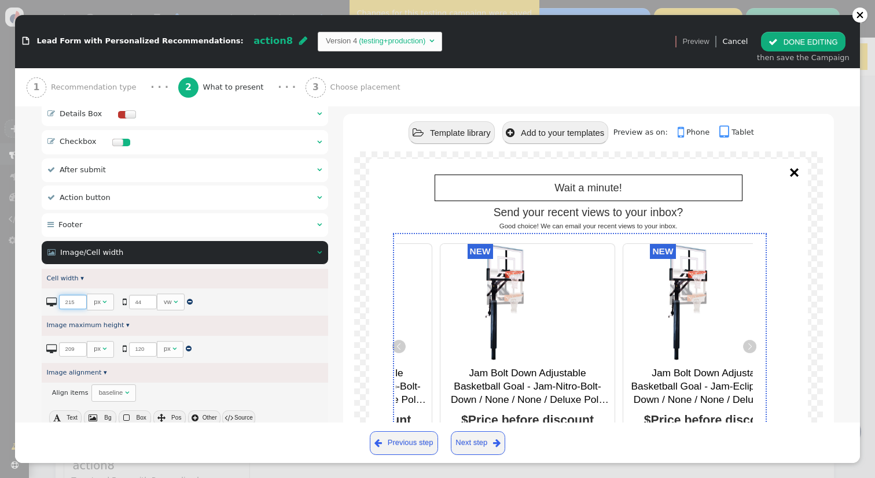
click at [79, 295] on input "215" at bounding box center [73, 302] width 28 height 14
click at [79, 295] on input "216" at bounding box center [73, 302] width 28 height 14
click at [79, 295] on input "217" at bounding box center [73, 302] width 28 height 14
type input "218"
click at [79, 295] on input "218" at bounding box center [73, 302] width 28 height 14
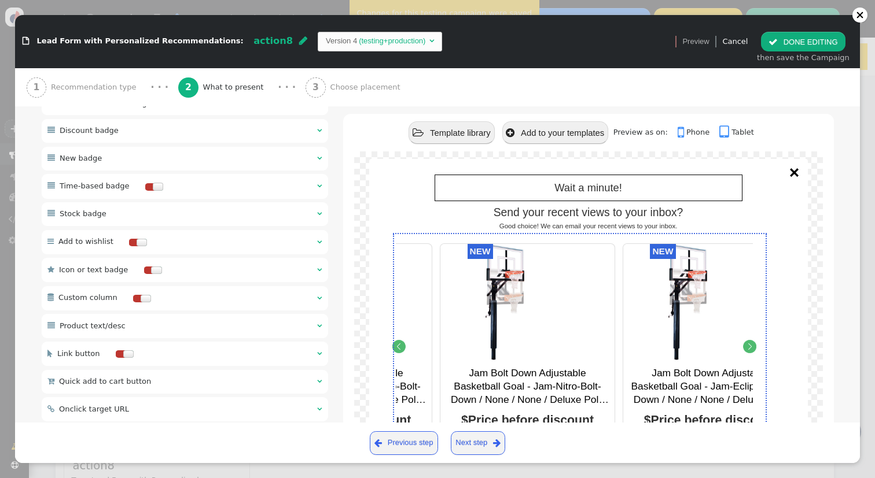
scroll to position [931, 0]
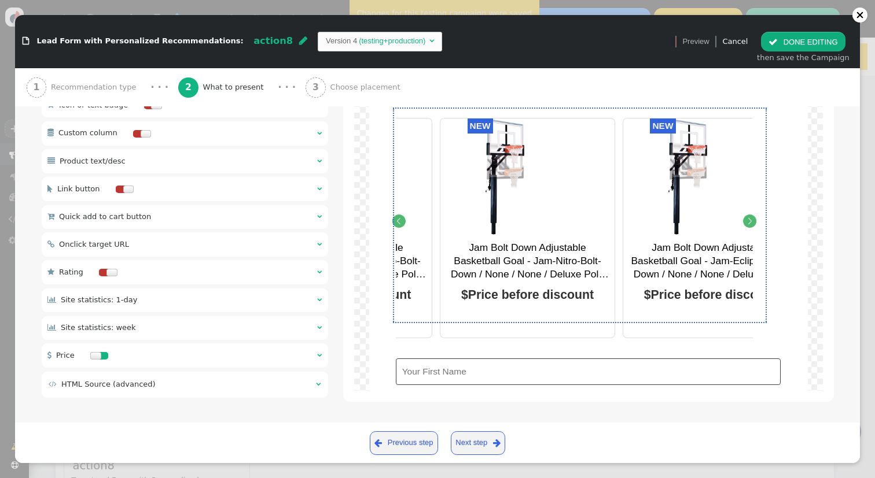
click at [242, 392] on div " HTML Source (advanced) " at bounding box center [185, 385] width 286 height 26
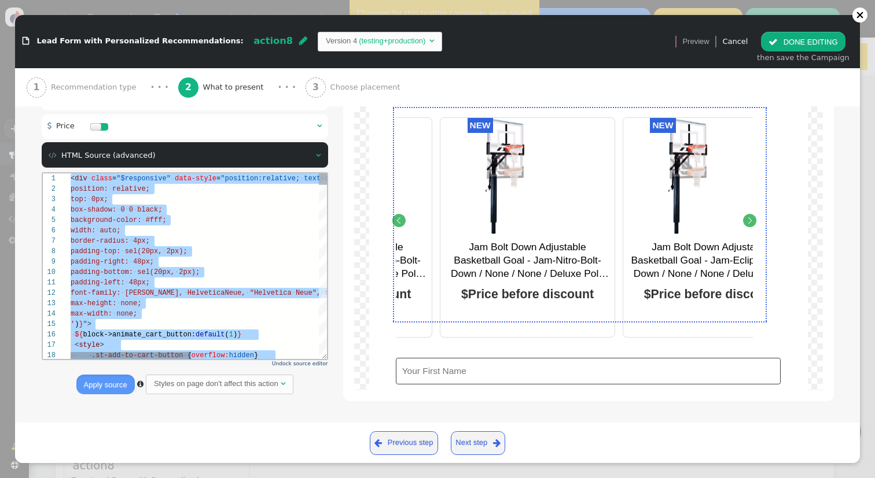
scroll to position [52, 184]
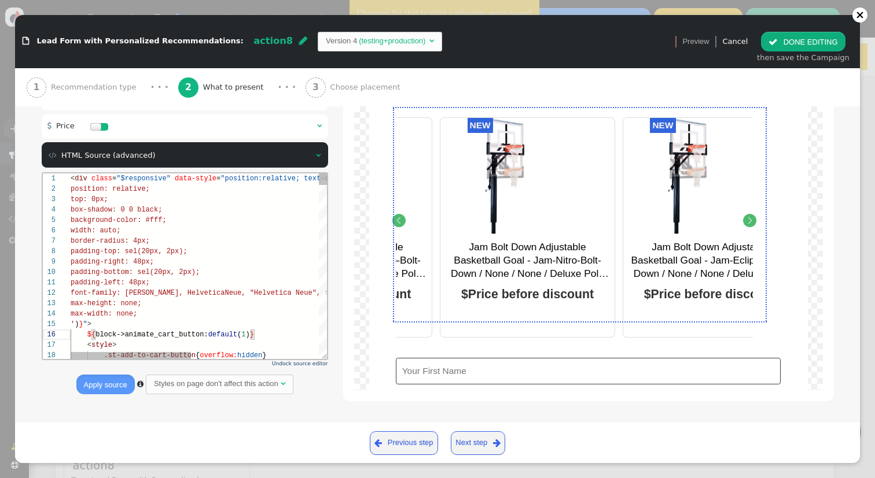
type textarea "<div class="$responsive" data-style="position:relative; text-align:center; ${ar…"
